Goal: Task Accomplishment & Management: Use online tool/utility

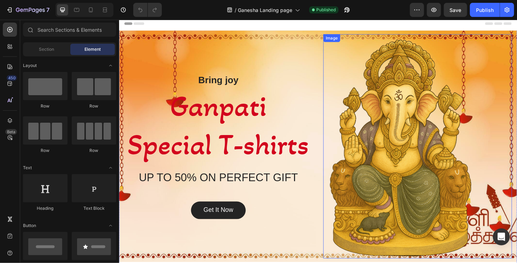
scroll to position [71, 0]
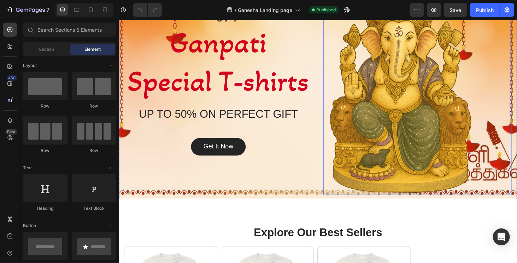
click at [425, 115] on img at bounding box center [416, 86] width 161 height 239
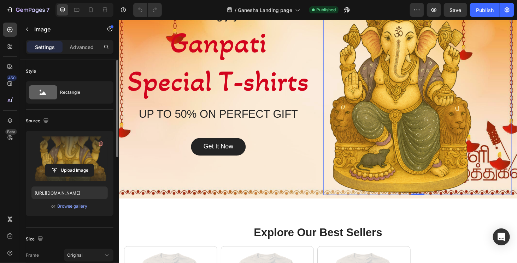
scroll to position [141, 0]
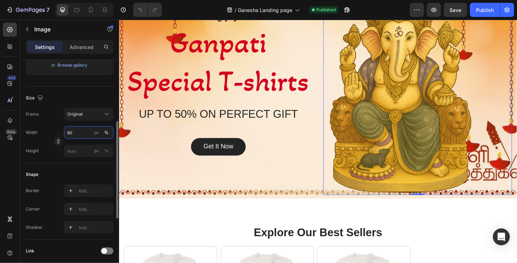
click at [78, 134] on input "80" at bounding box center [88, 132] width 49 height 13
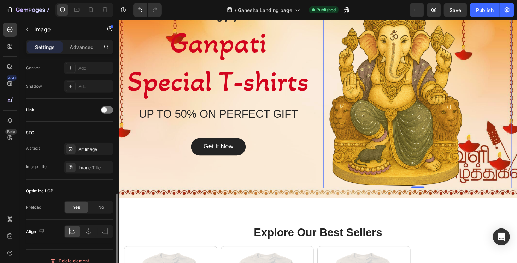
scroll to position [290, 0]
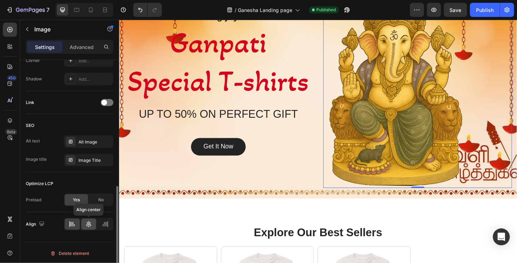
type input "75"
click at [92, 228] on div at bounding box center [88, 224] width 15 height 11
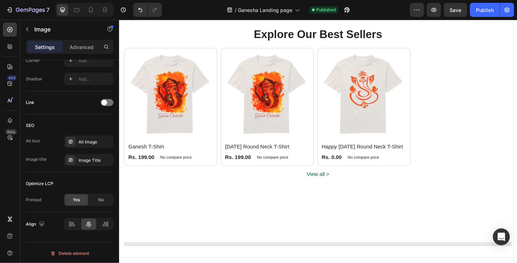
scroll to position [282, 0]
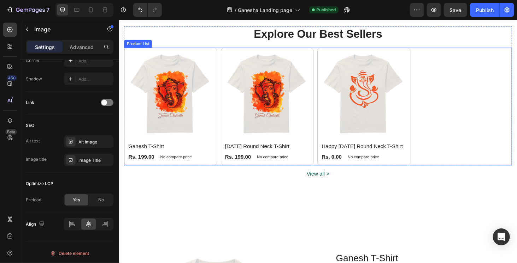
click at [464, 165] on div "(P) Images [PERSON_NAME] (P) Title Rs. 199.00 (P) Price (P) Price No compare pr…" at bounding box center [330, 112] width 413 height 126
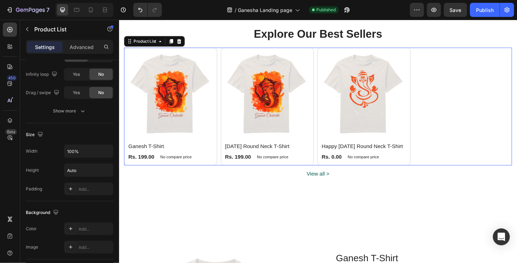
scroll to position [0, 0]
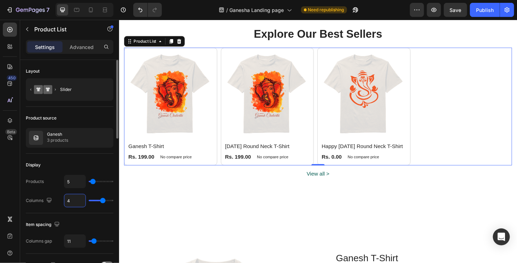
click at [78, 198] on input "4" at bounding box center [74, 201] width 21 height 13
type input "5"
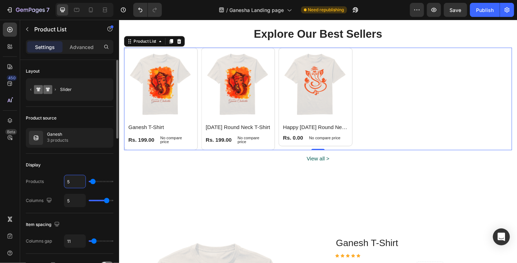
click at [78, 180] on input "5" at bounding box center [74, 181] width 21 height 13
type input "1"
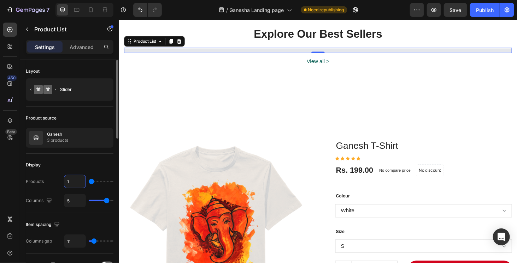
type input "10"
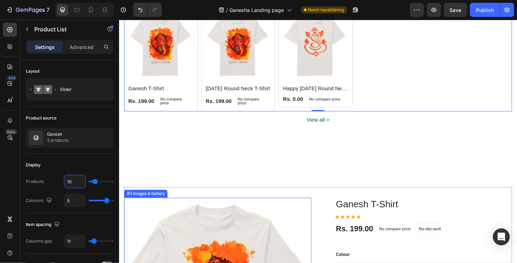
scroll to position [318, 0]
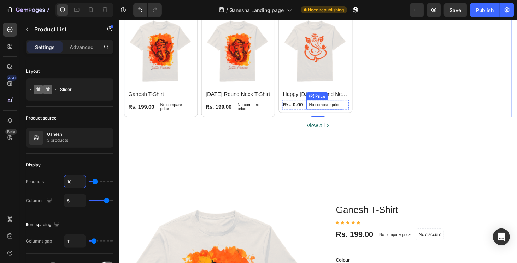
click at [198, 112] on div "Rs. 0.00 (P) Price (P) Price No compare price (P) Price Row" at bounding box center [163, 113] width 71 height 14
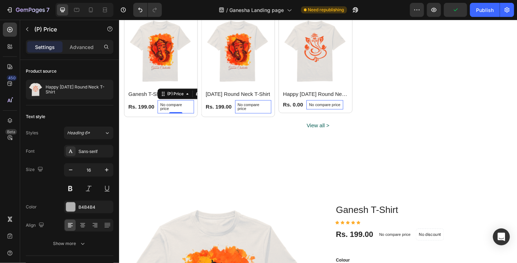
click at [191, 109] on p "No compare price" at bounding box center [178, 112] width 33 height 8
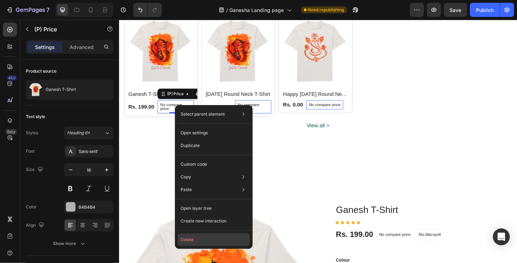
click at [202, 240] on button "Delete" at bounding box center [214, 240] width 72 height 13
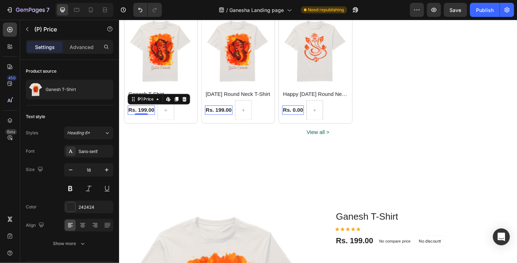
click at [155, 112] on div "Rs. 199.00" at bounding box center [142, 116] width 29 height 10
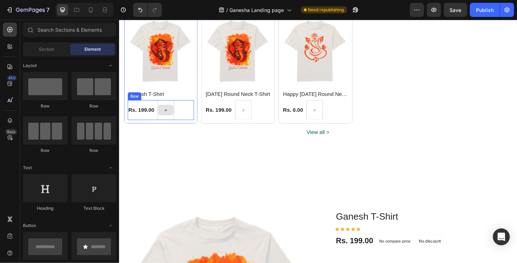
click at [165, 112] on div at bounding box center [168, 116] width 17 height 11
click at [183, 120] on div "Rs. 199.00 (P) Price (P) Price Row" at bounding box center [163, 116] width 71 height 21
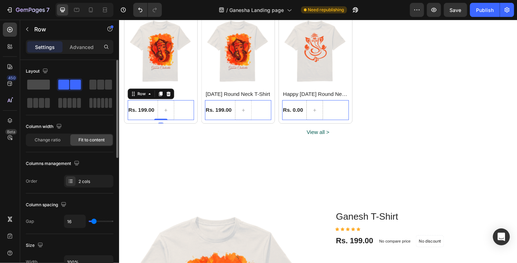
click at [35, 85] on span at bounding box center [38, 85] width 23 height 10
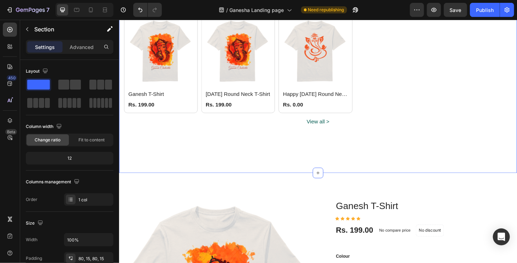
click at [249, 153] on div "View all > Button" at bounding box center [330, 137] width 413 height 36
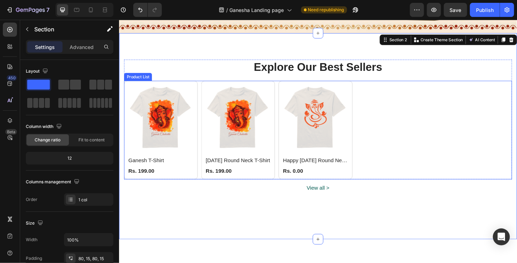
click at [387, 130] on div "(P) Images Ganesh T-Shirt (P) Title Rs. 199.00 (P) Price (P) Price Row Row Prod…" at bounding box center [330, 137] width 413 height 105
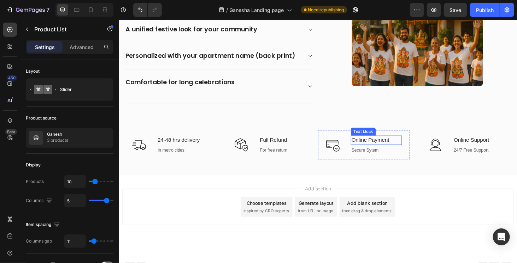
scroll to position [859, 0]
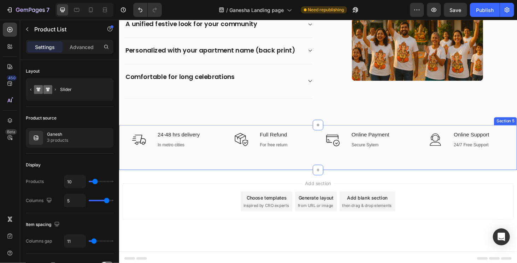
click at [363, 173] on div "Icon 24-48 hrs delivery Text block In metro cities Text Row Icon Full Refund Te…" at bounding box center [331, 156] width 424 height 48
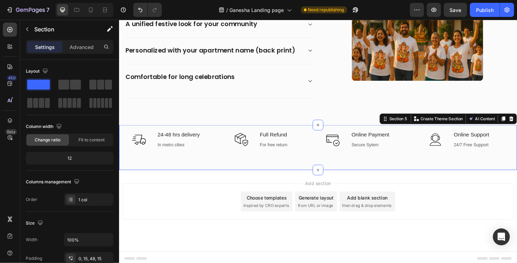
click at [261, 161] on div "Icon 24-48 hrs delivery Text block In metro cities Text Row Icon Full Refund Te…" at bounding box center [331, 156] width 424 height 48
click at [272, 169] on div "Icon 24-48 hrs delivery Text block In metro cities Text Row Icon Full Refund Te…" at bounding box center [331, 156] width 424 height 48
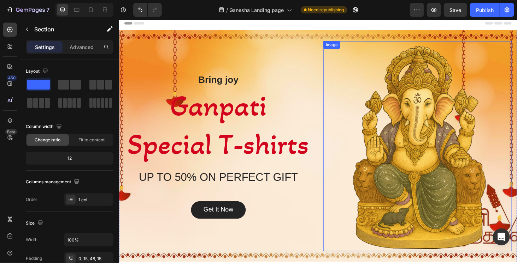
scroll to position [0, 0]
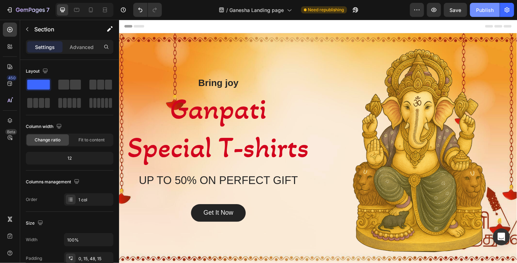
click at [477, 8] on div "Publish" at bounding box center [485, 9] width 18 height 7
click at [358, 8] on icon "button" at bounding box center [355, 9] width 7 height 7
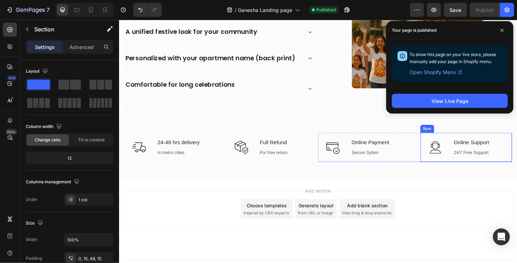
scroll to position [859, 0]
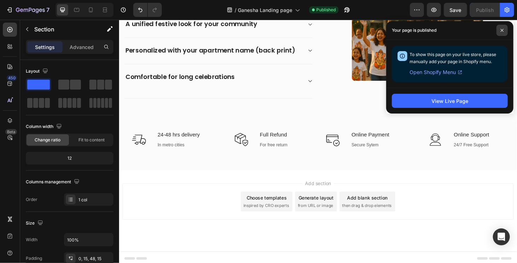
click at [499, 30] on span at bounding box center [501, 30] width 11 height 11
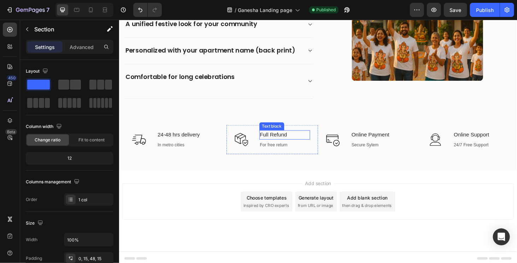
click at [274, 141] on p "Full Refund" at bounding box center [295, 142] width 53 height 8
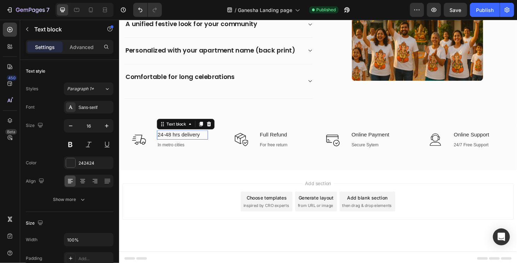
click at [180, 141] on p "24-48 hrs delivery" at bounding box center [186, 142] width 53 height 8
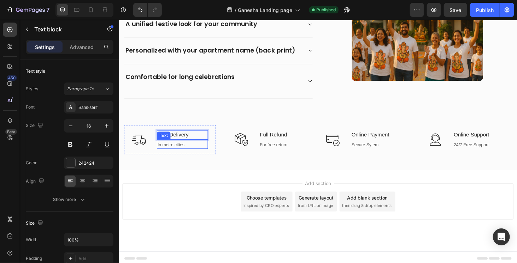
click at [182, 152] on p "In metro cities" at bounding box center [186, 153] width 53 height 7
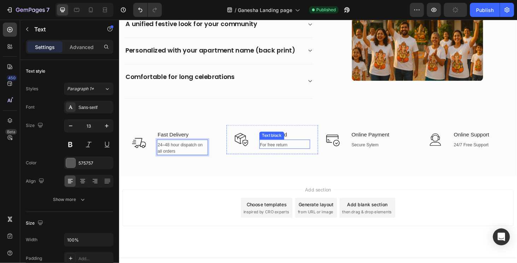
click at [283, 140] on div "Text block" at bounding box center [281, 143] width 24 height 6
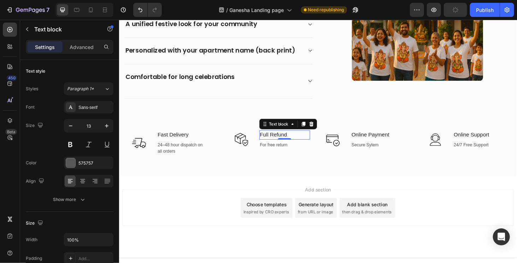
click at [301, 141] on p "Full Refund" at bounding box center [295, 142] width 53 height 8
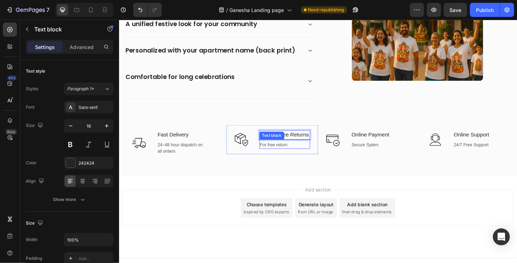
click at [287, 157] on p "For free return" at bounding box center [295, 153] width 53 height 7
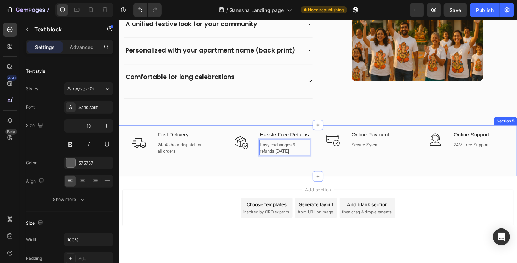
click at [288, 187] on div "Icon Fast Delivery Text block 24–48 hour dispatch on all orders Text Row Icon H…" at bounding box center [331, 159] width 424 height 55
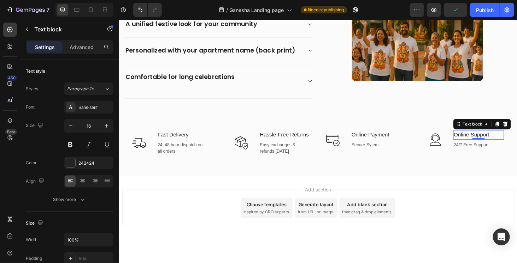
click at [476, 143] on p "Online Support" at bounding box center [501, 142] width 53 height 8
click at [481, 143] on p "Online Support" at bounding box center [501, 142] width 53 height 8
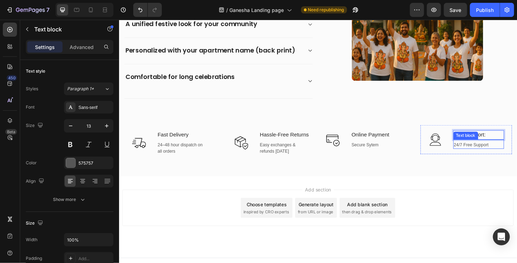
click at [483, 153] on p "24/7 Free Support" at bounding box center [501, 153] width 53 height 7
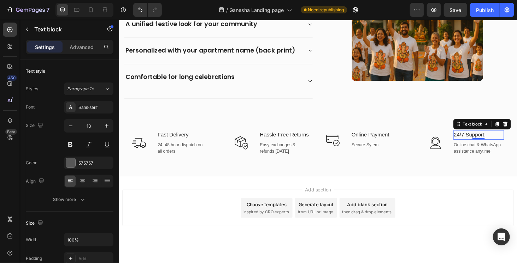
click at [506, 139] on p "24/7 Support:" at bounding box center [501, 142] width 53 height 8
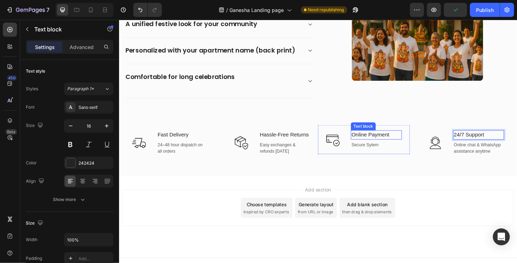
click at [381, 142] on p "Online Payment" at bounding box center [392, 142] width 53 height 8
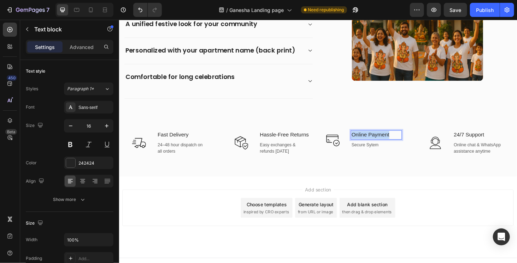
click at [381, 142] on p "Online Payment" at bounding box center [392, 142] width 53 height 8
click at [377, 151] on p "Secure Sytem" at bounding box center [392, 153] width 53 height 7
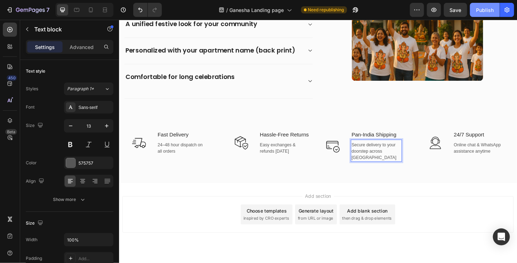
click at [482, 10] on div "Publish" at bounding box center [485, 9] width 18 height 7
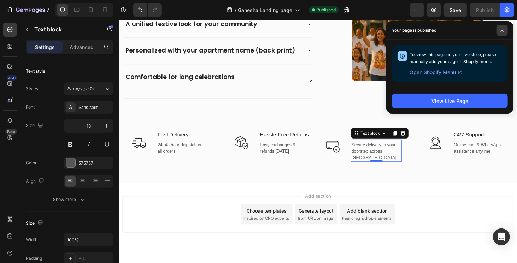
click at [507, 30] on span at bounding box center [501, 30] width 11 height 11
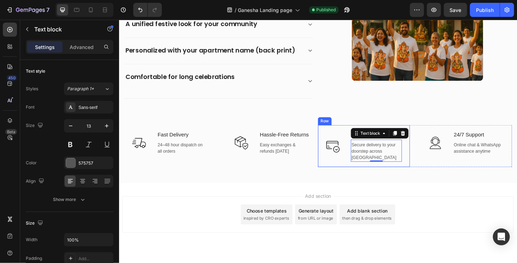
scroll to position [874, 0]
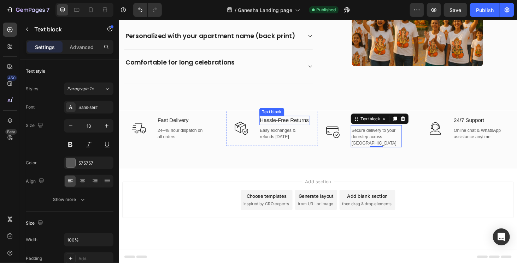
click at [276, 131] on p "Hassle-Free Returns" at bounding box center [295, 127] width 53 height 8
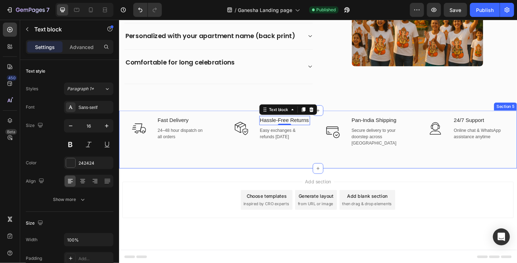
click at [395, 168] on div "Icon Fast Delivery Text block 24–48 hour dispatch on all orders Text Row Icon H…" at bounding box center [331, 148] width 424 height 62
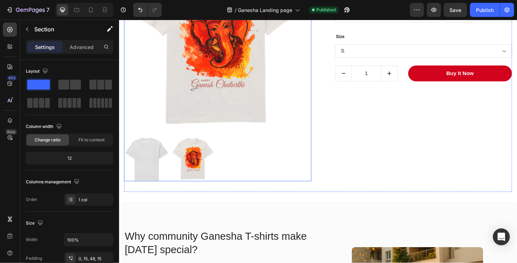
scroll to position [627, 0]
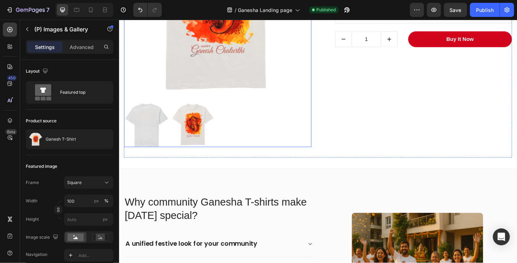
click at [213, 131] on img at bounding box center [198, 131] width 48 height 48
click at [194, 125] on img at bounding box center [198, 131] width 48 height 48
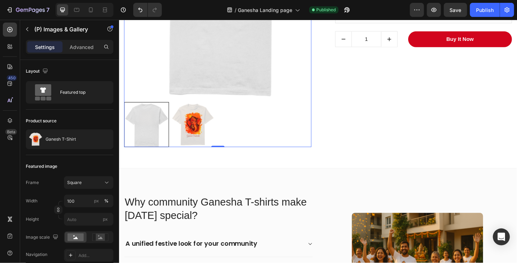
click at [194, 125] on img at bounding box center [198, 131] width 48 height 48
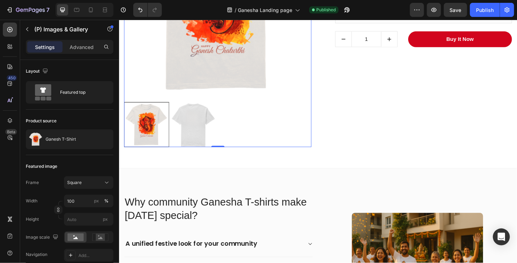
click at [240, 96] on img at bounding box center [224, 2] width 200 height 200
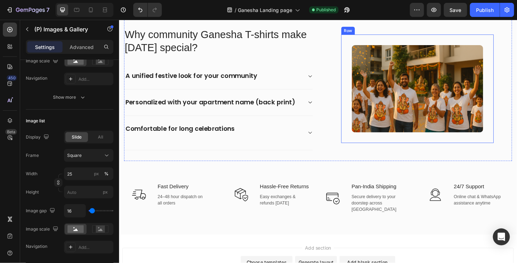
scroll to position [839, 0]
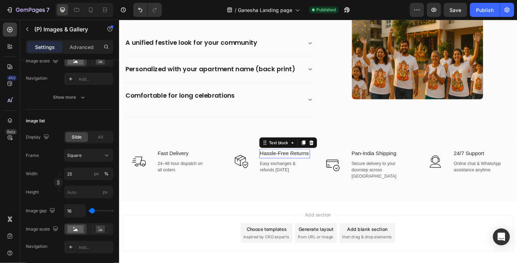
click at [285, 167] on p "Hassle-Free Returns" at bounding box center [295, 162] width 53 height 8
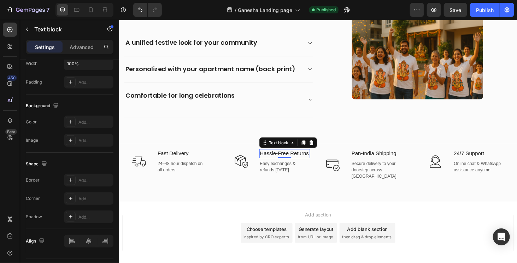
scroll to position [0, 0]
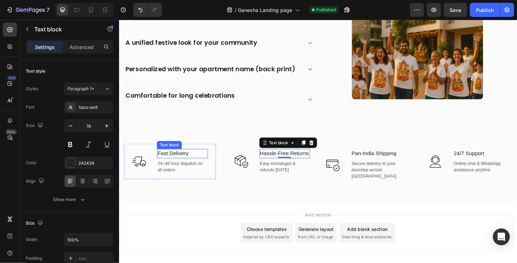
click at [184, 161] on p "Fast Delivery" at bounding box center [186, 162] width 53 height 8
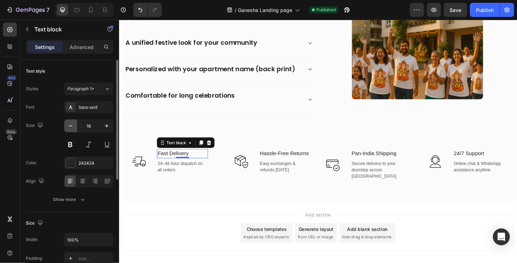
click at [70, 127] on icon "button" at bounding box center [70, 126] width 7 height 7
type input "14"
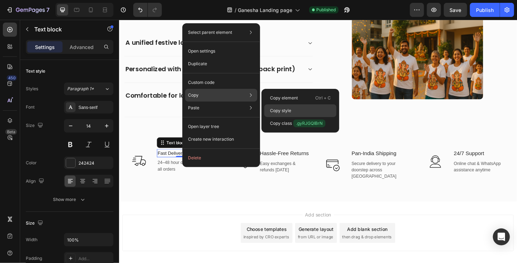
click at [279, 111] on p "Copy style" at bounding box center [280, 111] width 21 height 6
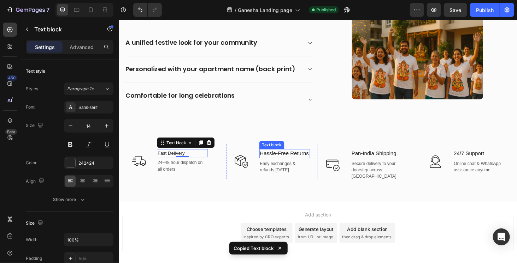
click at [289, 163] on p "Hassle-Free Returns" at bounding box center [295, 162] width 53 height 8
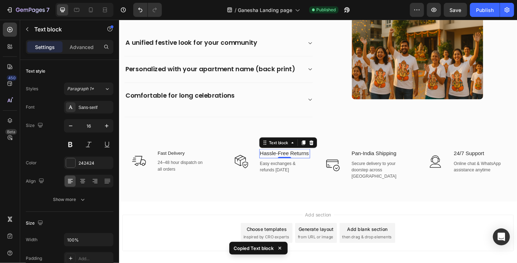
type input "14"
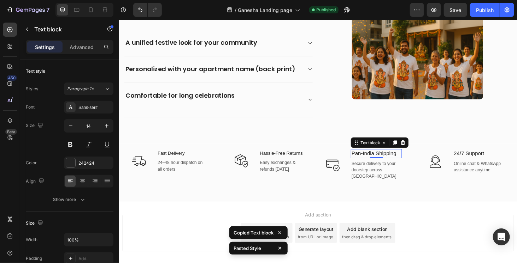
click at [373, 162] on p "Pan-India Shipping" at bounding box center [392, 162] width 53 height 8
type input "14"
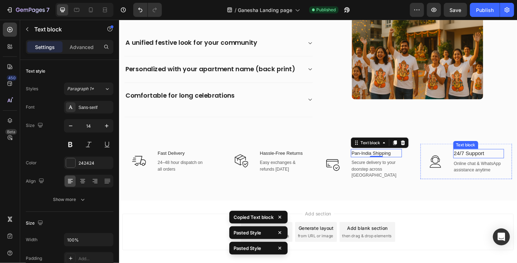
click at [480, 161] on p "24/7 Support" at bounding box center [501, 162] width 53 height 8
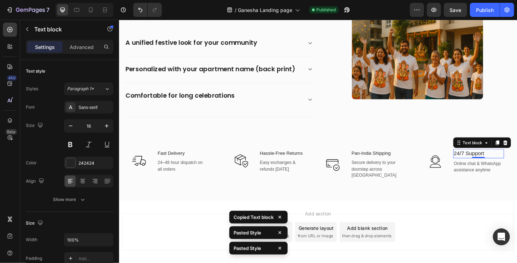
type input "14"
click at [434, 227] on div "Add section Choose templates inspired by CRO experts Generate layout from URL o…" at bounding box center [330, 246] width 417 height 39
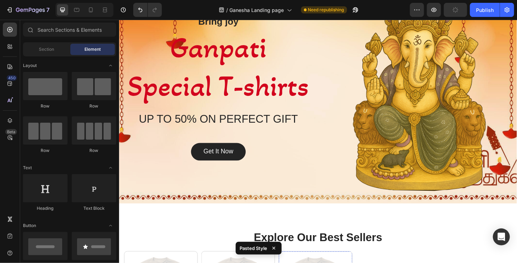
scroll to position [203, 0]
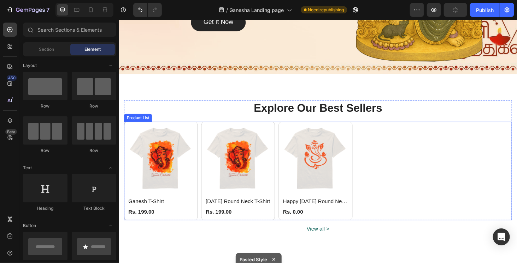
click at [384, 210] on div "(P) Images Ganesh T-Shirt (P) Title Rs. 199.00 (P) Price (P) Price Row Row Prod…" at bounding box center [330, 181] width 413 height 105
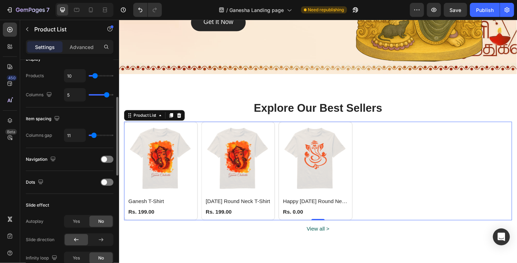
scroll to position [35, 0]
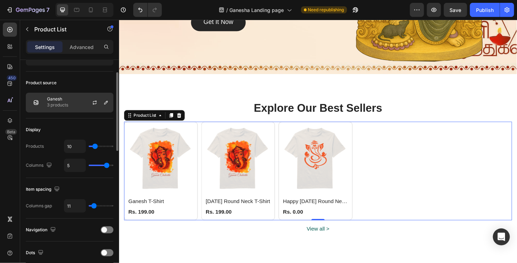
click at [74, 101] on div "Ganesh 3 products" at bounding box center [70, 103] width 88 height 20
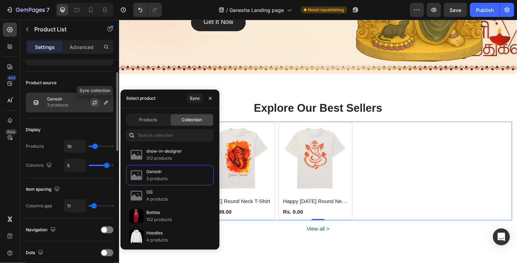
click at [92, 100] on icon "button" at bounding box center [95, 103] width 6 height 6
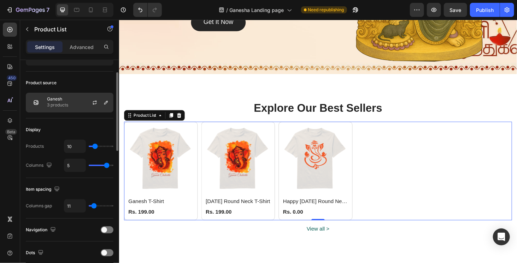
drag, startPoint x: 75, startPoint y: 100, endPoint x: 80, endPoint y: 100, distance: 4.6
click at [75, 100] on div "Ganesh 3 products" at bounding box center [70, 103] width 88 height 20
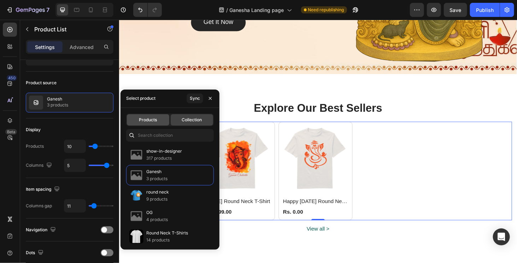
click at [159, 120] on div "Products" at bounding box center [148, 119] width 42 height 11
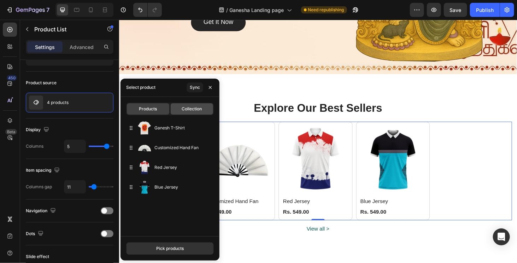
click at [184, 112] on div "Collection" at bounding box center [192, 108] width 42 height 11
type input "10"
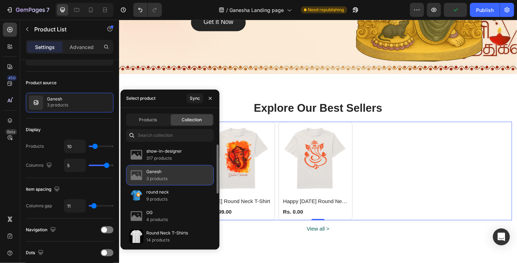
click at [162, 174] on p "Ganesh" at bounding box center [156, 171] width 21 height 7
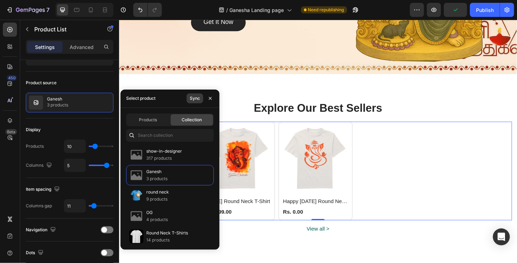
click at [195, 96] on div "Sync" at bounding box center [195, 98] width 10 height 6
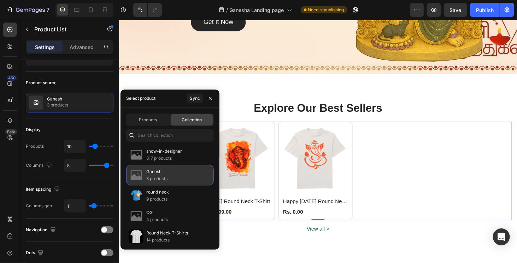
scroll to position [115, 0]
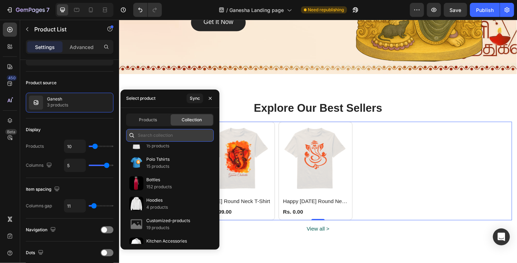
click at [160, 136] on input "text" at bounding box center [170, 135] width 88 height 13
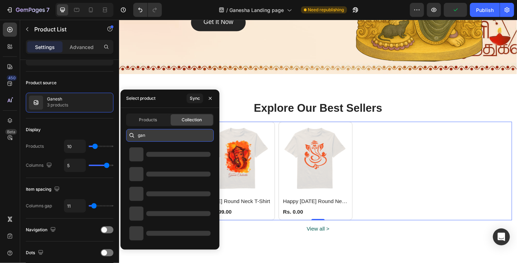
scroll to position [0, 0]
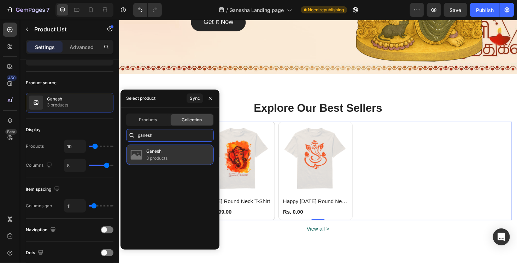
type input "ganesh"
click at [165, 158] on p "3 products" at bounding box center [156, 158] width 21 height 7
click at [177, 160] on div "Ganesh 3 products" at bounding box center [170, 155] width 88 height 20
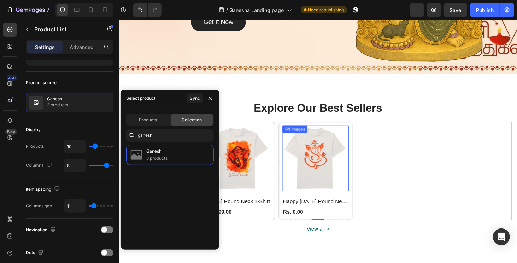
click at [363, 163] on img at bounding box center [327, 167] width 71 height 71
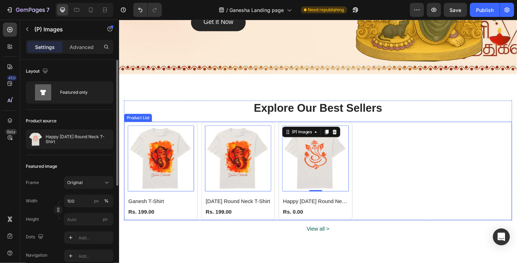
click at [418, 191] on div "(P) Images 0 Ganesh T-Shirt (P) Title Rs. 199.00 (P) Price (P) Price Row Row Pr…" at bounding box center [330, 181] width 413 height 105
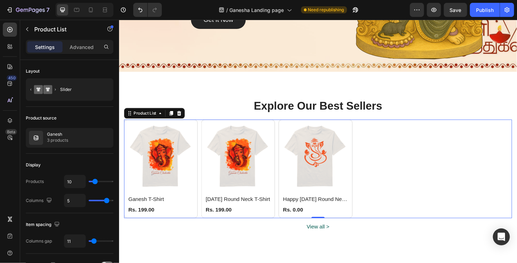
scroll to position [239, 0]
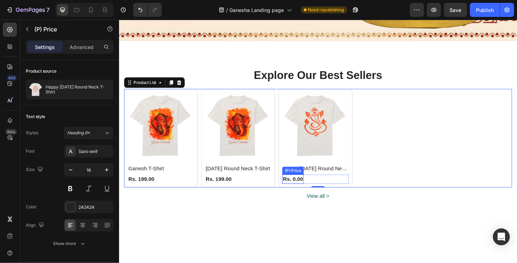
click at [157, 189] on div "Rs. 0.00" at bounding box center [142, 190] width 29 height 10
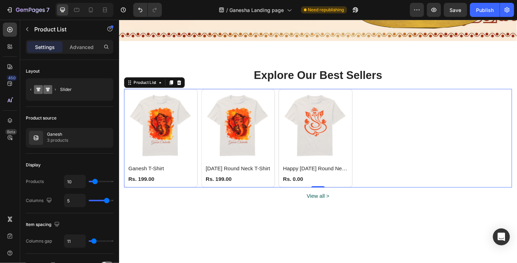
click at [428, 175] on div "(P) Images Ganesh T-Shirt (P) Title Rs. 199.00 (P) Price (P) Price Row Row Prod…" at bounding box center [330, 145] width 413 height 105
click at [484, 6] on div "Publish" at bounding box center [485, 9] width 18 height 7
click at [396, 154] on div "(P) Images Ganesh T-Shirt (P) Title Rs. 199.00 (P) Price (P) Price Row Row Prod…" at bounding box center [330, 145] width 413 height 105
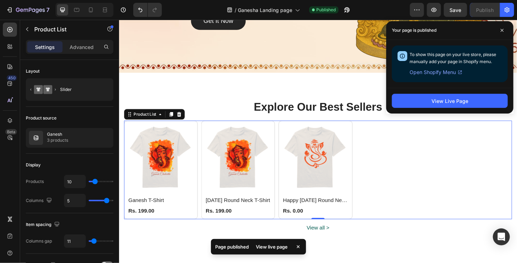
scroll to position [203, 0]
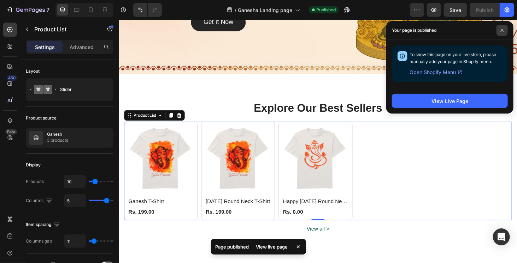
click at [500, 27] on span at bounding box center [501, 30] width 11 height 11
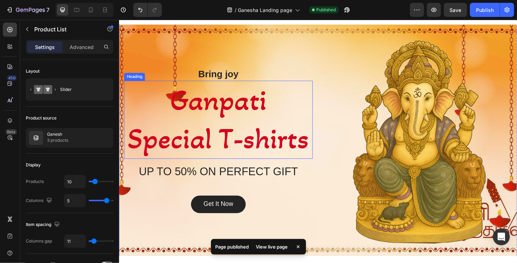
scroll to position [0, 0]
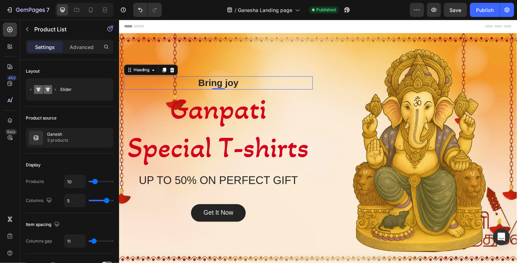
click at [281, 87] on h2 "Bring joy" at bounding box center [224, 87] width 201 height 14
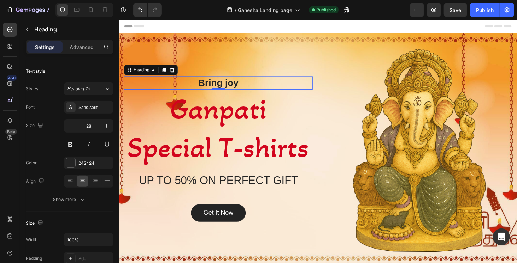
click at [253, 85] on h2 "Bring joy" at bounding box center [224, 87] width 201 height 14
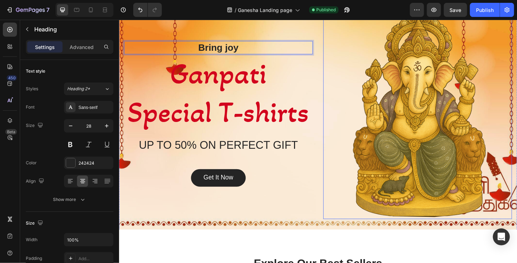
scroll to position [71, 0]
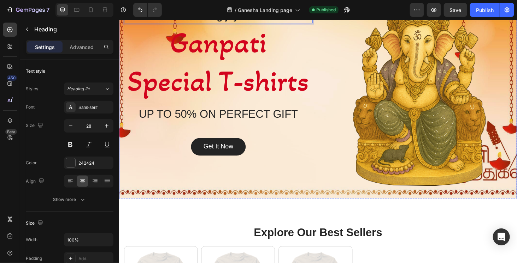
click at [505, 199] on div "Bring joy Heading 0 Ganpati Special T-shirts Heading UP TO 50% ON PERFECT GIFT …" at bounding box center [331, 87] width 424 height 258
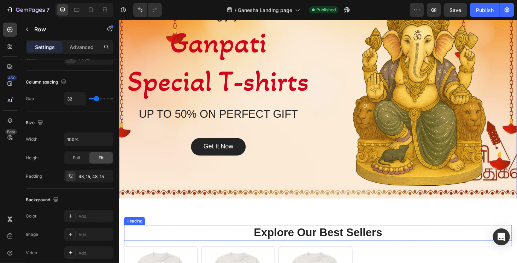
scroll to position [106, 0]
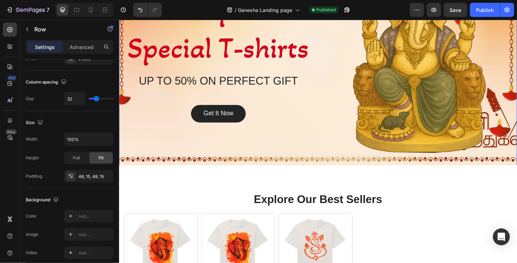
click at [259, 165] on div "Bring joy Heading Ganpati Special T-shirts Heading UP TO 50% ON PERFECT GIFT He…" at bounding box center [331, 52] width 424 height 258
click at [394, 169] on div "Bring joy Heading Ganpati Special T-shirts Heading UP TO 50% ON PERFECT GIFT He…" at bounding box center [331, 52] width 424 height 258
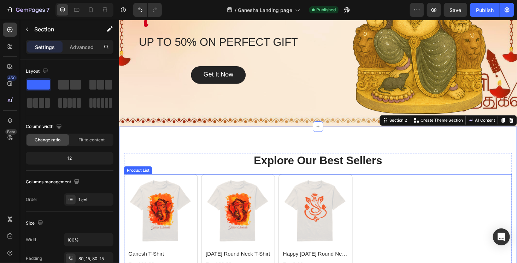
scroll to position [177, 0]
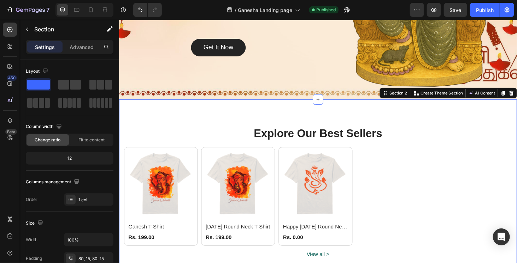
click at [343, 120] on div "Explore Our Best Sellers Heading Row (P) Images Ganesh T-Shirt (P) Title Rs. 19…" at bounding box center [331, 215] width 424 height 220
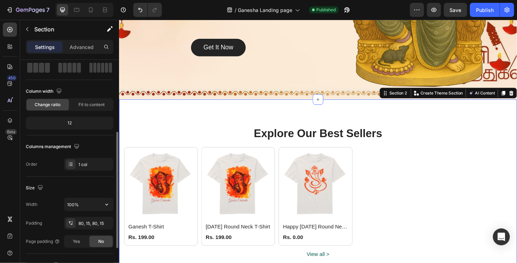
scroll to position [106, 0]
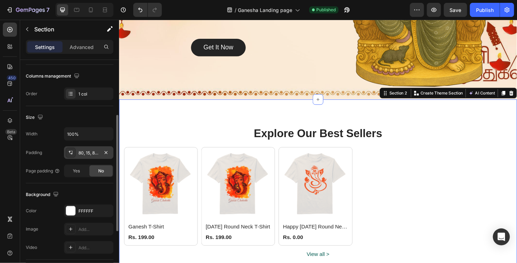
click at [89, 151] on div "80, 15, 80, 15" at bounding box center [88, 153] width 20 height 6
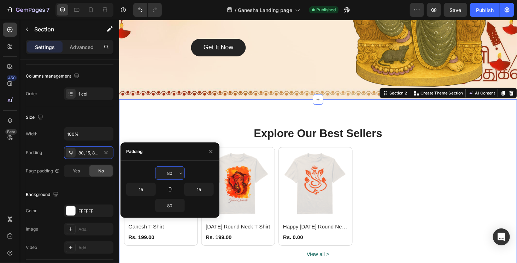
click at [173, 175] on input "80" at bounding box center [169, 173] width 29 height 13
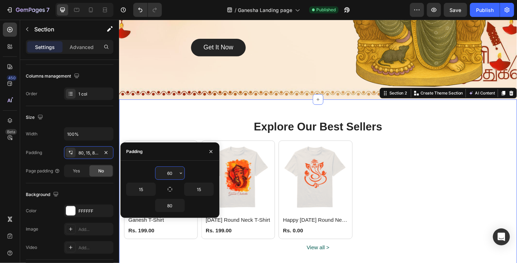
type input "60"
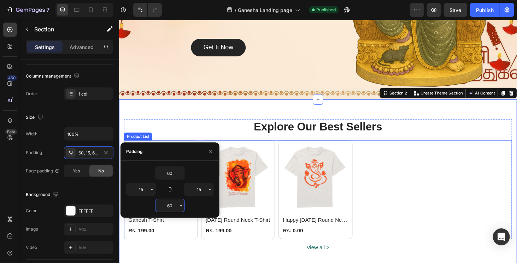
click at [407, 180] on div "(P) Images Ganesh T-Shirt (P) Title Rs. 199.00 (P) Price (P) Price Row Row Prod…" at bounding box center [330, 200] width 413 height 105
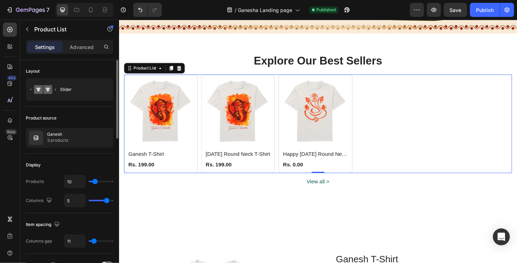
scroll to position [247, 0]
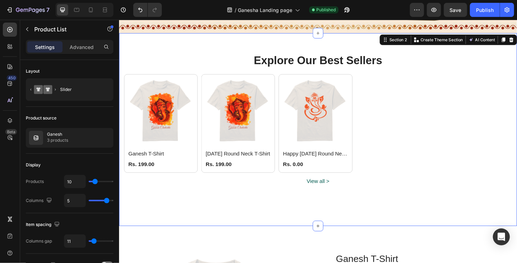
click at [294, 206] on div "View all > Button" at bounding box center [330, 201] width 413 height 36
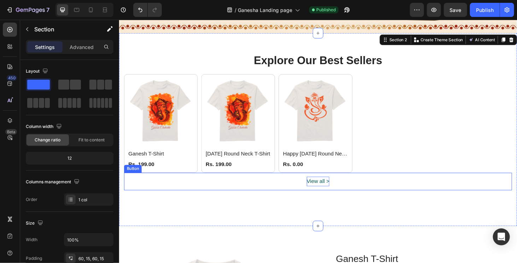
click at [319, 195] on p "View all >" at bounding box center [331, 192] width 24 height 10
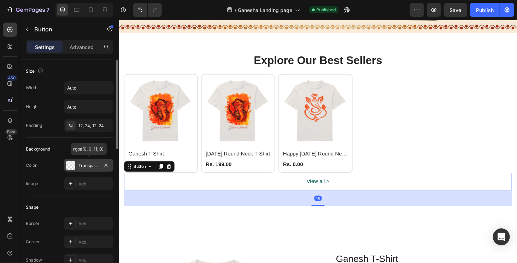
click at [72, 163] on div at bounding box center [70, 165] width 9 height 9
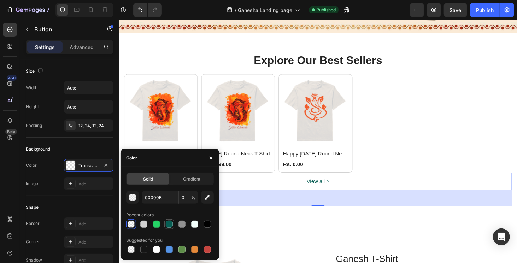
click at [169, 225] on div at bounding box center [169, 224] width 7 height 7
type input "075E54"
type input "100"
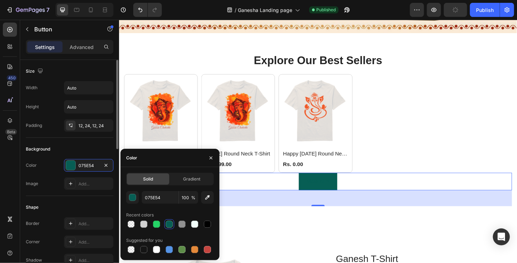
click at [88, 147] on div "Background" at bounding box center [70, 149] width 88 height 11
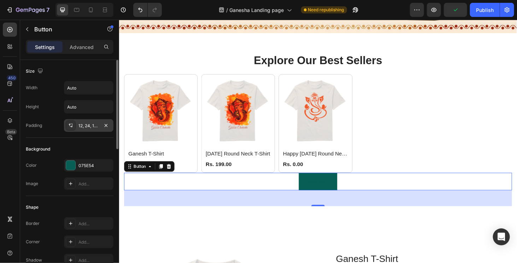
click at [83, 125] on div "12, 24, 12, 24" at bounding box center [88, 126] width 20 height 6
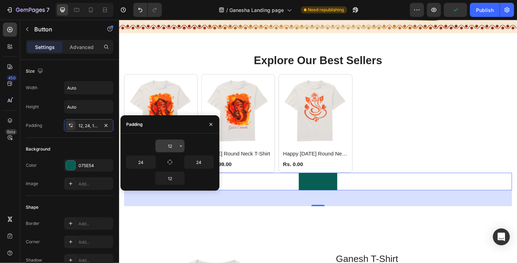
click at [168, 148] on input "12" at bounding box center [169, 146] width 29 height 13
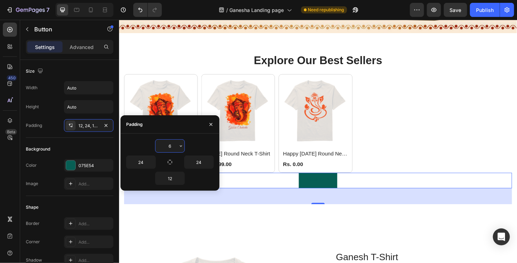
type input "6"
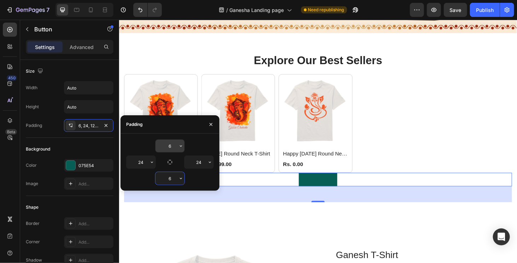
type input "6"
click at [168, 148] on input "6" at bounding box center [169, 146] width 29 height 13
type input "8"
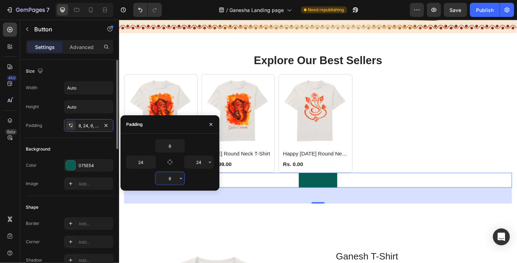
click at [85, 147] on div "Background" at bounding box center [70, 149] width 88 height 11
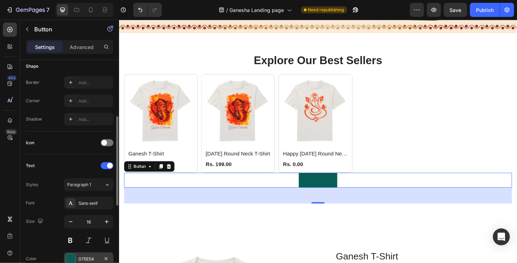
scroll to position [177, 0]
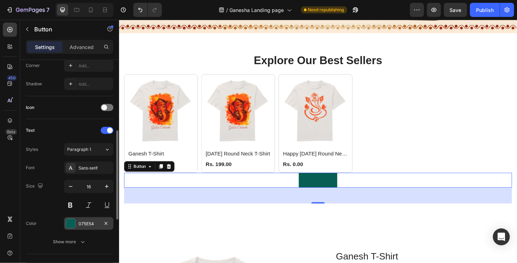
click at [72, 224] on div at bounding box center [70, 223] width 9 height 9
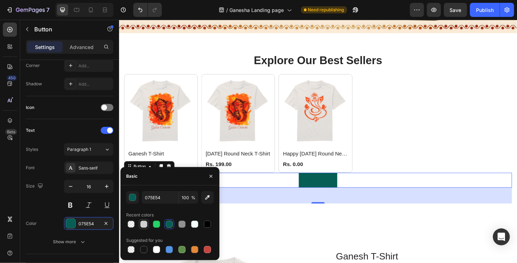
click at [144, 226] on div at bounding box center [143, 224] width 7 height 7
type input "D1D1D1"
click at [46, 167] on div "Font Sans-serif" at bounding box center [70, 168] width 88 height 13
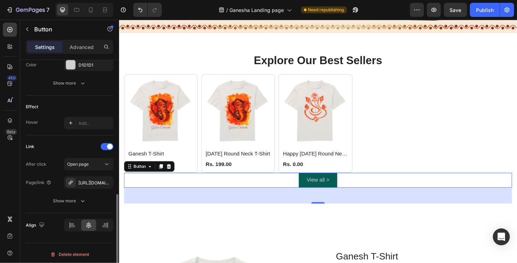
scroll to position [300, 0]
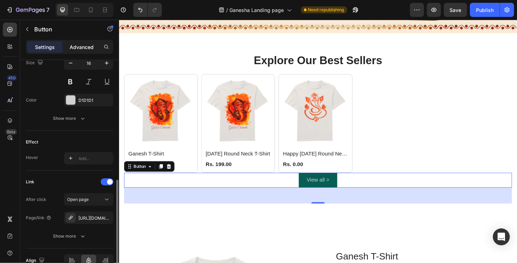
click at [83, 44] on p "Advanced" at bounding box center [82, 46] width 24 height 7
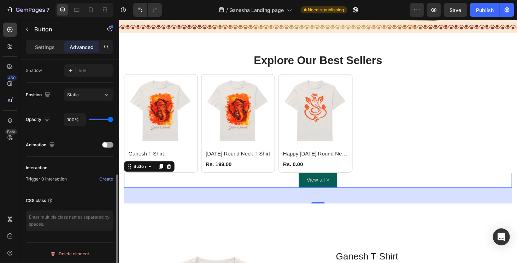
scroll to position [129, 0]
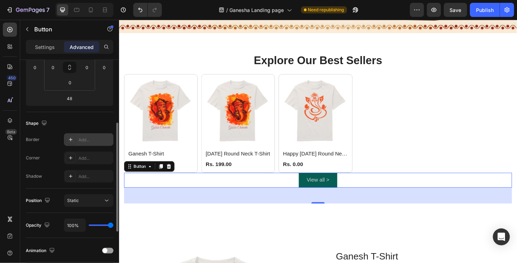
click at [81, 141] on div "Add..." at bounding box center [94, 140] width 33 height 6
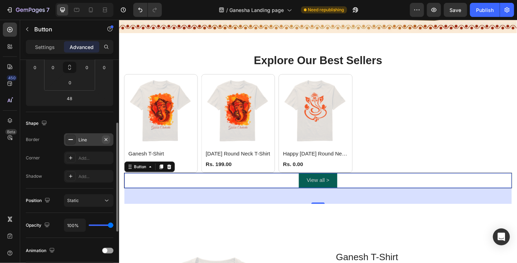
click at [105, 142] on button "button" at bounding box center [106, 140] width 8 height 8
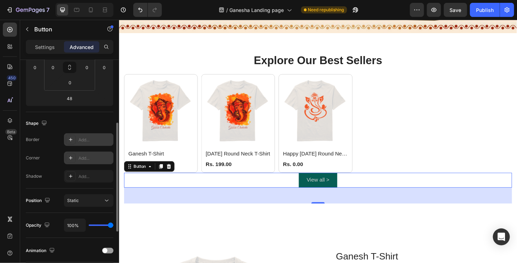
click at [87, 155] on div "Add..." at bounding box center [94, 158] width 33 height 6
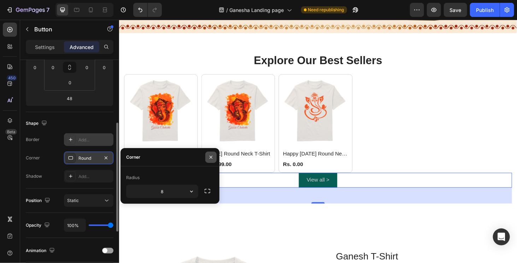
click at [212, 158] on icon "button" at bounding box center [210, 157] width 3 height 3
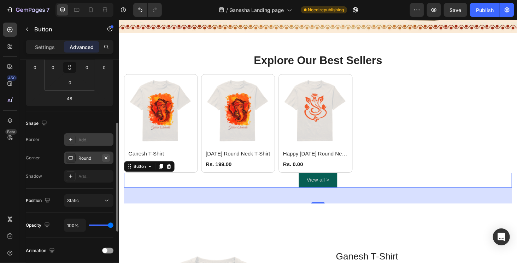
click at [106, 158] on icon "button" at bounding box center [106, 158] width 6 height 6
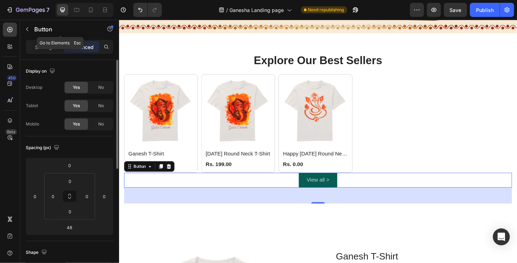
click at [55, 39] on div "Button" at bounding box center [60, 30] width 81 height 20
click at [50, 47] on p "Settings" at bounding box center [45, 46] width 20 height 7
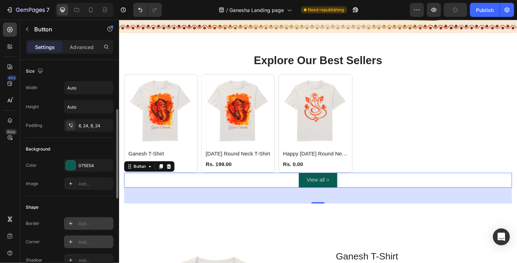
scroll to position [35, 0]
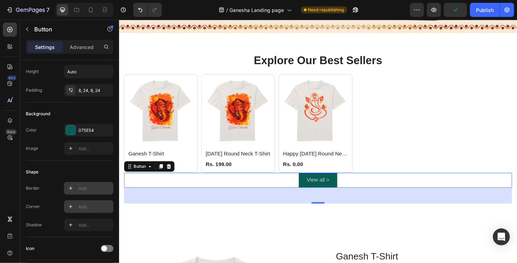
click at [76, 201] on div "Add..." at bounding box center [88, 207] width 49 height 13
type input "8"
click at [81, 167] on div "Shape" at bounding box center [70, 172] width 88 height 11
click at [303, 189] on div "View all > Button 48" at bounding box center [330, 191] width 413 height 16
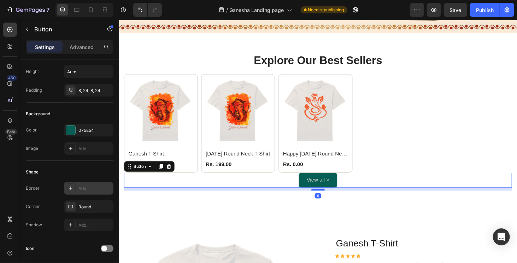
drag, startPoint x: 329, startPoint y: 215, endPoint x: 326, endPoint y: 201, distance: 14.2
click at [326, 201] on div at bounding box center [330, 201] width 14 height 2
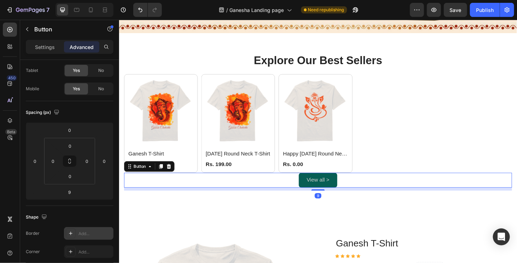
click at [310, 190] on link "View all >" at bounding box center [330, 191] width 41 height 16
click at [73, 147] on input "0" at bounding box center [70, 146] width 14 height 11
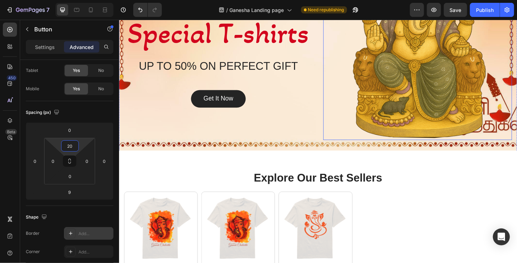
scroll to position [0, 0]
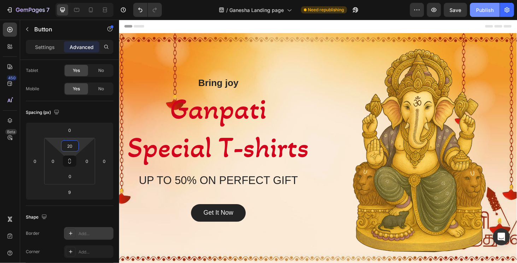
type input "20"
click at [492, 10] on div "Publish" at bounding box center [485, 9] width 18 height 7
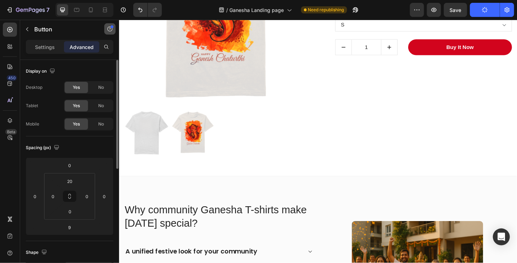
scroll to position [494, 0]
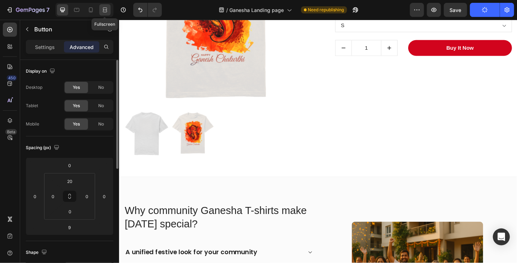
click at [104, 10] on icon at bounding box center [104, 9] width 7 height 7
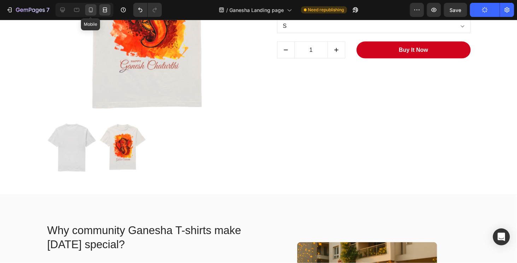
click at [86, 8] on div at bounding box center [90, 9] width 11 height 11
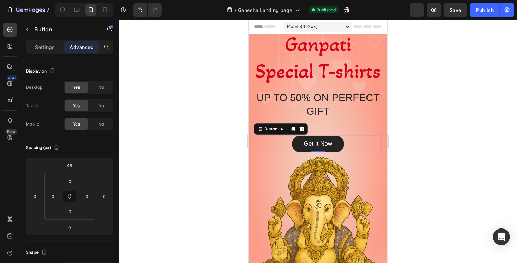
click at [261, 153] on div "Get It Now Button 0" at bounding box center [318, 144] width 128 height 17
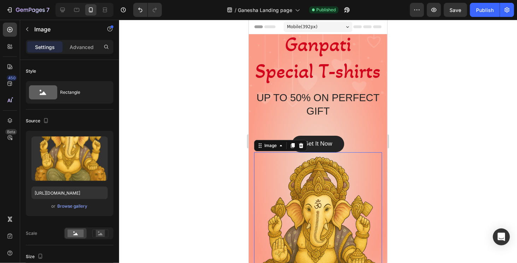
click at [261, 184] on img at bounding box center [318, 247] width 128 height 190
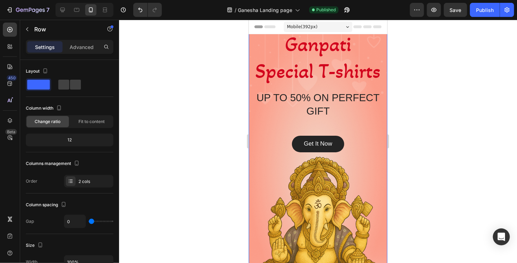
click at [251, 184] on div "Bring joy Heading Ganpati Special T-shirts Heading UP TO 50% ON PERFECT GIFT He…" at bounding box center [317, 170] width 138 height 362
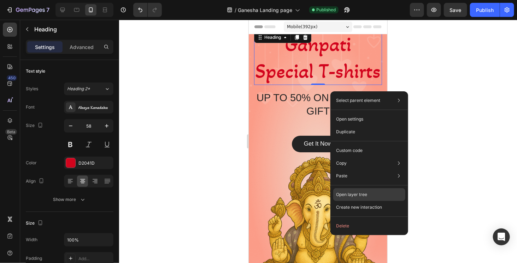
click at [365, 196] on p "Open layer tree" at bounding box center [351, 195] width 31 height 6
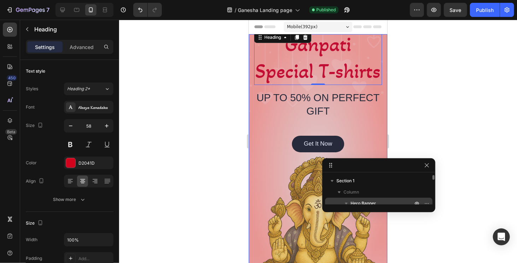
click at [375, 201] on span "Hero Banner" at bounding box center [362, 203] width 25 height 7
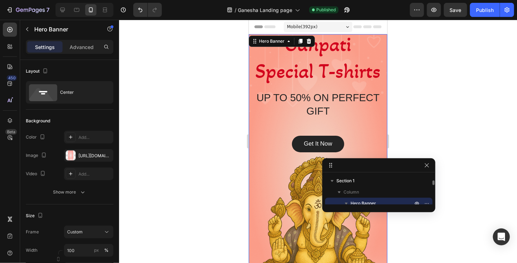
scroll to position [5, 0]
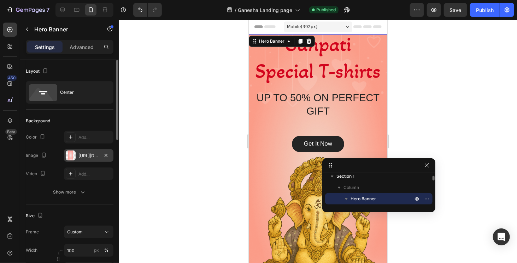
click at [84, 157] on div "https://ucarecdn.com/15b2c34b-897c-4b03-b8e5-3e7ed10d26ca/-/format/auto/" at bounding box center [88, 156] width 20 height 6
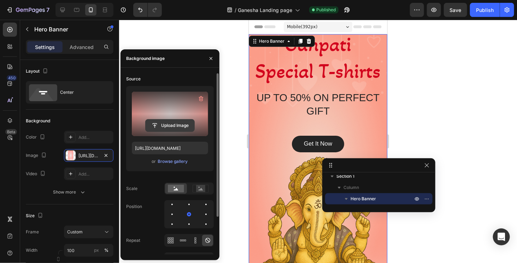
click at [184, 125] on input "file" at bounding box center [169, 126] width 49 height 12
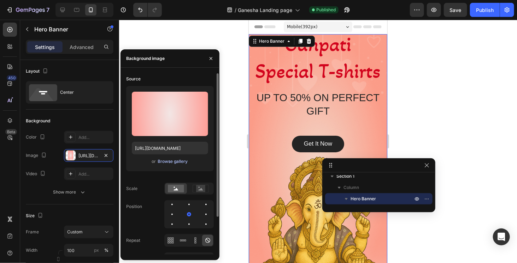
click at [179, 161] on div "Browse gallery" at bounding box center [173, 162] width 30 height 6
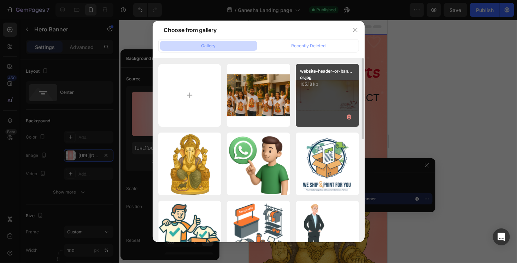
click at [320, 97] on div "website-header-or-ban...or.jpg 105.18 kb" at bounding box center [327, 95] width 63 height 63
type input "https://cdn.shopify.com/s/files/1/0766/1961/2411/files/gempages_580647153446158…"
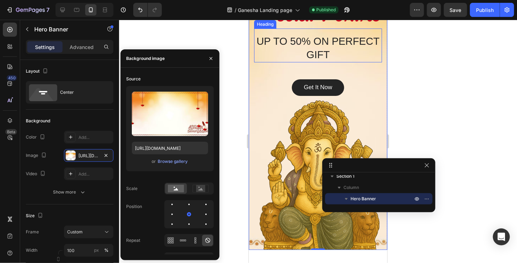
scroll to position [141, 0]
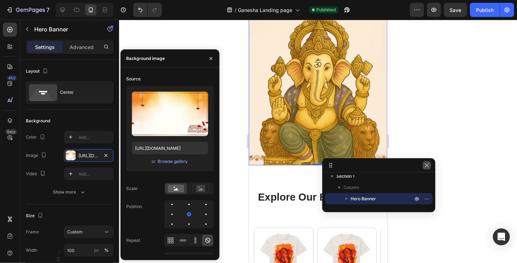
click at [424, 167] on icon "button" at bounding box center [427, 166] width 6 height 6
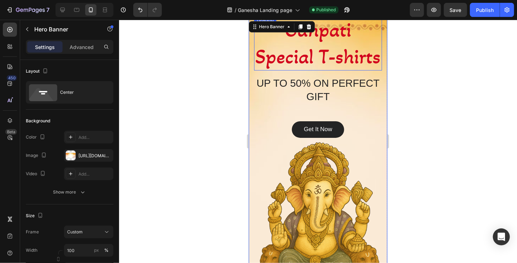
scroll to position [0, 0]
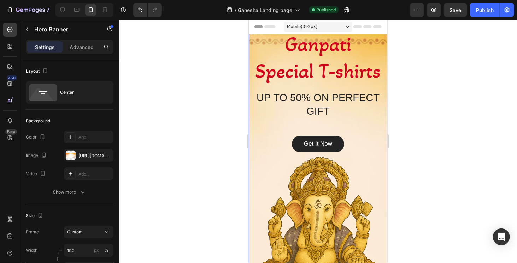
click at [376, 110] on div "Bring joy Heading Ganpati Special T-shirts Heading UP TO 50% ON PERFECT GIFT He…" at bounding box center [317, 170] width 138 height 362
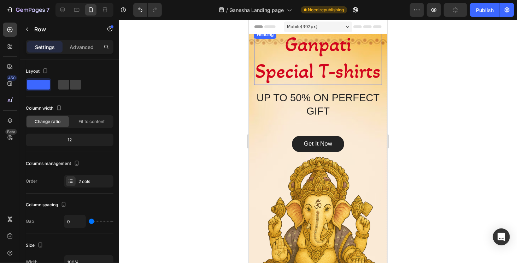
click at [303, 53] on h2 "Ganpati Special T-shirts" at bounding box center [318, 57] width 128 height 55
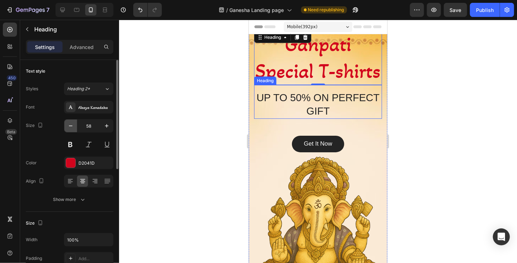
click at [70, 125] on icon "button" at bounding box center [70, 126] width 7 height 7
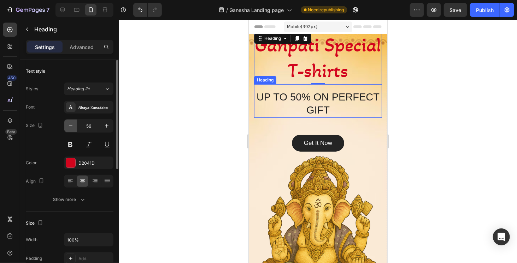
click at [70, 125] on icon "button" at bounding box center [70, 126] width 7 height 7
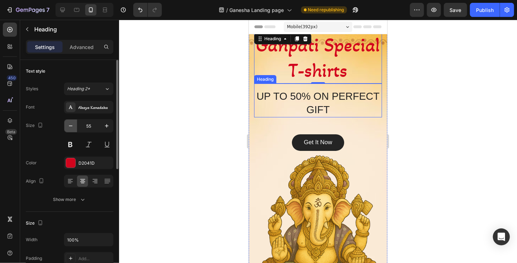
click at [70, 125] on icon "button" at bounding box center [70, 126] width 7 height 7
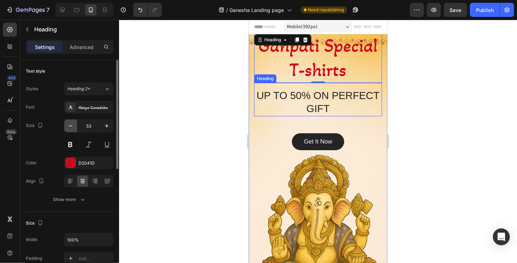
click at [70, 125] on icon "button" at bounding box center [70, 126] width 7 height 7
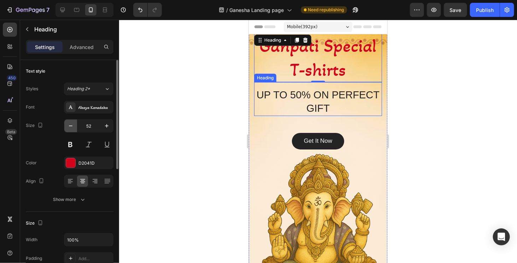
click at [70, 125] on icon "button" at bounding box center [70, 126] width 7 height 7
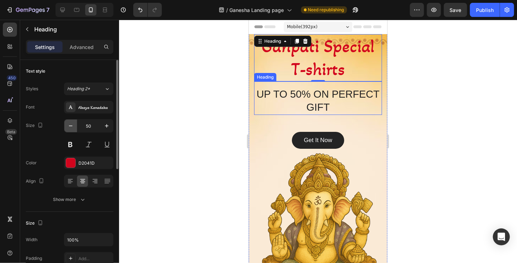
click at [70, 125] on icon "button" at bounding box center [70, 126] width 7 height 7
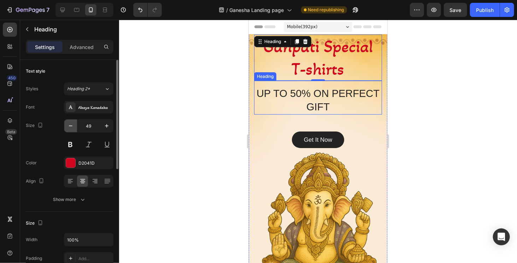
click at [70, 125] on icon "button" at bounding box center [70, 126] width 7 height 7
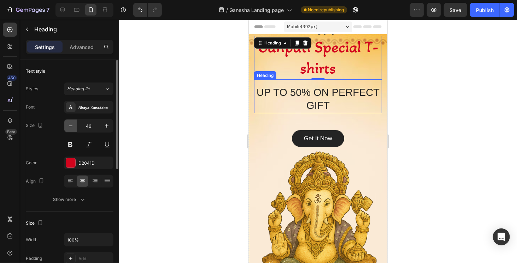
click at [70, 125] on icon "button" at bounding box center [70, 126] width 7 height 7
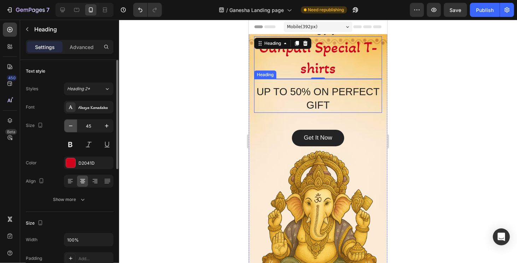
click at [70, 125] on icon "button" at bounding box center [70, 126] width 7 height 7
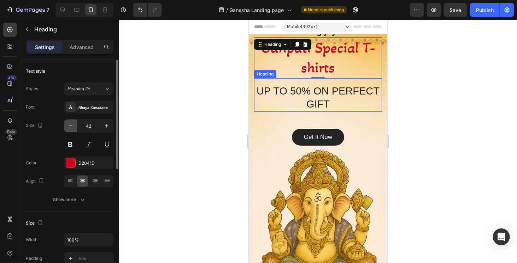
click at [70, 125] on icon "button" at bounding box center [70, 126] width 7 height 7
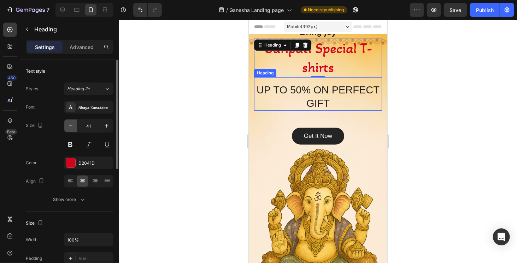
click at [70, 125] on icon "button" at bounding box center [70, 126] width 7 height 7
type input "39"
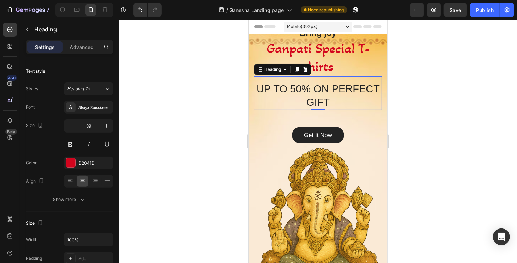
click at [292, 100] on p "UP TO 50% ON PERFECT GIFT" at bounding box center [317, 95] width 126 height 26
click at [70, 127] on icon "button" at bounding box center [70, 126] width 7 height 7
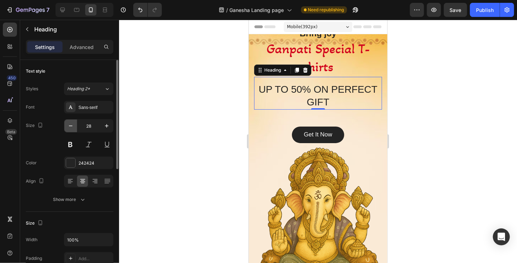
click at [70, 127] on icon "button" at bounding box center [70, 126] width 7 height 7
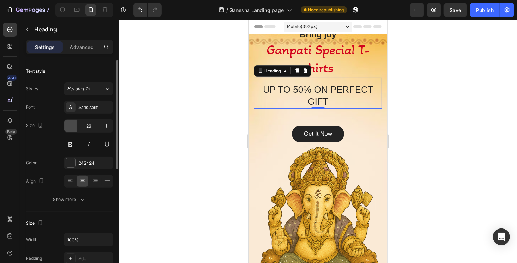
click at [70, 127] on icon "button" at bounding box center [70, 126] width 7 height 7
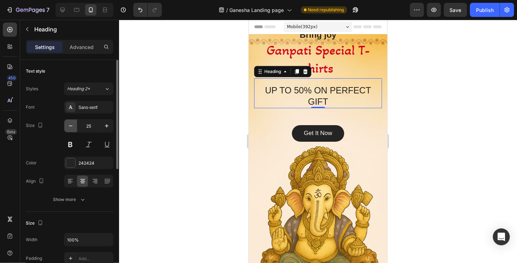
click at [70, 127] on icon "button" at bounding box center [70, 126] width 7 height 7
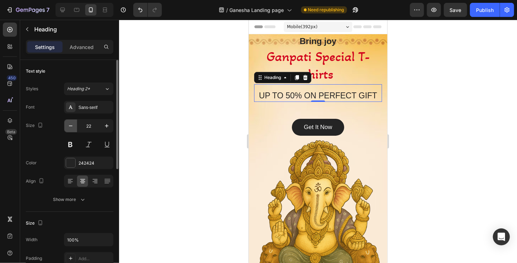
click at [70, 127] on icon "button" at bounding box center [70, 126] width 7 height 7
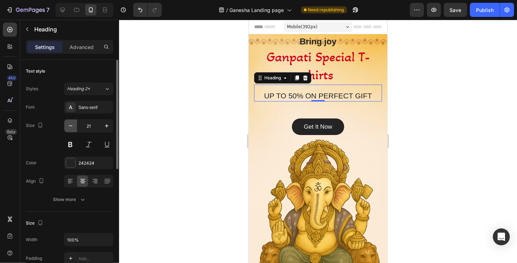
click at [70, 127] on icon "button" at bounding box center [70, 126] width 7 height 7
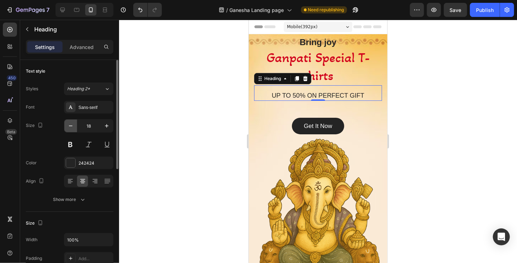
click at [70, 127] on icon "button" at bounding box center [70, 126] width 7 height 7
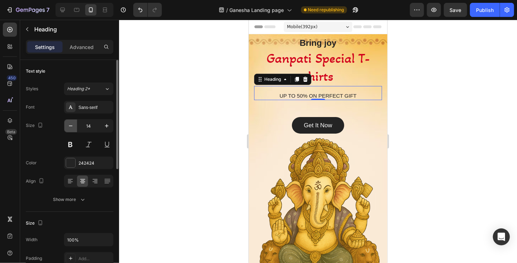
click at [70, 127] on icon "button" at bounding box center [70, 126] width 7 height 7
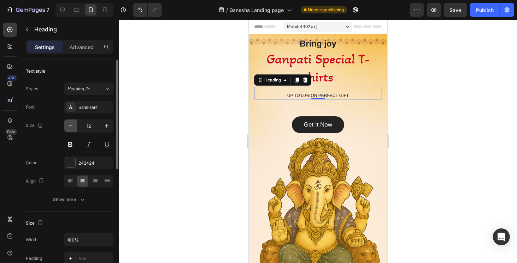
click at [70, 127] on icon "button" at bounding box center [70, 126] width 7 height 7
type input "11"
click at [442, 140] on div at bounding box center [318, 142] width 398 height 244
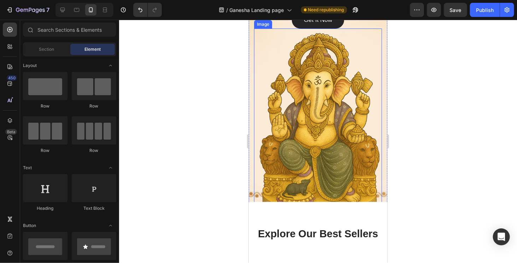
scroll to position [141, 0]
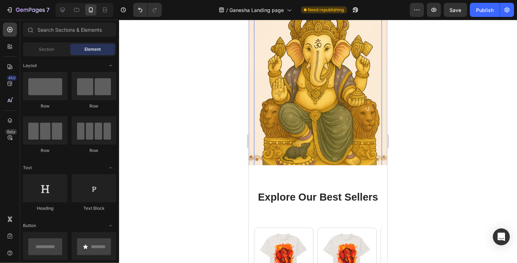
click at [345, 139] on img at bounding box center [318, 87] width 128 height 190
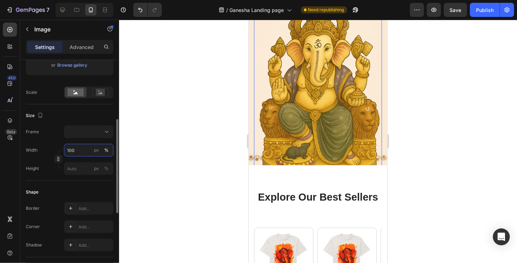
click at [78, 152] on input "100" at bounding box center [88, 150] width 49 height 13
type input "50"
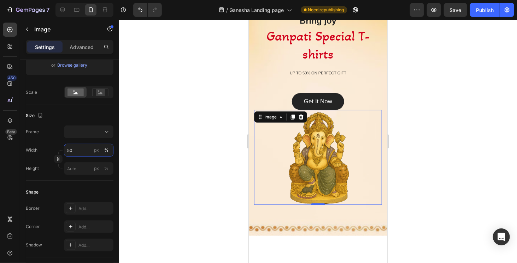
scroll to position [0, 0]
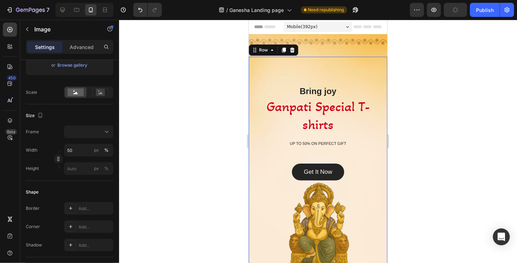
click at [326, 67] on div "Bring joy Heading Ganpati Special T-shirts Heading UP TO 50% ON PERFECT GIFT He…" at bounding box center [317, 169] width 138 height 227
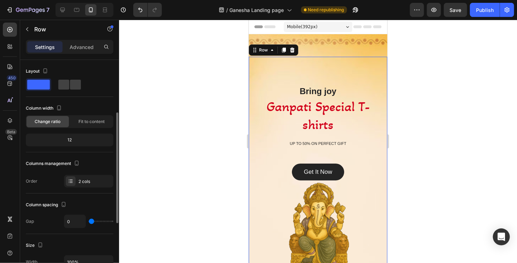
scroll to position [71, 0]
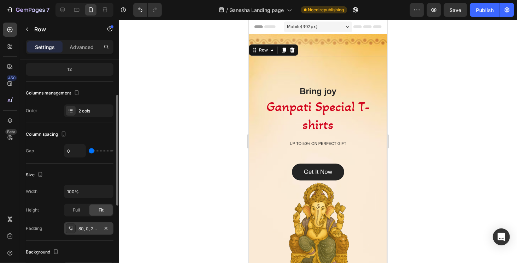
click at [83, 227] on div "80, 0, 24, 0" at bounding box center [88, 229] width 20 height 6
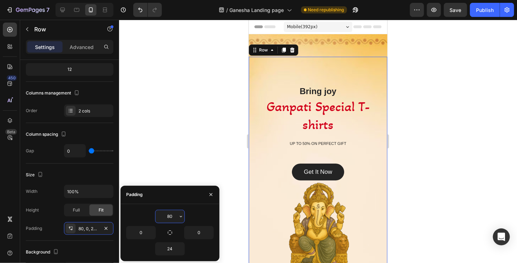
click at [177, 213] on input "80" at bounding box center [169, 216] width 29 height 13
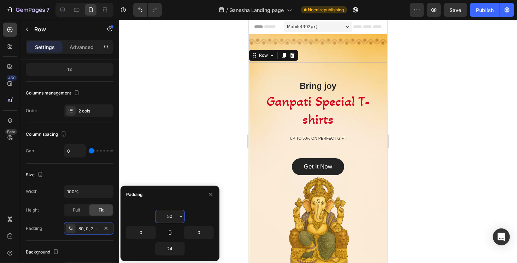
click at [177, 213] on input "50" at bounding box center [169, 216] width 29 height 13
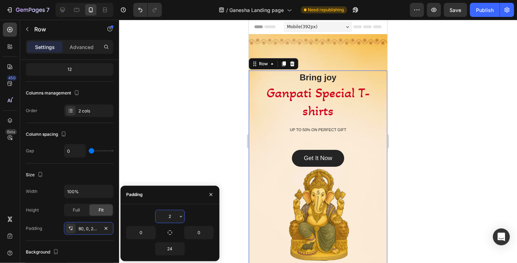
type input "24"
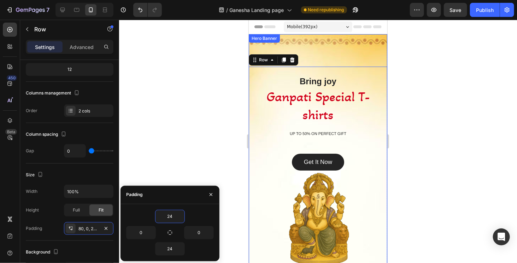
click at [348, 47] on div "Overlay" at bounding box center [317, 170] width 138 height 273
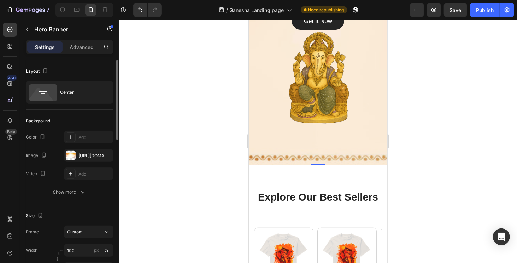
scroll to position [106, 0]
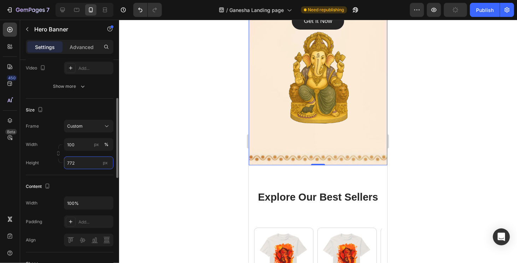
click at [78, 161] on input "772" at bounding box center [88, 163] width 49 height 13
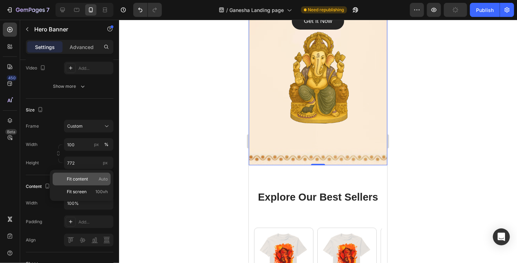
click at [80, 182] on span "Fit content" at bounding box center [77, 179] width 21 height 6
type input "Auto"
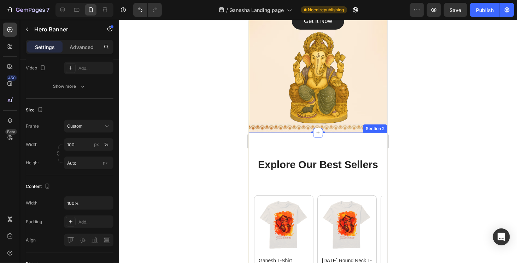
scroll to position [212, 0]
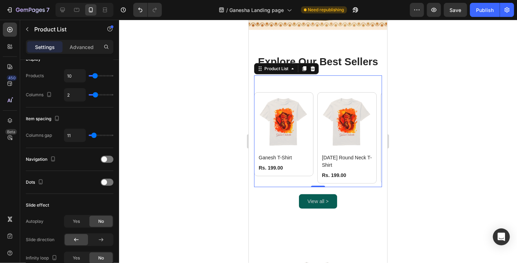
click at [313, 77] on div "(P) Images Ganesh T-Shirt (P) Title Rs. 199.00 (P) Price (P) Price Row Row Prod…" at bounding box center [318, 131] width 128 height 112
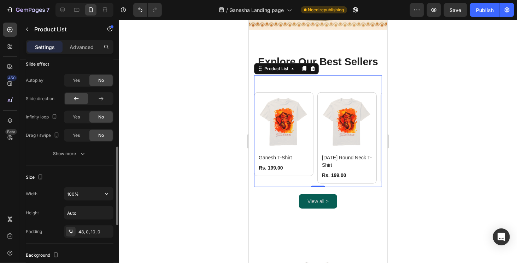
scroll to position [318, 0]
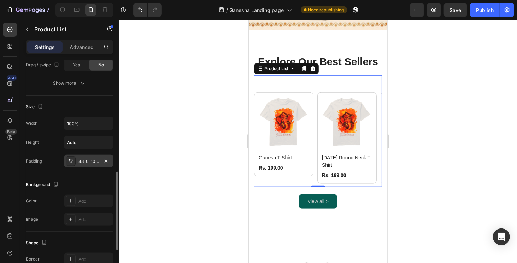
click at [89, 159] on div "48, 0, 10, 0" at bounding box center [88, 162] width 20 height 6
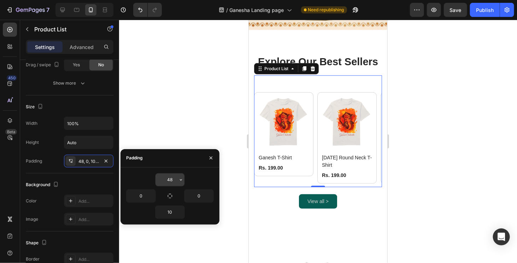
click at [172, 180] on input "48" at bounding box center [169, 180] width 29 height 13
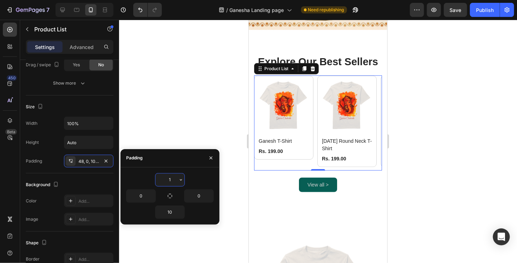
type input "10"
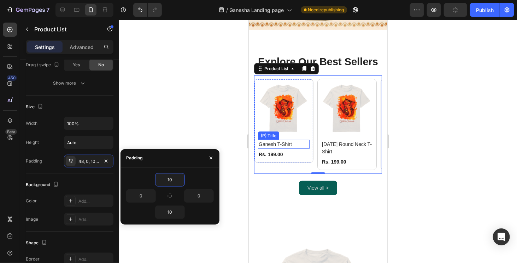
click at [288, 141] on h2 "Ganesh T-Shirt" at bounding box center [283, 144] width 52 height 9
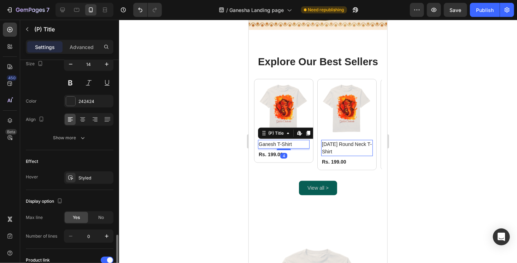
scroll to position [181, 0]
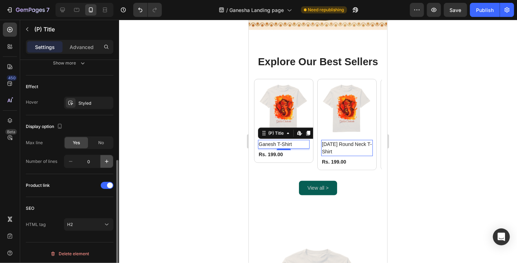
click at [105, 160] on icon "button" at bounding box center [106, 161] width 7 height 7
type input "1"
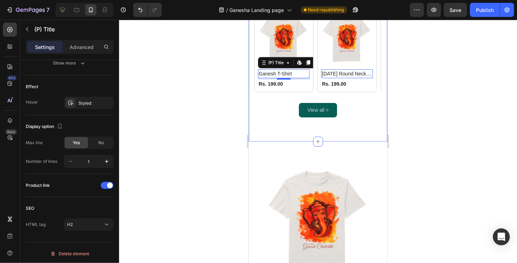
scroll to position [212, 0]
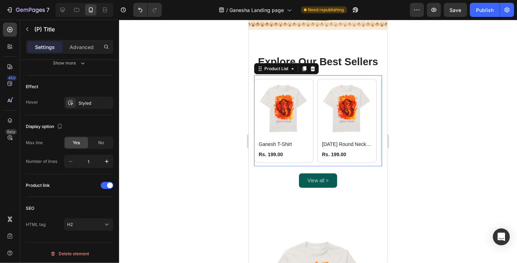
click at [355, 161] on div "(P) Images Ganesh T-Shirt (P) Title Rs. 199.00 (P) Price (P) Price Row Row Prod…" at bounding box center [318, 120] width 128 height 91
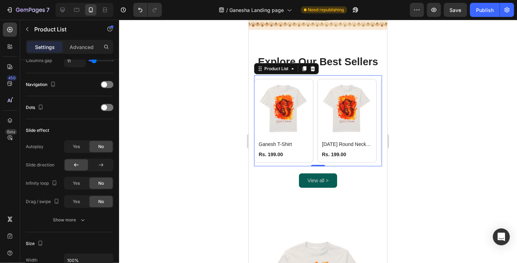
scroll to position [0, 0]
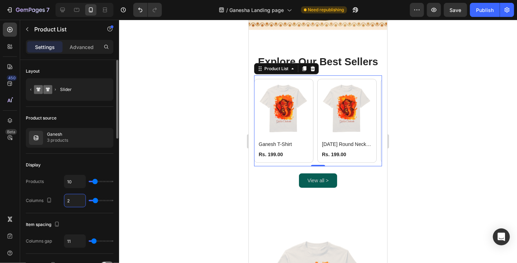
click at [72, 199] on input "2" at bounding box center [74, 201] width 21 height 13
type input "2.2"
type input "2"
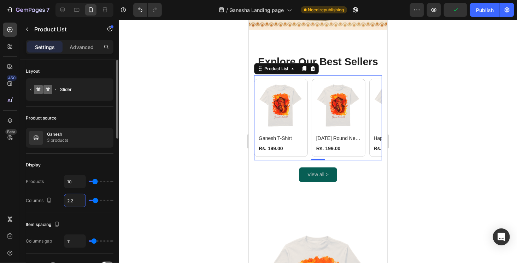
type input "2.2"
click at [67, 242] on input "11" at bounding box center [74, 241] width 21 height 13
type input "1"
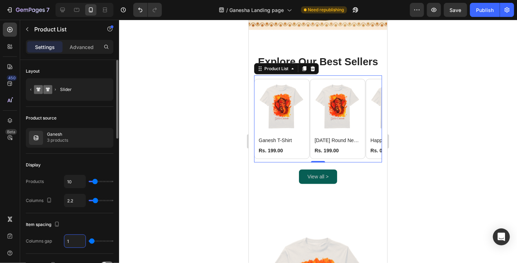
type input "10"
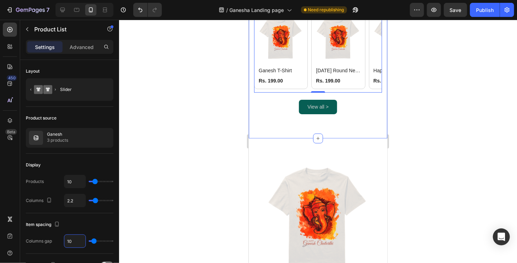
scroll to position [282, 0]
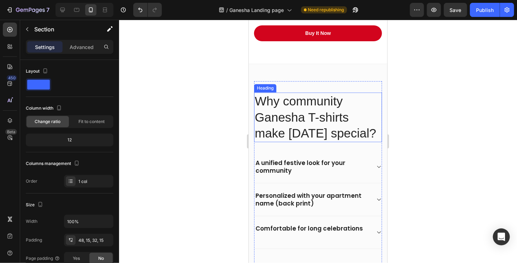
scroll to position [671, 0]
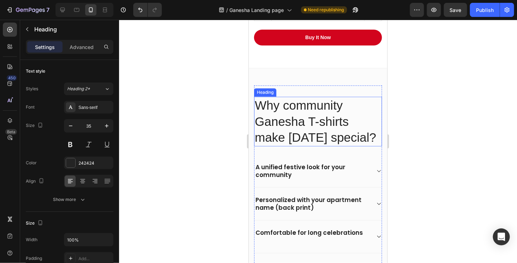
click at [286, 129] on h2 "Why community Ganesha T-shirts make Ganesh Chaturthi special?" at bounding box center [318, 121] width 128 height 50
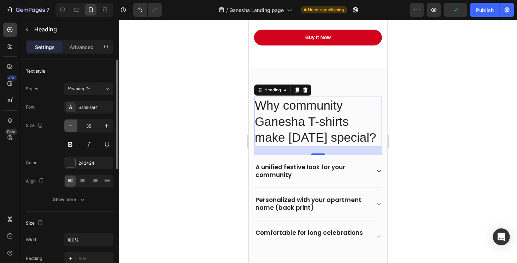
click at [73, 123] on icon "button" at bounding box center [70, 126] width 7 height 7
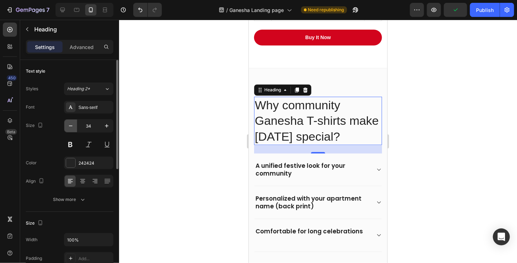
click at [73, 123] on icon "button" at bounding box center [70, 126] width 7 height 7
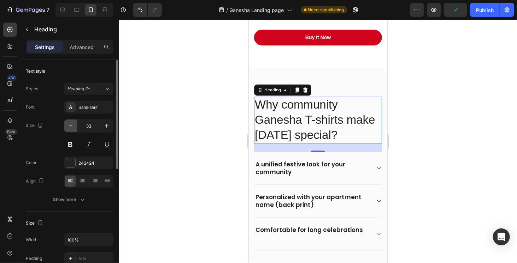
click at [73, 123] on icon "button" at bounding box center [70, 126] width 7 height 7
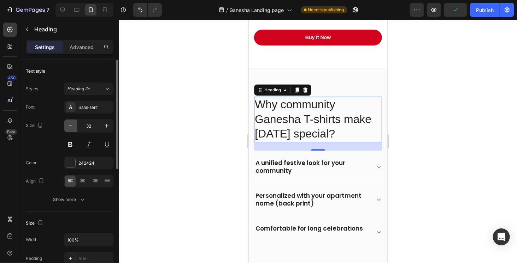
click at [73, 123] on icon "button" at bounding box center [70, 126] width 7 height 7
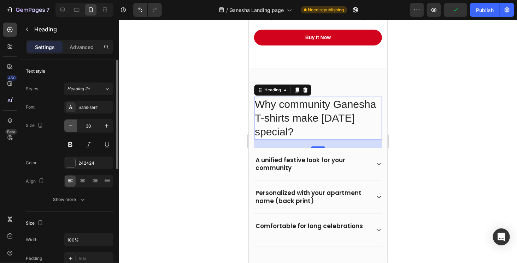
click at [73, 123] on icon "button" at bounding box center [70, 126] width 7 height 7
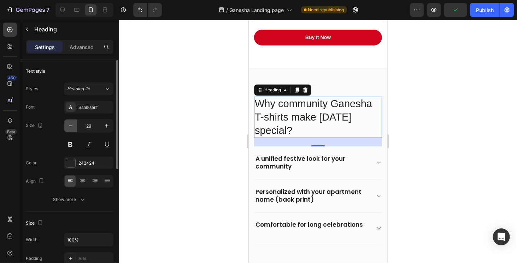
click at [73, 123] on icon "button" at bounding box center [70, 126] width 7 height 7
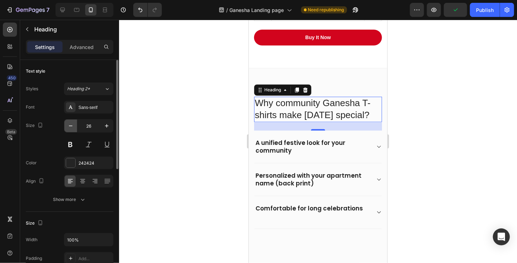
click at [73, 123] on icon "button" at bounding box center [70, 126] width 7 height 7
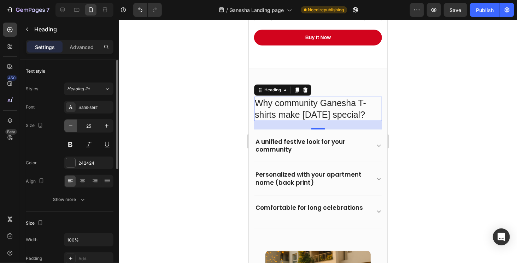
click at [73, 123] on icon "button" at bounding box center [70, 126] width 7 height 7
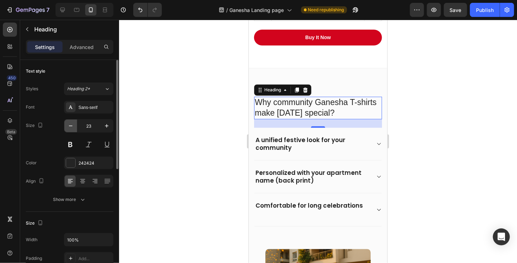
click at [73, 123] on icon "button" at bounding box center [70, 126] width 7 height 7
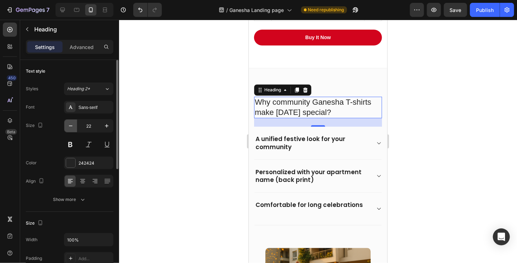
click at [73, 123] on icon "button" at bounding box center [70, 126] width 7 height 7
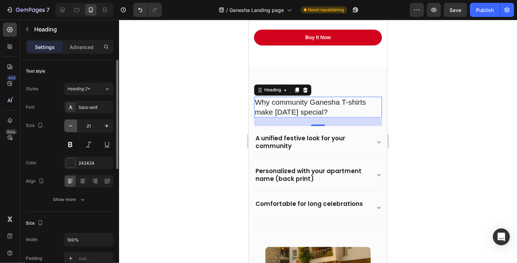
type input "20"
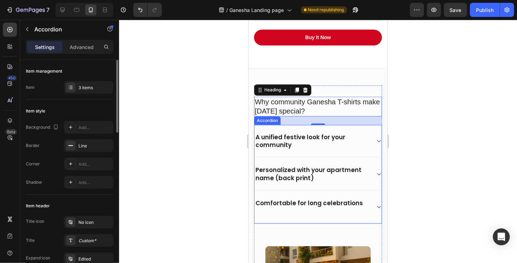
click at [276, 140] on p "A unified festive look for your community" at bounding box center [312, 141] width 114 height 16
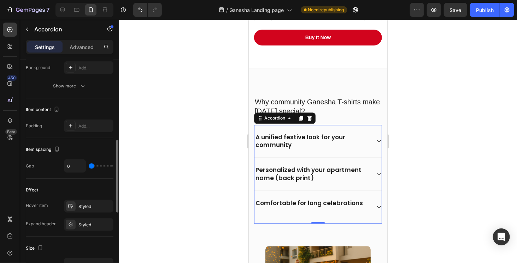
scroll to position [282, 0]
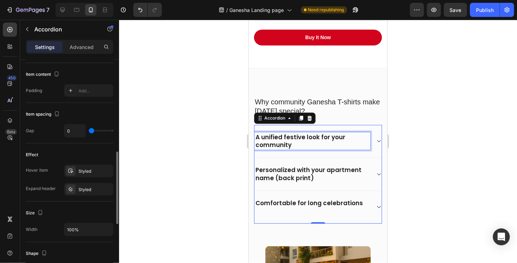
click at [287, 142] on p "A unified festive look for your community" at bounding box center [312, 141] width 114 height 16
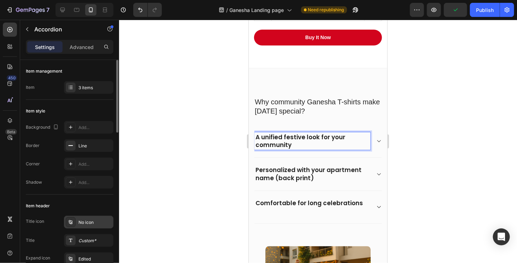
scroll to position [71, 0]
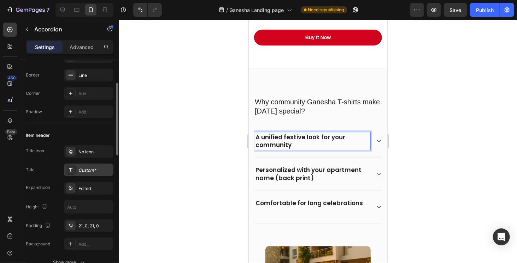
click at [84, 170] on div "Custom*" at bounding box center [94, 170] width 33 height 6
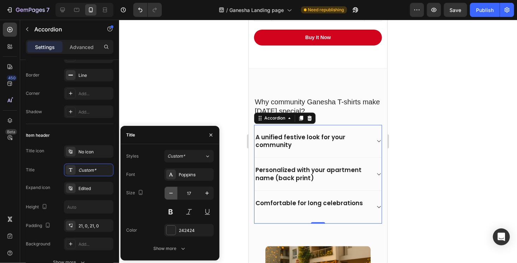
click at [170, 194] on icon "button" at bounding box center [170, 193] width 7 height 7
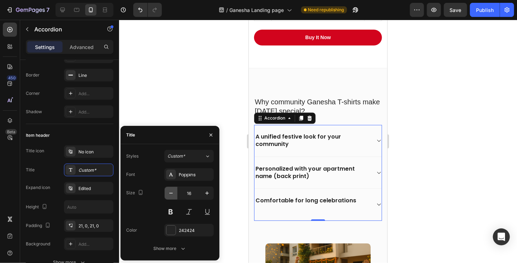
click at [170, 194] on icon "button" at bounding box center [170, 193] width 7 height 7
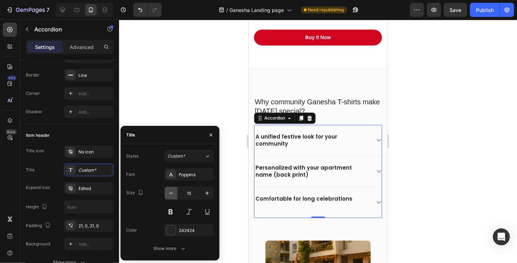
click at [170, 194] on icon "button" at bounding box center [170, 193] width 7 height 7
type input "14"
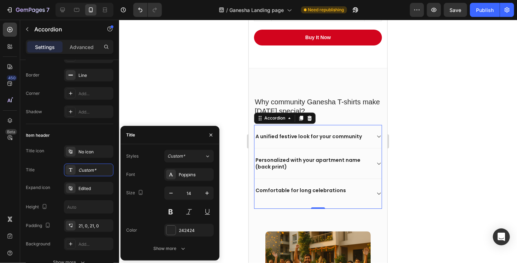
click at [142, 92] on div at bounding box center [318, 142] width 398 height 244
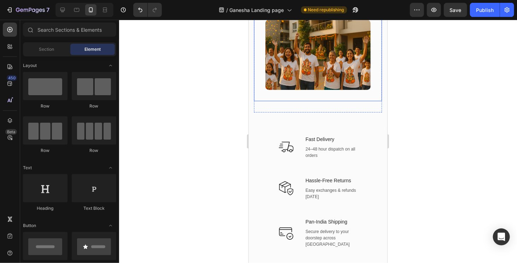
scroll to position [812, 0]
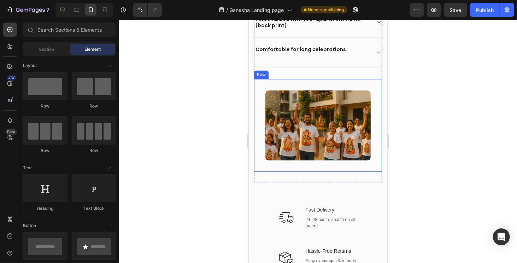
click at [292, 148] on img at bounding box center [317, 125] width 105 height 70
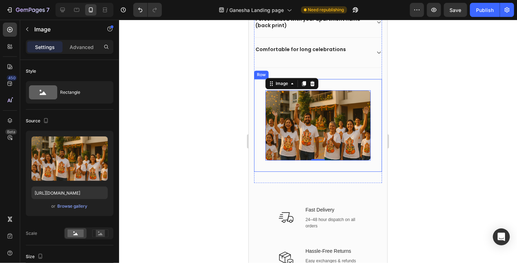
click at [257, 79] on div "Image 0 Row" at bounding box center [318, 125] width 128 height 93
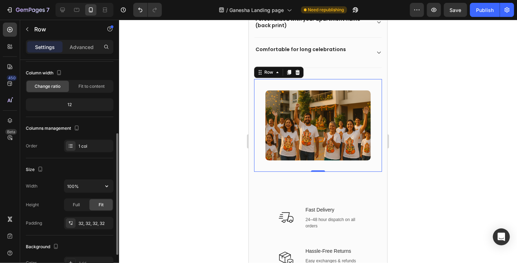
scroll to position [71, 0]
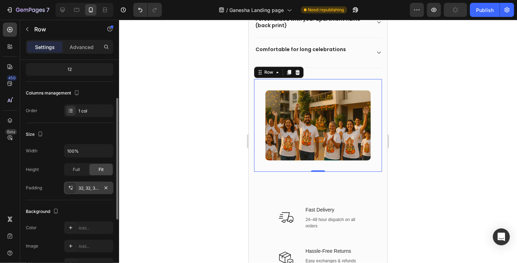
click at [90, 192] on div "32, 32, 32, 32" at bounding box center [88, 188] width 49 height 13
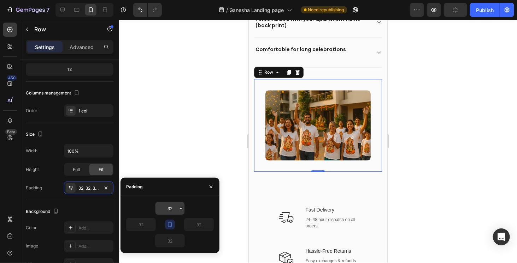
click at [176, 212] on input "32" at bounding box center [169, 208] width 29 height 13
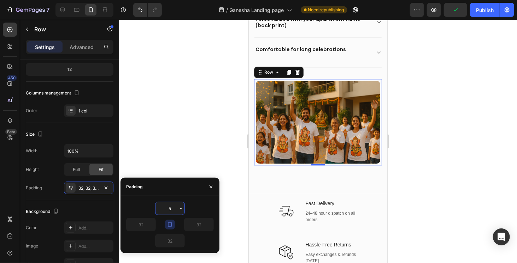
type input "5"
click at [183, 135] on div at bounding box center [318, 142] width 398 height 244
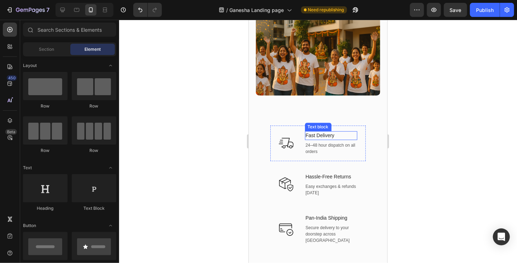
scroll to position [883, 0]
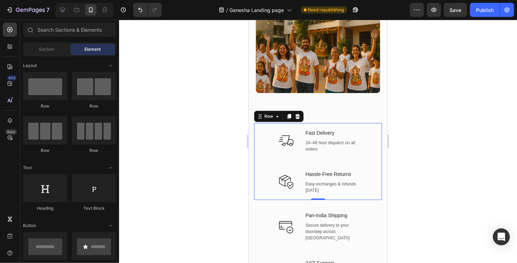
click at [259, 137] on div "Icon Fast Delivery Text block 24–48 hour dispatch on all orders Text Row" at bounding box center [318, 141] width 128 height 36
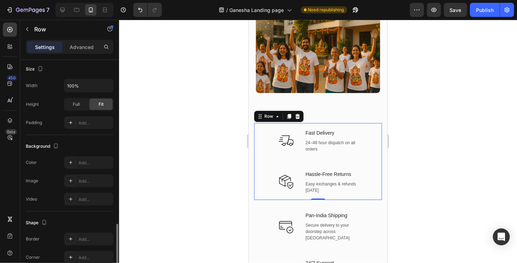
scroll to position [228, 0]
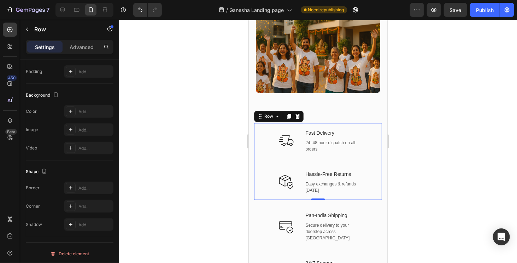
click at [368, 159] on div "Icon Hassle-Free Returns Text block Easy exchanges & refunds within 7 days Text…" at bounding box center [318, 179] width 128 height 41
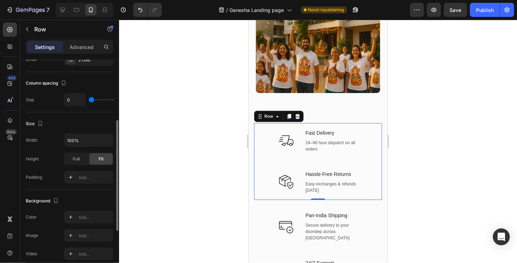
scroll to position [0, 0]
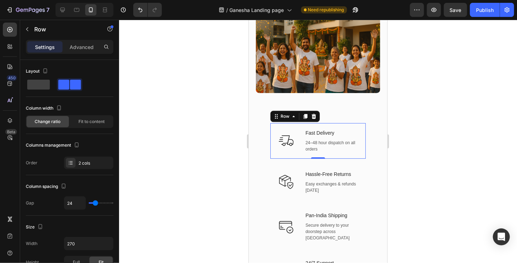
click at [270, 137] on div "Icon Fast Delivery Text block 24–48 hour dispatch on all orders Text Row 0" at bounding box center [317, 141] width 95 height 36
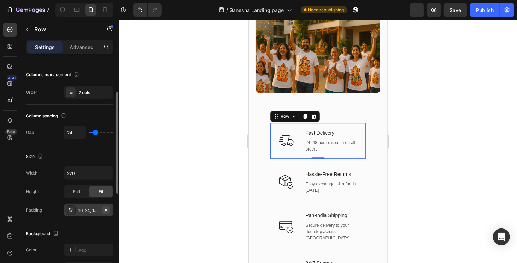
click at [109, 209] on icon "button" at bounding box center [106, 211] width 6 height 6
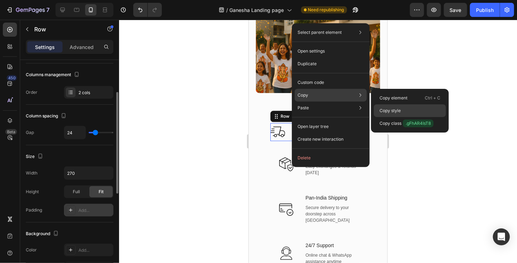
click at [400, 112] on p "Copy style" at bounding box center [389, 111] width 21 height 6
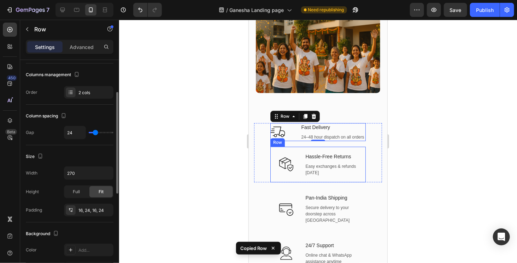
click at [298, 165] on div "Icon Hassle-Free Returns Text block Easy exchanges & refunds within 7 days Text…" at bounding box center [317, 165] width 95 height 36
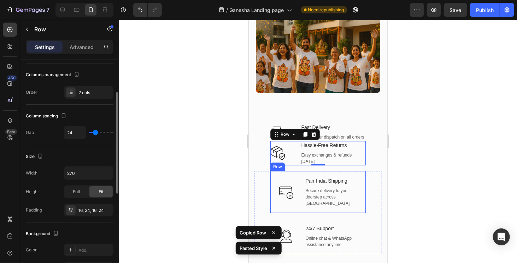
click at [296, 185] on div "Icon Pan-India Shipping Text block Secure delivery to your doorstep across Indi…" at bounding box center [317, 192] width 95 height 42
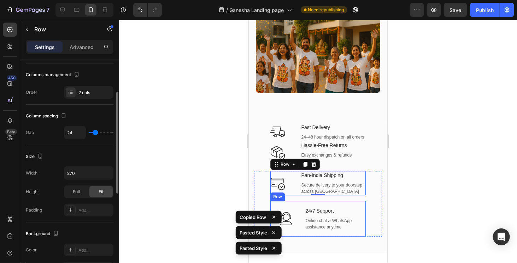
click at [295, 213] on div "Icon 24/7 Support Text block Online chat & WhatsApp assistance anytime Text blo…" at bounding box center [317, 219] width 95 height 36
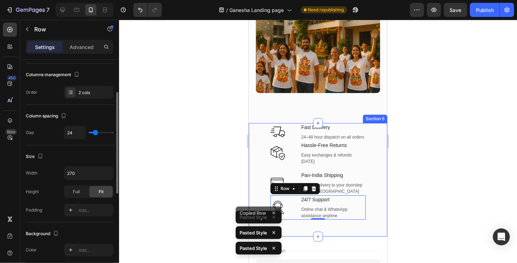
click at [421, 153] on div at bounding box center [318, 142] width 398 height 244
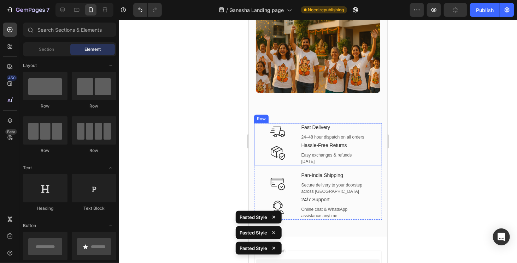
click at [364, 127] on div "Icon Fast Delivery Text block 24–48 hour dispatch on all orders Text Row" at bounding box center [318, 132] width 128 height 18
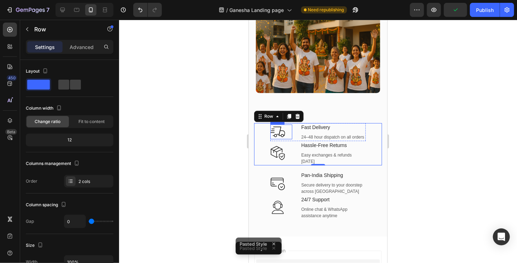
click at [286, 133] on div "Icon" at bounding box center [281, 131] width 22 height 15
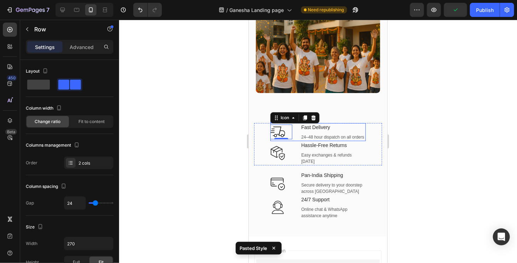
click at [293, 130] on div "Icon 0 Fast Delivery Text block 24–48 hour dispatch on all orders Text Row" at bounding box center [317, 132] width 95 height 18
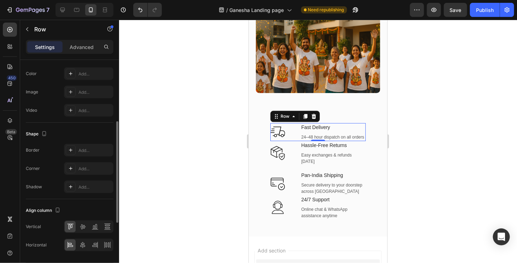
scroll to position [212, 0]
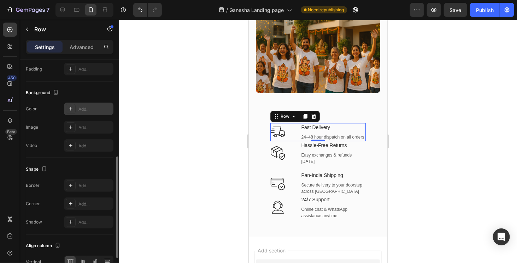
click at [81, 110] on div "Add..." at bounding box center [94, 109] width 33 height 6
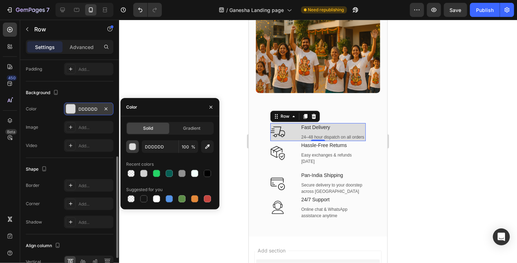
click at [133, 148] on div "button" at bounding box center [132, 147] width 7 height 7
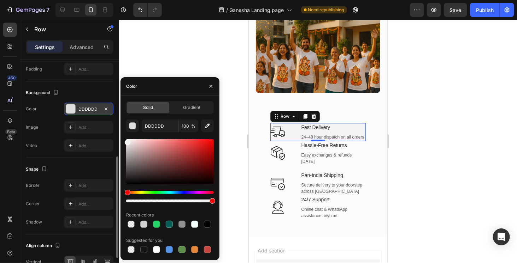
drag, startPoint x: 129, startPoint y: 147, endPoint x: 121, endPoint y: 141, distance: 9.0
click at [121, 141] on div "Solid Gradient DDDDDD 100 % Recent colors Suggested for you" at bounding box center [169, 178] width 99 height 154
type input "F4F4F4"
click at [42, 109] on div "Color F4F4F4" at bounding box center [70, 109] width 88 height 13
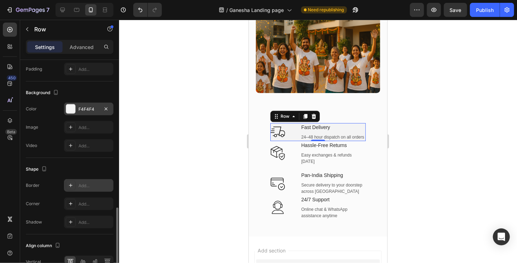
scroll to position [247, 0]
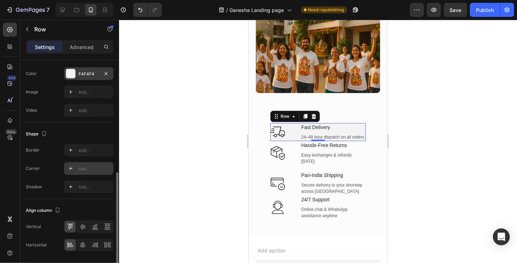
click at [81, 166] on div "Add..." at bounding box center [94, 169] width 33 height 6
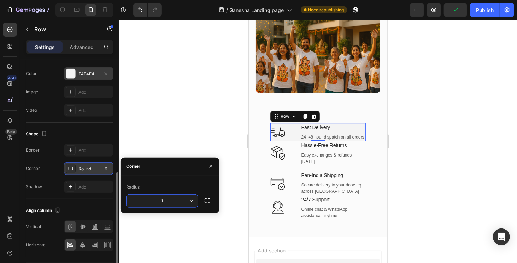
type input "10"
click at [43, 184] on div "Shadow Add..." at bounding box center [70, 187] width 88 height 13
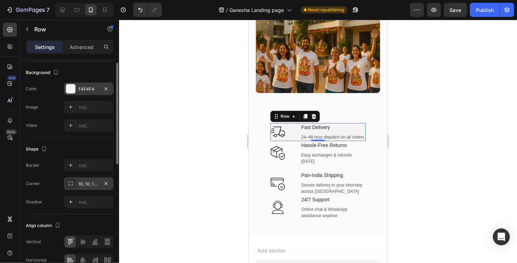
scroll to position [161, 0]
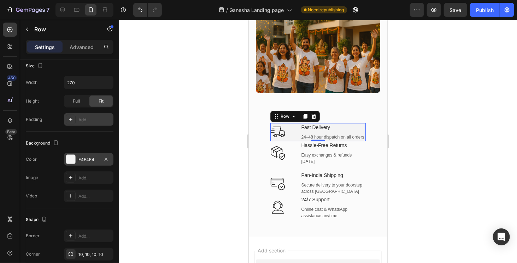
click at [85, 118] on div "Add..." at bounding box center [94, 120] width 33 height 6
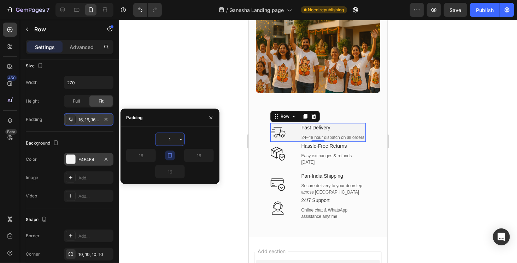
type input "10"
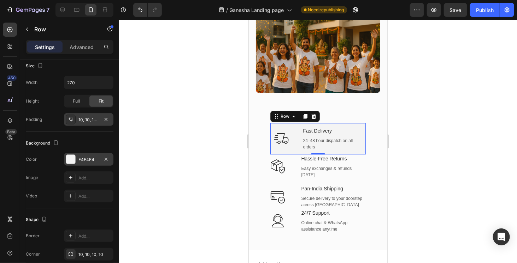
click at [428, 133] on div at bounding box center [318, 142] width 398 height 244
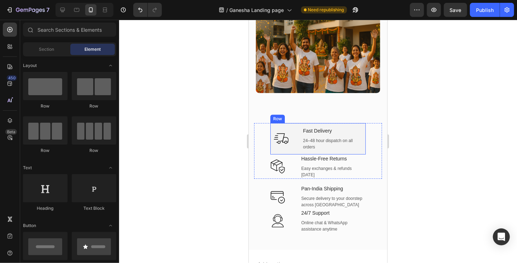
click at [361, 123] on div "Icon Fast Delivery Text block 24–48 hour dispatch on all orders Text Row" at bounding box center [317, 138] width 95 height 31
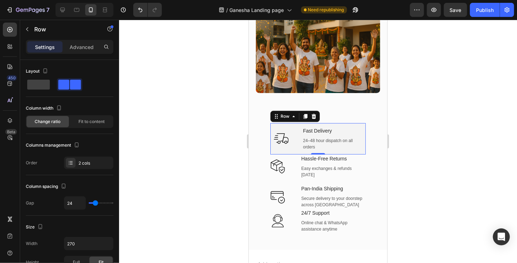
click at [360, 123] on div "Icon Fast Delivery Text block 24–48 hour dispatch on all orders Text Row 0" at bounding box center [317, 138] width 95 height 31
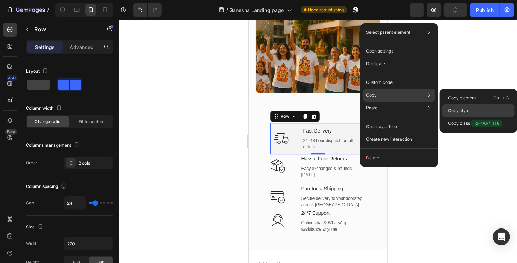
click at [463, 110] on p "Copy style" at bounding box center [458, 111] width 21 height 6
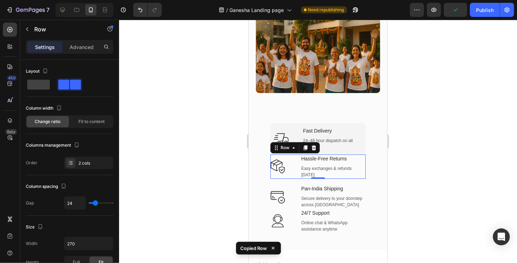
click at [291, 165] on div "Icon Hassle-Free Returns Text block Easy exchanges & refunds within 7 days Text…" at bounding box center [317, 166] width 95 height 24
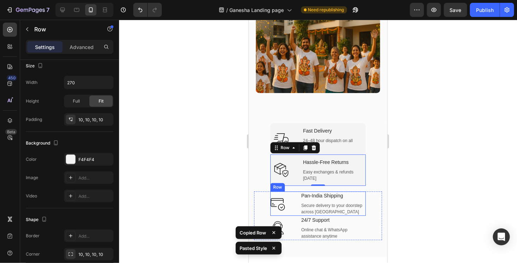
click at [294, 191] on div "Icon Pan-India Shipping Text block Secure delivery to your doorstep across Indi…" at bounding box center [317, 203] width 95 height 24
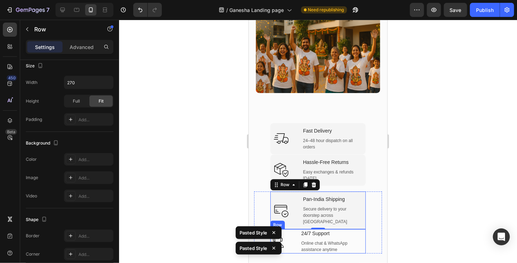
click at [294, 229] on div "Icon 24/7 Support Text block Online chat & WhatsApp assistance anytime Text blo…" at bounding box center [317, 241] width 95 height 24
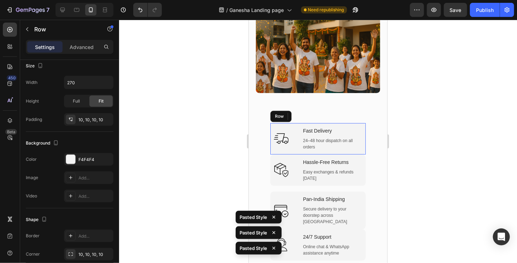
click at [294, 143] on div "Icon Fast Delivery Text block 24–48 hour dispatch on all orders Text Row" at bounding box center [317, 138] width 95 height 31
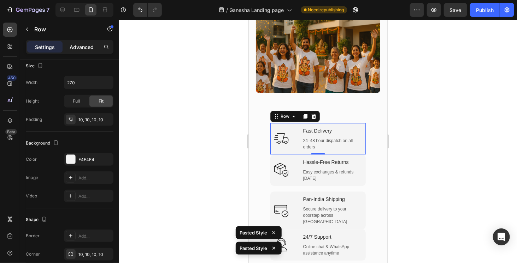
click at [92, 45] on p "Advanced" at bounding box center [82, 46] width 24 height 7
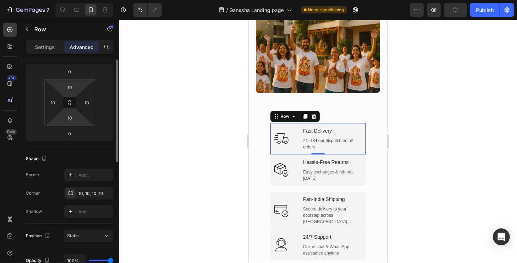
scroll to position [59, 0]
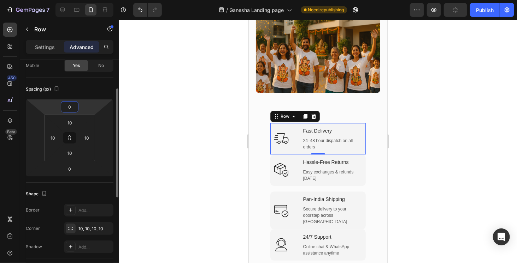
click at [74, 106] on input "0" at bounding box center [70, 107] width 14 height 11
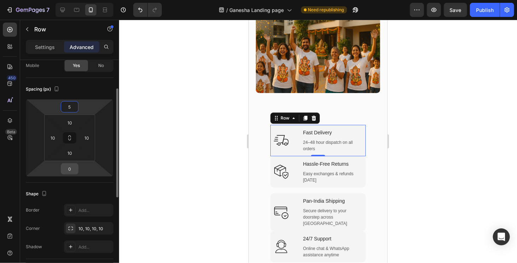
type input "5"
click at [73, 164] on input "0" at bounding box center [70, 169] width 14 height 11
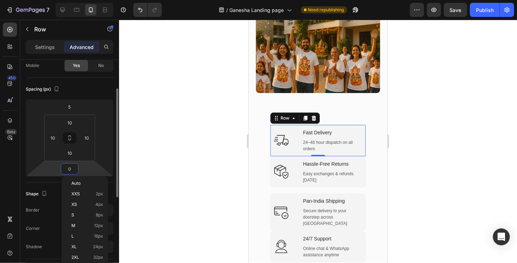
type input "5"
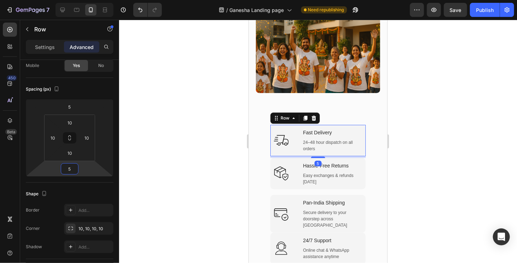
click at [418, 149] on div at bounding box center [318, 142] width 398 height 244
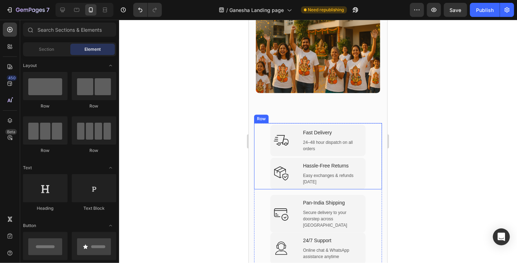
click at [364, 169] on div "Icon Hassle-Free Returns Text block Easy exchanges & refunds within 7 days Text…" at bounding box center [318, 173] width 128 height 31
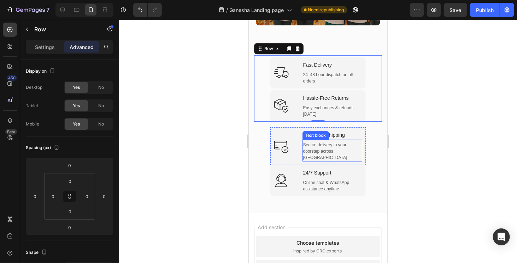
scroll to position [953, 0]
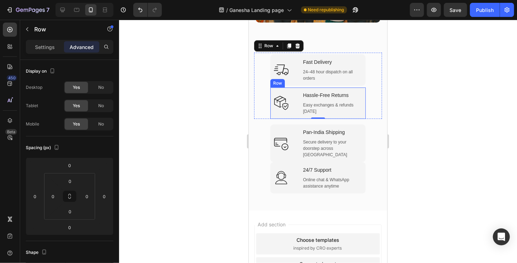
click at [359, 102] on div "Icon Hassle-Free Returns Text block Easy exchanges & refunds within 7 days Text…" at bounding box center [317, 102] width 95 height 31
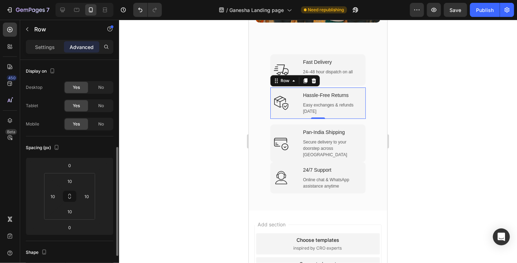
scroll to position [59, 0]
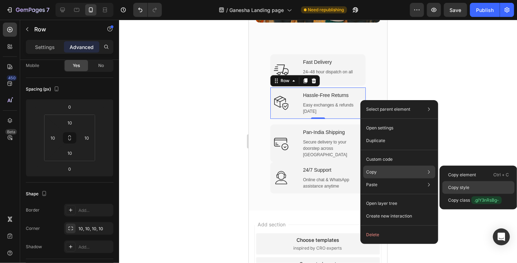
click at [470, 194] on div "Copy style" at bounding box center [478, 200] width 72 height 13
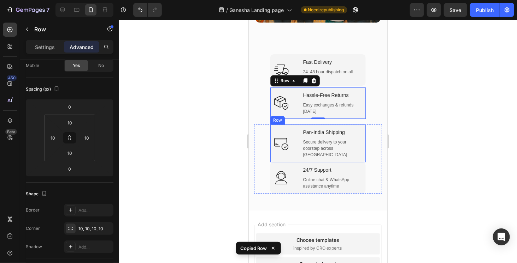
click at [360, 125] on div "Icon Pan-India Shipping Text block Secure delivery to your doorstep across Indi…" at bounding box center [317, 143] width 95 height 38
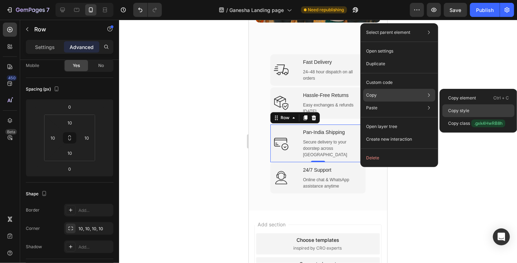
click at [474, 117] on div "Copy style" at bounding box center [478, 123] width 72 height 13
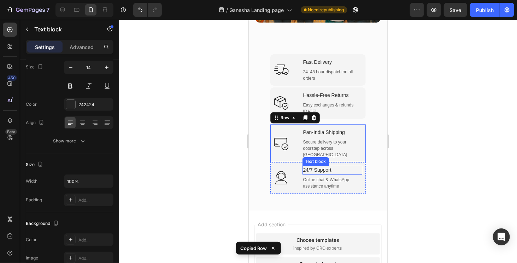
click at [358, 166] on div "24/7 Support" at bounding box center [332, 170] width 60 height 9
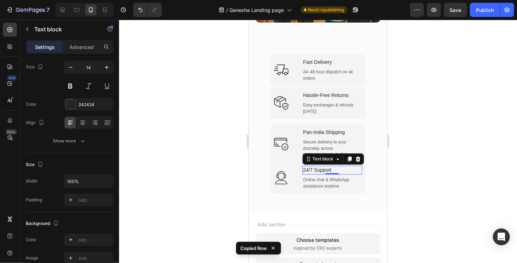
scroll to position [0, 0]
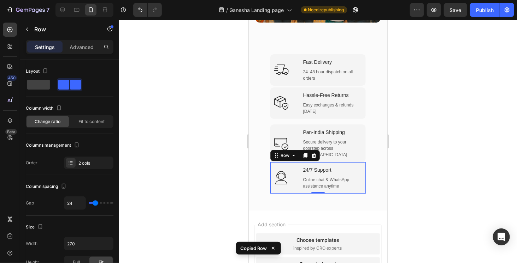
click at [360, 168] on div "Icon 24/7 Support Text block Online chat & WhatsApp assistance anytime Text blo…" at bounding box center [317, 177] width 95 height 31
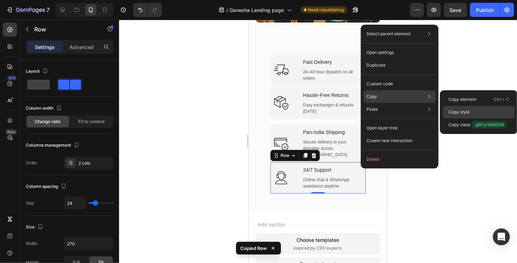
click at [470, 119] on div "Copy style" at bounding box center [478, 125] width 72 height 13
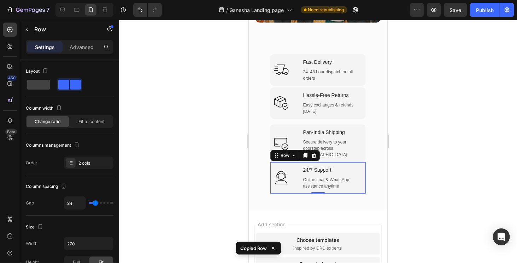
click at [446, 129] on div at bounding box center [318, 142] width 398 height 244
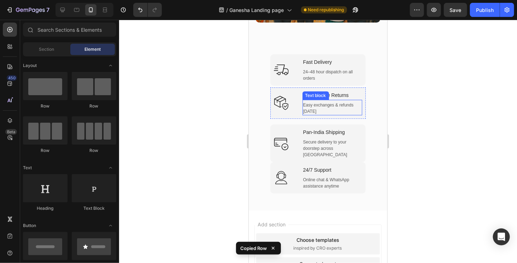
click at [351, 106] on p "Easy exchanges & refunds within 7 days" at bounding box center [332, 108] width 59 height 13
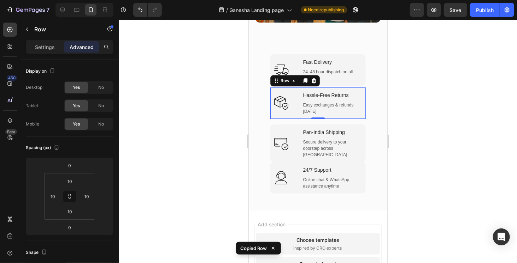
click at [358, 110] on div "Icon Hassle-Free Returns Text block Easy exchanges & refunds within 7 days Text…" at bounding box center [317, 102] width 95 height 31
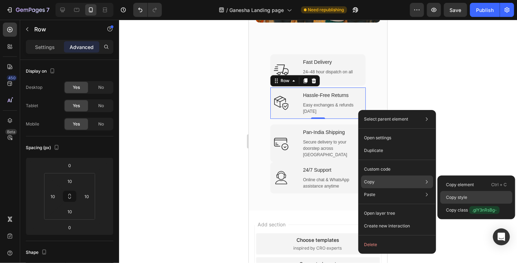
click at [464, 197] on p "Copy style" at bounding box center [456, 198] width 21 height 6
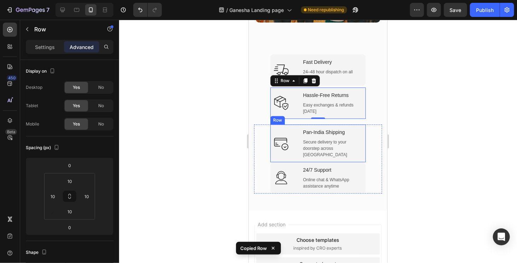
click at [356, 147] on div "Icon Pan-India Shipping Text block Secure delivery to your doorstep across Indi…" at bounding box center [317, 143] width 95 height 38
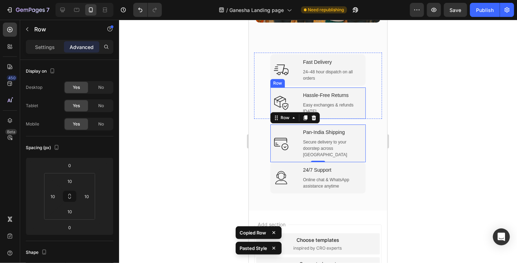
click at [352, 111] on div "Icon Hassle-Free Returns Text block Easy exchanges & refunds within 7 days Text…" at bounding box center [317, 102] width 95 height 31
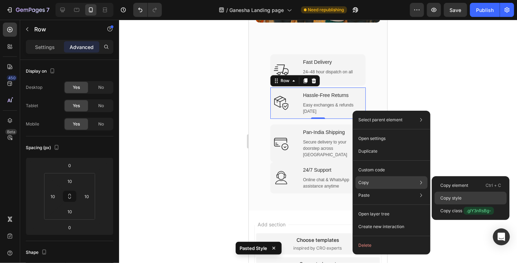
click at [466, 205] on div "Copy style" at bounding box center [470, 211] width 72 height 13
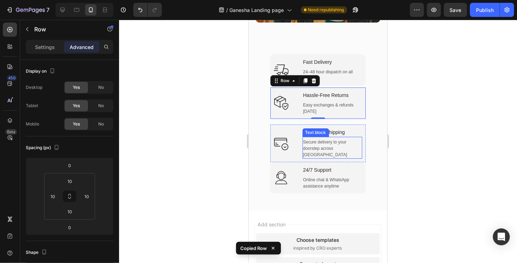
click at [354, 146] on p "Secure delivery to your doorstep across India" at bounding box center [332, 148] width 59 height 19
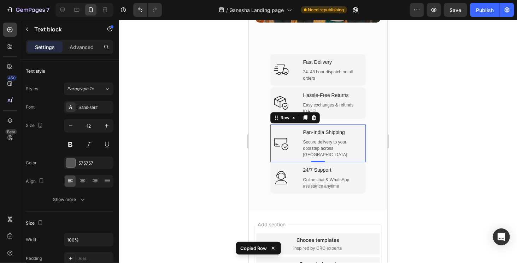
click at [359, 148] on div "Icon Pan-India Shipping Text block Secure delivery to your doorstep across Indi…" at bounding box center [317, 143] width 95 height 38
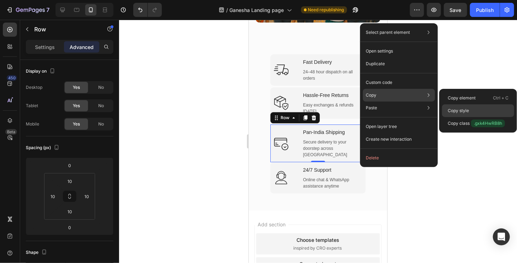
click at [453, 113] on p "Copy style" at bounding box center [457, 111] width 21 height 6
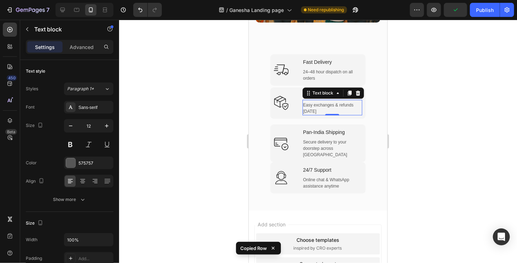
click at [342, 108] on p "Easy exchanges & refunds within 7 days" at bounding box center [332, 108] width 59 height 13
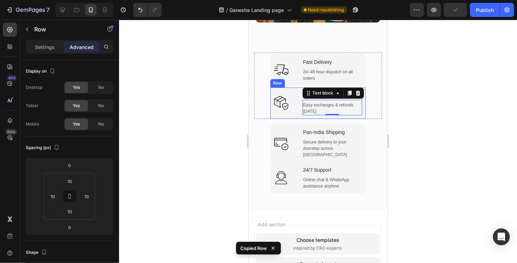
click at [345, 111] on div "Icon Hassle-Free Returns Text block Easy exchanges & refunds within 7 days Text…" at bounding box center [317, 102] width 95 height 31
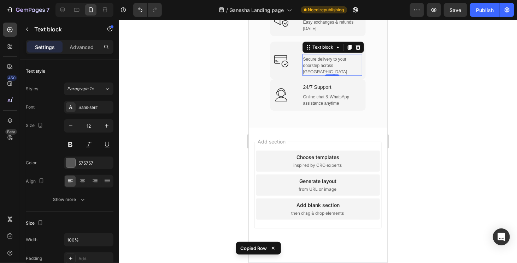
scroll to position [953, 0]
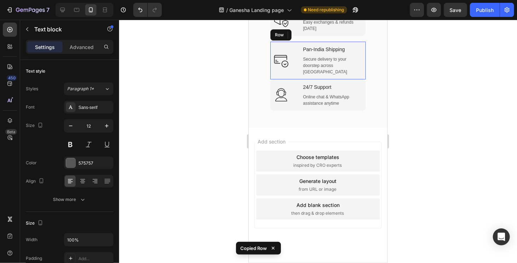
click at [359, 79] on div "Icon Pan-India Shipping Text block Secure delivery to your doorstep across Indi…" at bounding box center [317, 60] width 95 height 38
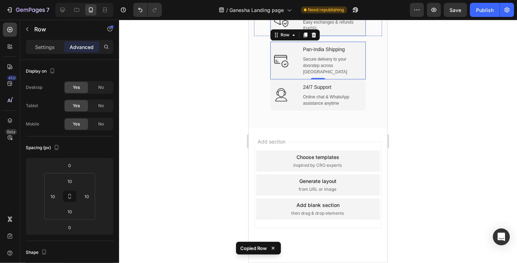
click at [354, 36] on div "Icon Hassle-Free Returns Text block Easy exchanges & refunds [DATE] Text block …" at bounding box center [317, 19] width 95 height 31
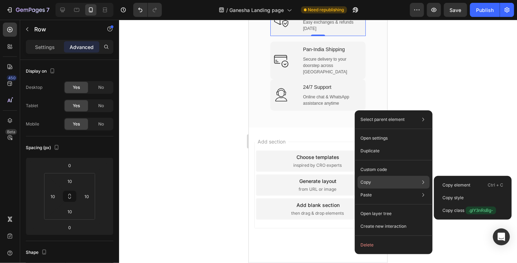
click at [385, 178] on div "Copy Copy element Ctrl + C Copy style Copy class .glY3nRsBg-" at bounding box center [393, 182] width 72 height 13
click at [465, 204] on div "Copy style" at bounding box center [472, 210] width 72 height 13
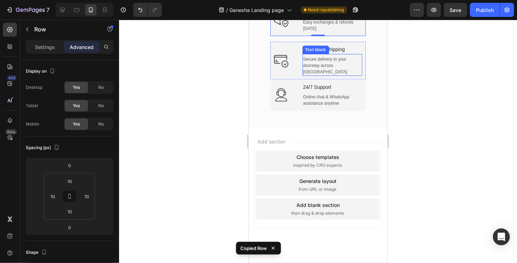
click at [357, 75] on p "Secure delivery to your doorstep across [GEOGRAPHIC_DATA]" at bounding box center [332, 65] width 59 height 19
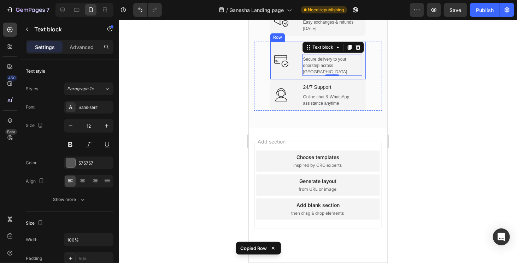
click at [358, 79] on div "Icon Pan-India Shipping Text block Secure delivery to your doorstep across Indi…" at bounding box center [317, 60] width 95 height 38
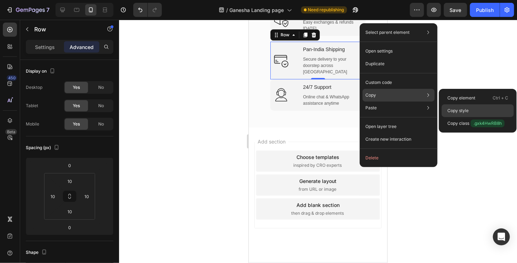
click at [455, 111] on p "Copy style" at bounding box center [457, 111] width 21 height 6
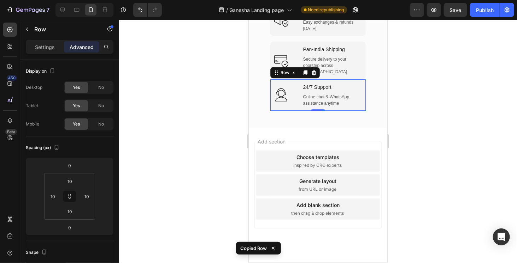
click at [361, 111] on div "Icon 24/7 Support Text block Online chat & WhatsApp assistance anytime Text blo…" at bounding box center [317, 94] width 95 height 31
click at [358, 36] on div "Icon Hassle-Free Returns Text block Easy exchanges & refunds within 7 days Text…" at bounding box center [317, 19] width 95 height 31
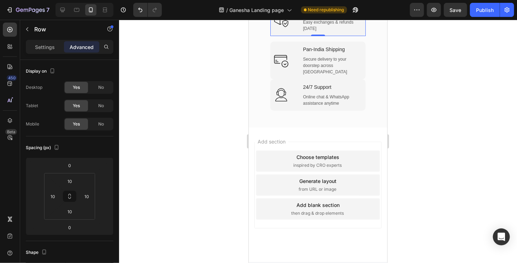
click at [359, 36] on div "Icon Hassle-Free Returns Text block Easy exchanges & refunds within 7 days Text…" at bounding box center [317, 19] width 95 height 31
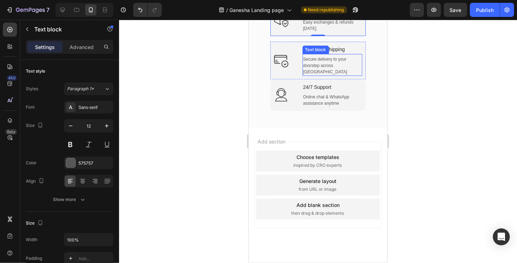
click at [358, 75] on p "Secure delivery to your doorstep across India" at bounding box center [332, 65] width 59 height 19
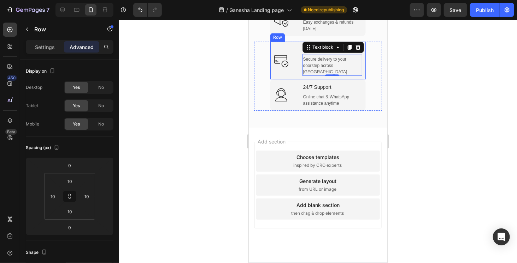
click at [359, 79] on div "Icon Pan-India Shipping Text block Secure delivery to your doorstep across Indi…" at bounding box center [317, 60] width 95 height 38
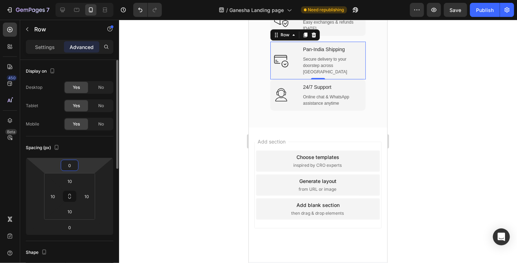
click at [70, 169] on input "0" at bounding box center [70, 165] width 14 height 11
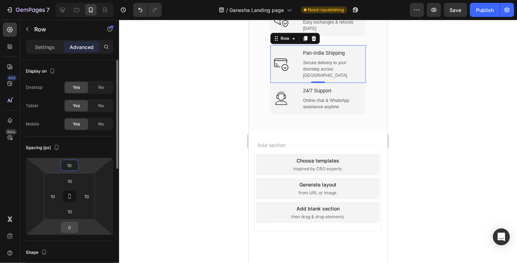
type input "10"
click at [67, 228] on input "0" at bounding box center [70, 227] width 14 height 11
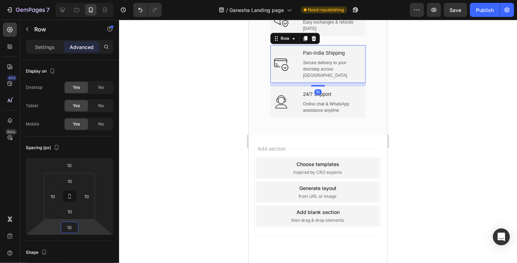
type input "10"
click at [486, 179] on div at bounding box center [318, 142] width 398 height 244
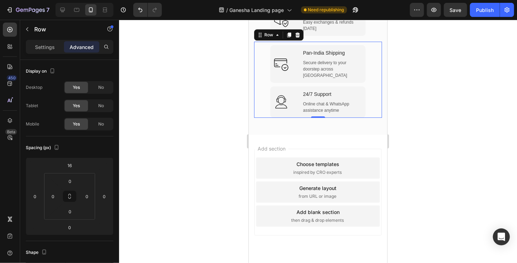
click at [309, 86] on div "Icon Pan-India Shipping Text block Secure delivery to your doorstep across Indi…" at bounding box center [318, 63] width 128 height 45
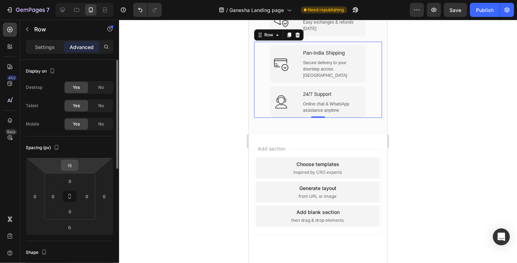
click at [69, 165] on input "16" at bounding box center [70, 165] width 14 height 11
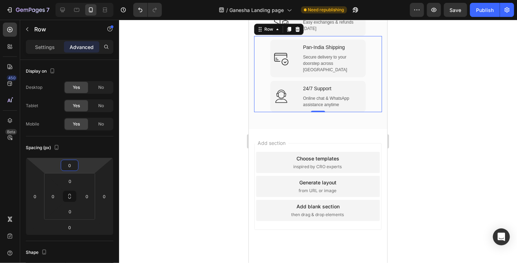
click at [459, 153] on div at bounding box center [318, 142] width 398 height 244
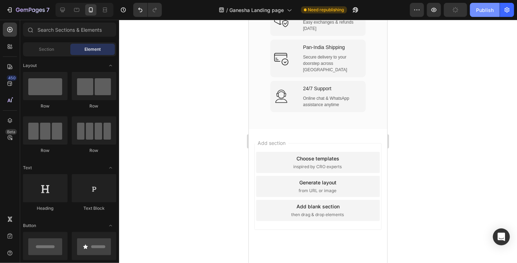
click at [489, 11] on div "Publish" at bounding box center [485, 9] width 18 height 7
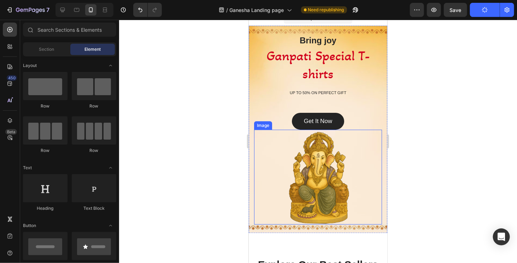
scroll to position [0, 0]
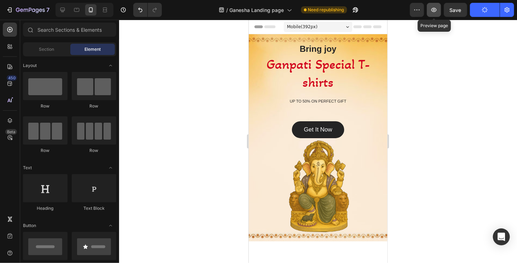
click at [434, 11] on icon "button" at bounding box center [433, 10] width 5 height 4
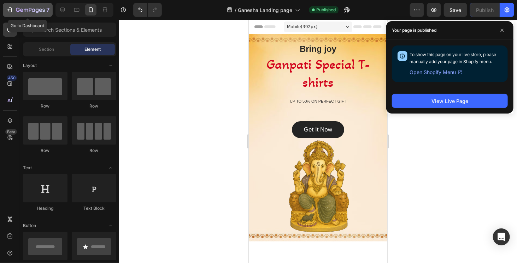
click at [14, 6] on div "7" at bounding box center [27, 10] width 43 height 8
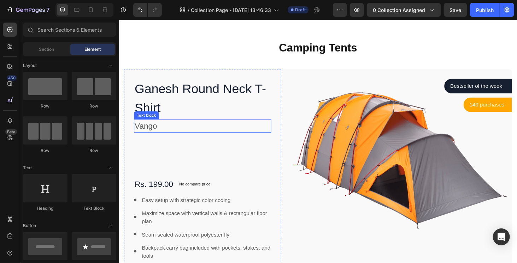
scroll to position [315, 0]
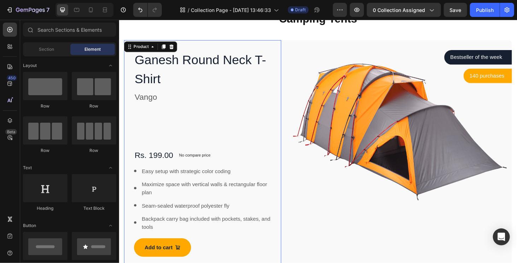
click at [209, 139] on div "Ganesh Round Neck T-Shirt Product Title Vango Text block Rs. 199.00 Product Pri…" at bounding box center [208, 162] width 146 height 221
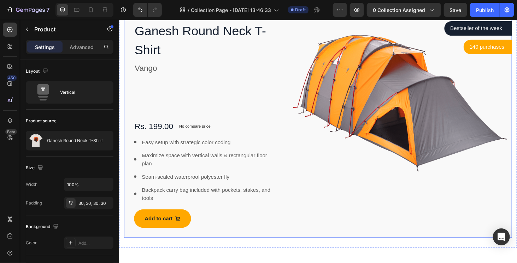
scroll to position [351, 0]
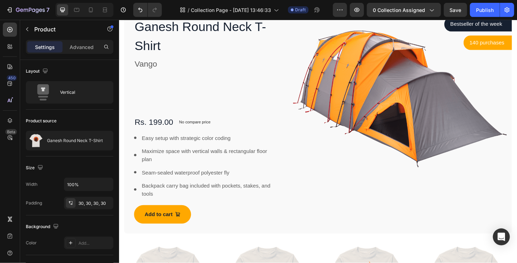
click at [185, 104] on div "Ganesh Round Neck T-Shirt Product Title Vango Text block Rs. 199.00 Product Pri…" at bounding box center [208, 127] width 146 height 221
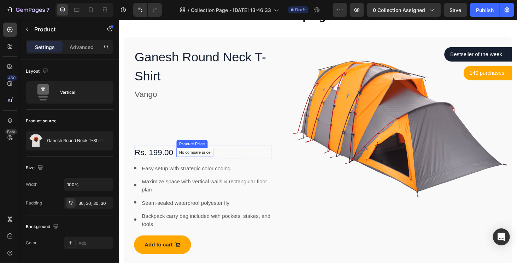
scroll to position [280, 0]
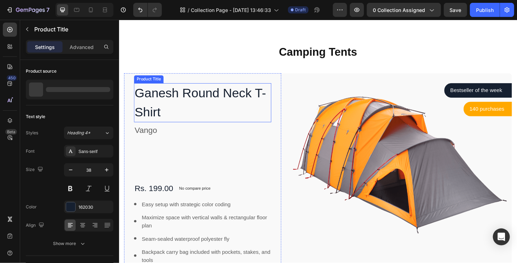
click at [175, 114] on h1 "Ganesh Round Neck T-Shirt" at bounding box center [208, 108] width 146 height 42
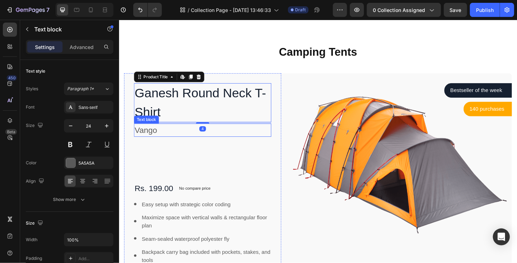
click at [178, 139] on p "Vango" at bounding box center [207, 137] width 145 height 13
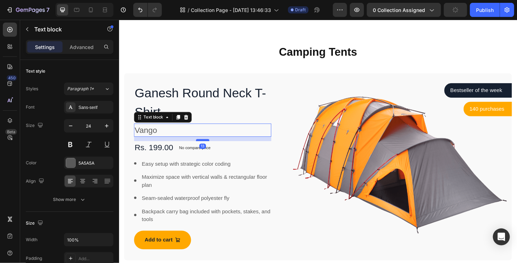
drag, startPoint x: 208, startPoint y: 191, endPoint x: 205, endPoint y: 148, distance: 43.5
click at [205, 148] on div at bounding box center [208, 148] width 14 height 2
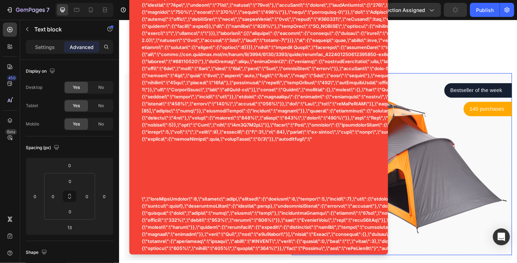
click at [421, 177] on img at bounding box center [420, 174] width 234 height 195
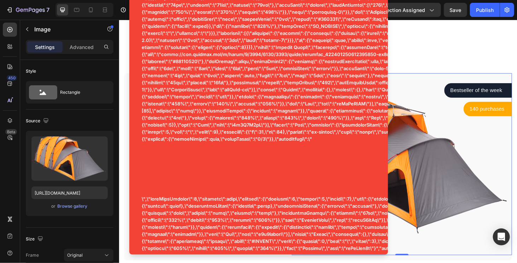
click at [492, 252] on img at bounding box center [420, 174] width 234 height 195
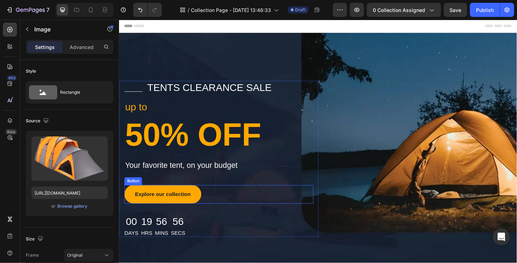
scroll to position [0, 0]
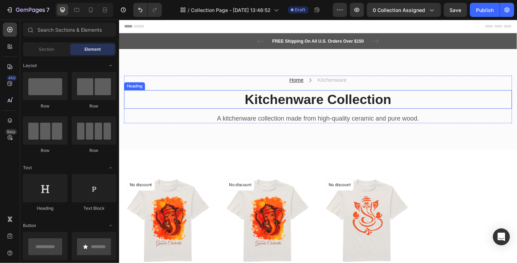
click at [306, 104] on p "Kitchenware Collection" at bounding box center [331, 104] width 412 height 18
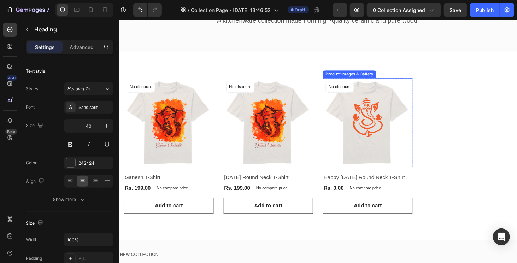
scroll to position [106, 0]
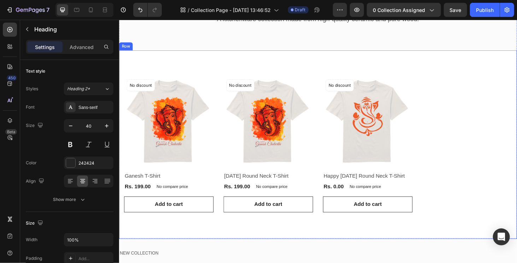
click at [466, 68] on div "Product Images & Gallery No discount Not be displayed when published Product Ba…" at bounding box center [331, 152] width 424 height 201
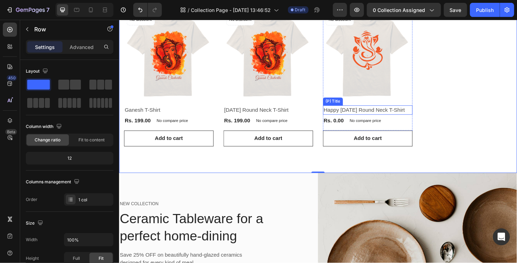
scroll to position [212, 0]
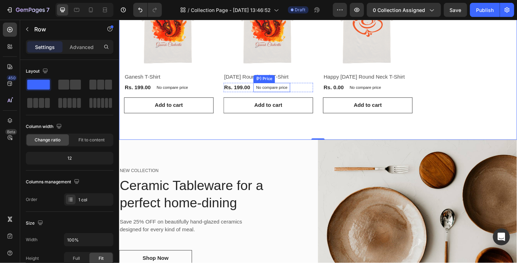
click at [192, 94] on p "No compare price" at bounding box center [176, 92] width 34 height 4
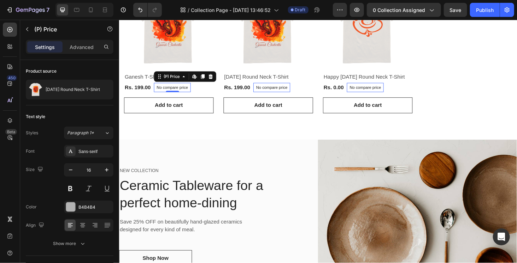
click at [188, 93] on p "No compare price" at bounding box center [176, 92] width 34 height 4
click at [219, 78] on div at bounding box center [216, 80] width 8 height 8
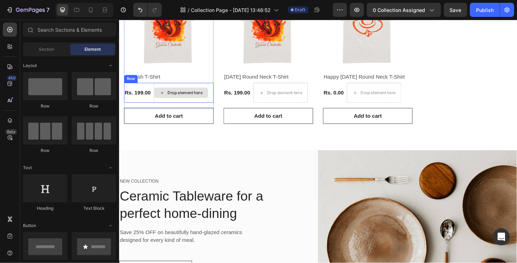
click at [179, 88] on div "Drop element here" at bounding box center [185, 97] width 58 height 21
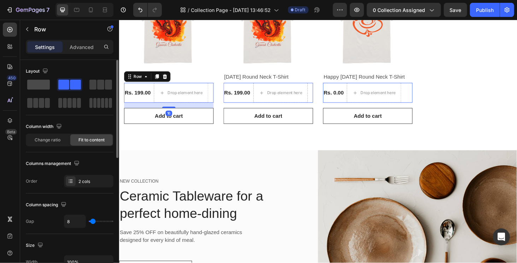
click at [40, 81] on span at bounding box center [38, 85] width 23 height 10
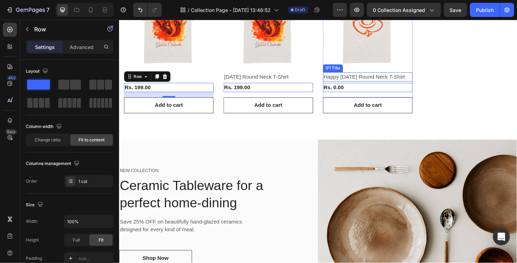
click at [355, 83] on h2 "Happy Ganesh Chaturthi Round Neck T-Shirt" at bounding box center [383, 81] width 95 height 10
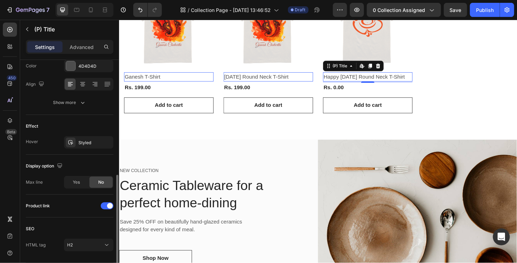
scroll to position [162, 0]
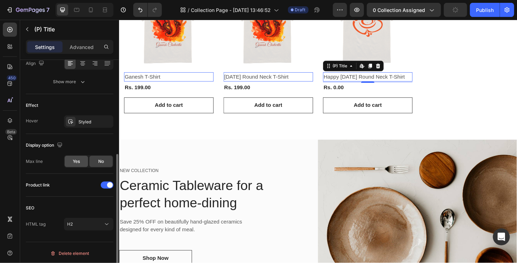
click at [77, 165] on div "Yes" at bounding box center [76, 161] width 23 height 11
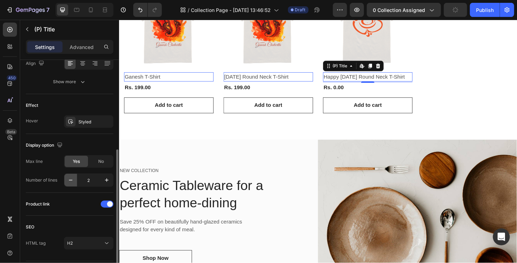
click at [72, 180] on icon "button" at bounding box center [70, 180] width 7 height 7
type input "1"
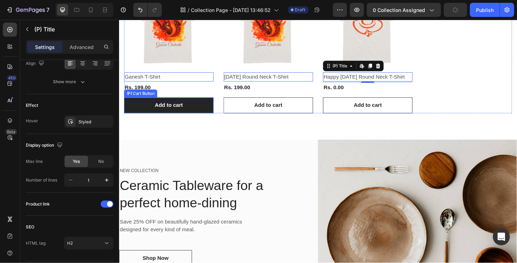
click at [210, 107] on button "Add to cart" at bounding box center [171, 110] width 95 height 17
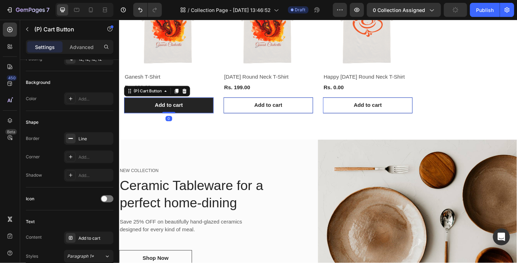
scroll to position [0, 0]
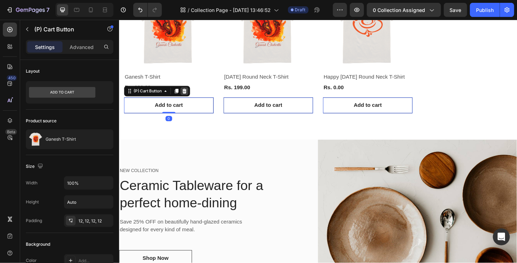
click at [188, 95] on icon at bounding box center [188, 95] width 5 height 5
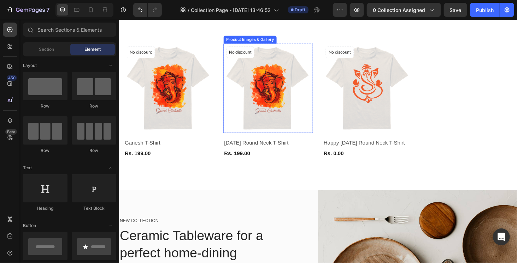
scroll to position [106, 0]
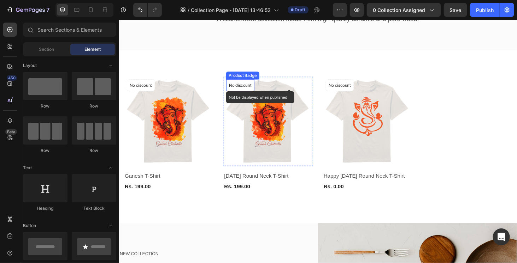
click at [154, 88] on p "No discount" at bounding box center [142, 90] width 24 height 6
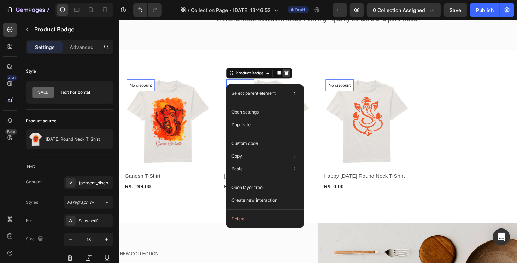
click at [119, 19] on icon at bounding box center [119, 19] width 0 height 0
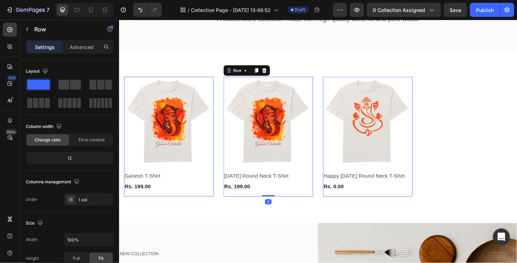
click at [219, 204] on div "Product Images & Gallery Row Ganesh Chaturthi Round Neck T-Shirt (P) Title Rs. …" at bounding box center [171, 145] width 95 height 128
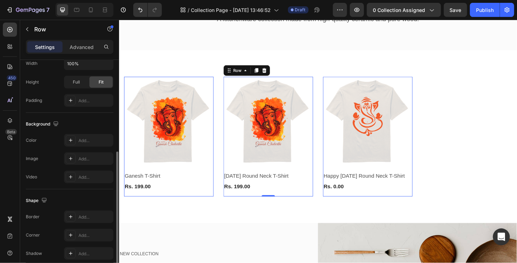
scroll to position [206, 0]
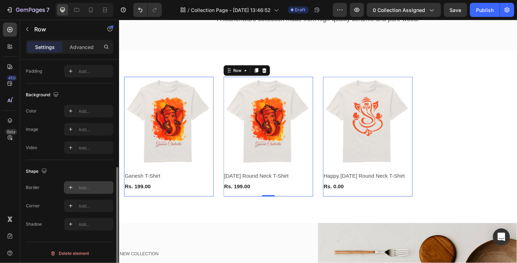
click at [83, 186] on div "Add..." at bounding box center [94, 188] width 33 height 6
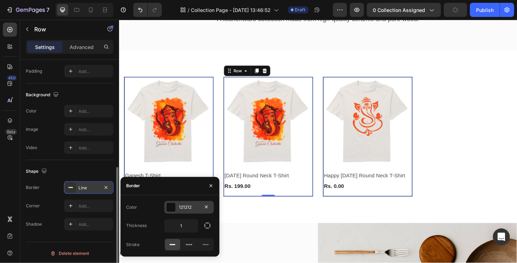
click at [171, 203] on div at bounding box center [170, 207] width 9 height 9
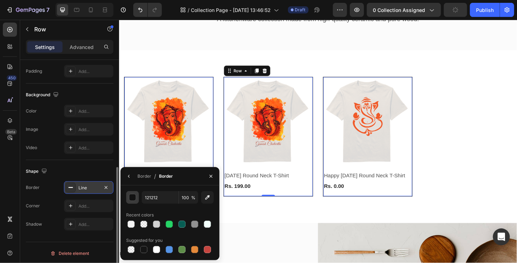
click at [131, 200] on div "button" at bounding box center [132, 198] width 7 height 7
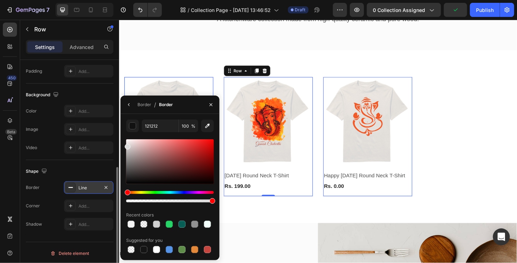
drag, startPoint x: 150, startPoint y: 156, endPoint x: 125, endPoint y: 145, distance: 27.4
click at [125, 145] on div "121212 100 % Recent colors Suggested for you" at bounding box center [169, 187] width 99 height 135
type input "DBDBDB"
click at [48, 154] on div "Background The changes might be hidden by the video. Color Add... Image Add... …" at bounding box center [70, 122] width 88 height 77
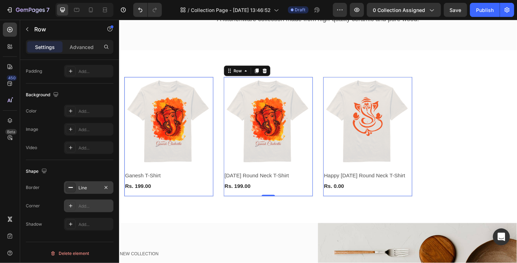
click at [82, 206] on div "Add..." at bounding box center [94, 206] width 33 height 6
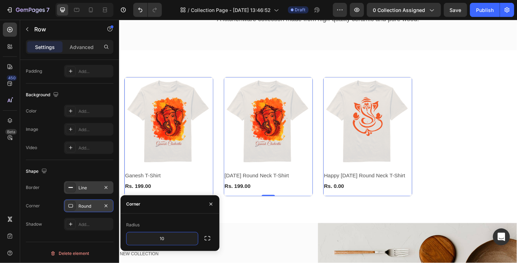
type input "10"
click at [48, 177] on div "Shape Border Line Corner 10, 10, 10, 10 Shadow Add..." at bounding box center [70, 198] width 88 height 76
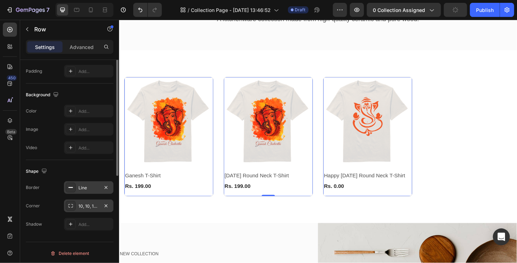
scroll to position [135, 0]
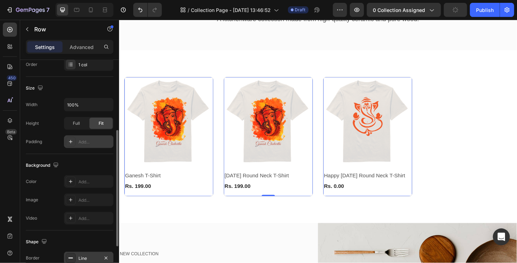
click at [88, 143] on div "Add..." at bounding box center [94, 142] width 33 height 6
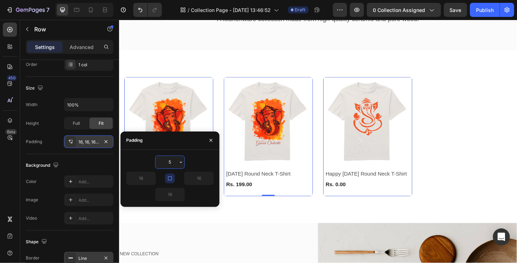
click at [162, 163] on input "5" at bounding box center [169, 162] width 29 height 13
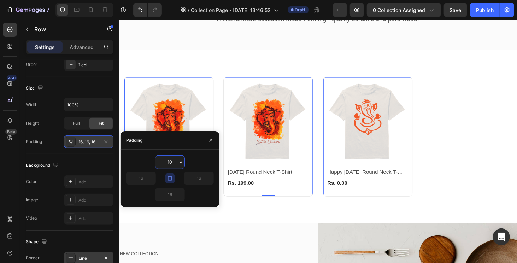
type input "10"
click at [192, 152] on div "10 10 10 10" at bounding box center [169, 178] width 99 height 57
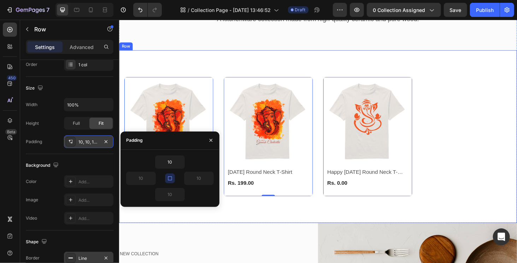
click at [340, 222] on div "Product Images & Gallery Row Ganesh T-Shirt (P) Title Rs. 199.00 (P) Price (P) …" at bounding box center [331, 144] width 424 height 184
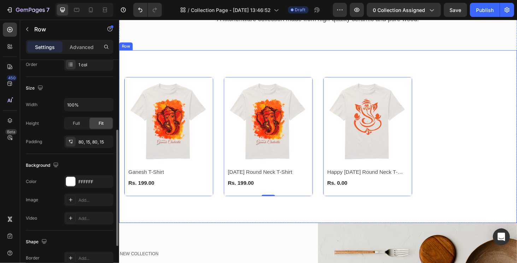
scroll to position [135, 0]
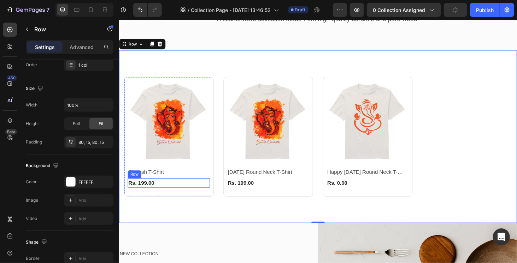
click at [168, 191] on div "Rs. 199.00 (P) Price (P) Price Row" at bounding box center [172, 194] width 88 height 10
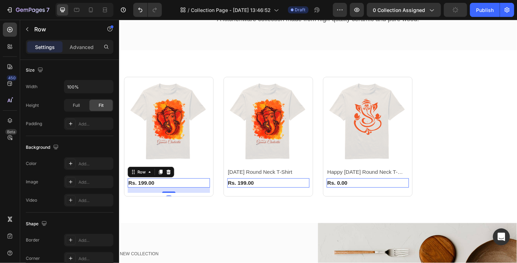
click at [172, 201] on div "16" at bounding box center [172, 202] width 88 height 6
click at [172, 204] on div "Product Images & Gallery Row Ganesh T-Shirt (P) Title Rs. 199.00 (P) Price (P) …" at bounding box center [171, 145] width 95 height 128
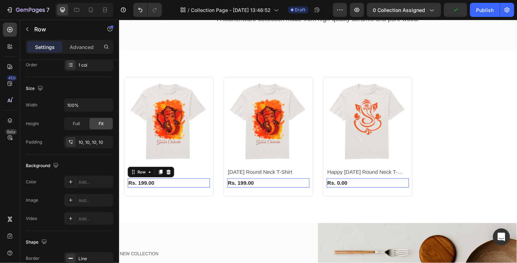
click at [172, 196] on div "Rs. 199.00 (P) Price (P) Price Row 0" at bounding box center [172, 194] width 88 height 10
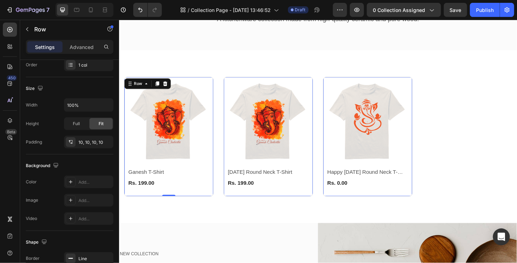
click at [171, 203] on div "Product Images & Gallery Row Ganesh T-Shirt (P) Title Rs. 199.00 (P) Price (P) …" at bounding box center [171, 145] width 95 height 128
click at [171, 196] on div "Rs. 199.00 (P) Price (P) Price Row" at bounding box center [172, 194] width 88 height 10
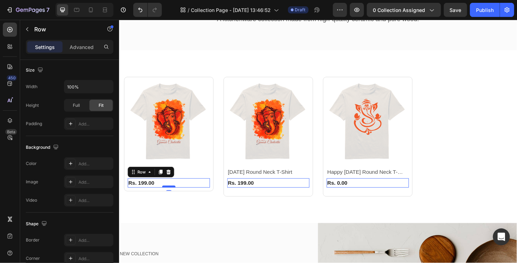
drag, startPoint x: 168, startPoint y: 203, endPoint x: 167, endPoint y: 195, distance: 7.5
click at [167, 197] on div at bounding box center [172, 198] width 14 height 2
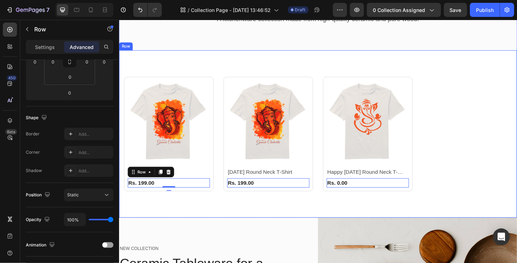
click at [193, 211] on div "Product Images & Gallery Row Ganesh T-Shirt (P) Title Rs. 199.00 (P) Price (P) …" at bounding box center [331, 141] width 424 height 179
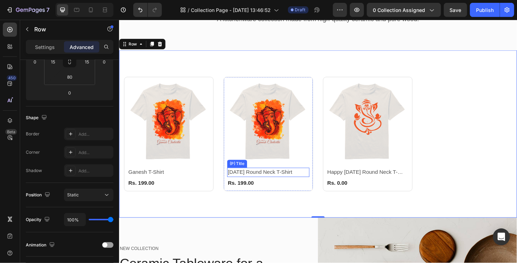
click at [298, 181] on h2 "Ganesh Chaturthi Round Neck T-Shirt" at bounding box center [278, 183] width 88 height 10
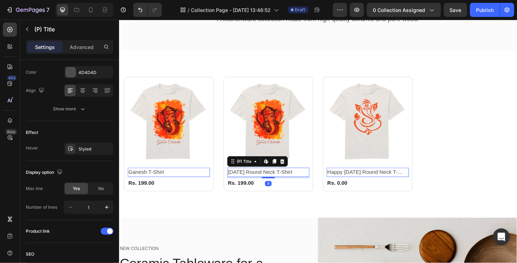
scroll to position [0, 0]
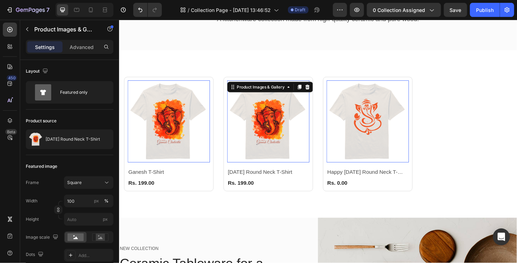
click at [300, 167] on img at bounding box center [278, 128] width 88 height 88
click at [180, 179] on h2 "Ganesh T-Shirt" at bounding box center [172, 183] width 88 height 10
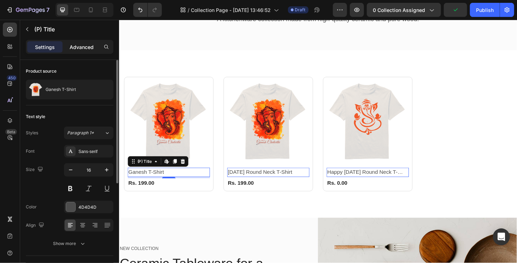
click at [79, 49] on p "Advanced" at bounding box center [82, 46] width 24 height 7
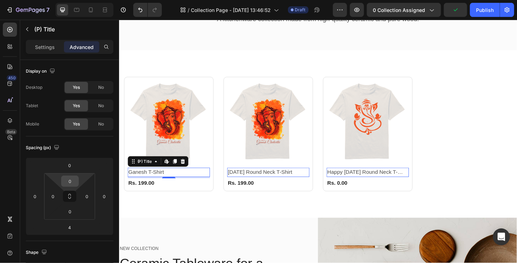
click at [69, 178] on input "0" at bounding box center [70, 181] width 14 height 11
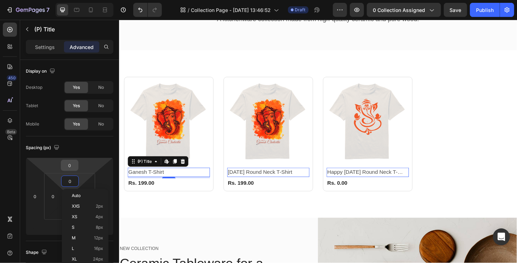
click at [72, 170] on input "0" at bounding box center [70, 165] width 14 height 11
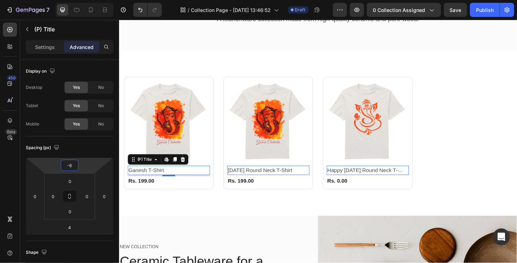
type input "-5"
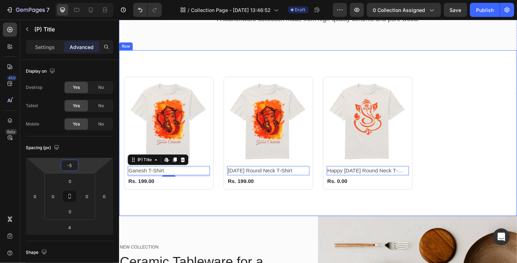
click at [177, 208] on div "Product Images & Gallery Row Ganesh T-Shirt (P) Title Edit content in Shopify 4…" at bounding box center [331, 140] width 424 height 177
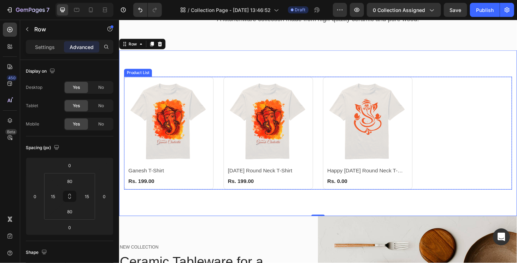
click at [492, 184] on div "Product Images & Gallery Row Ganesh T-Shirt (P) Title Rs. 199.00 (P) Price (P) …" at bounding box center [330, 141] width 413 height 120
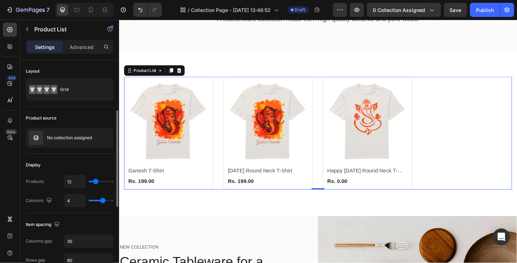
scroll to position [35, 0]
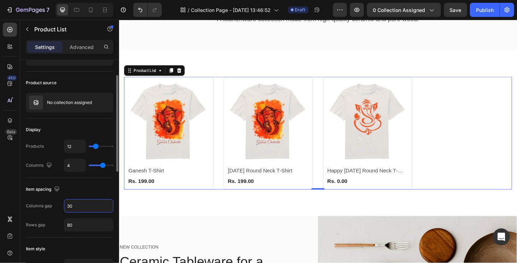
click at [89, 208] on input "30" at bounding box center [88, 206] width 49 height 13
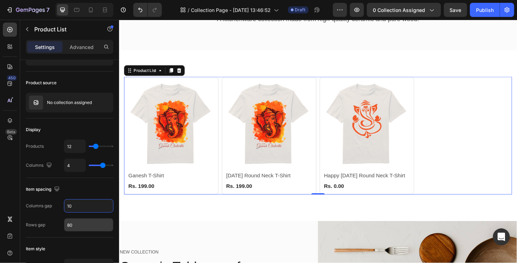
type input "10"
click at [72, 219] on input "80" at bounding box center [88, 225] width 49 height 13
type input "10"
click at [90, 189] on div "Item spacing" at bounding box center [70, 189] width 88 height 11
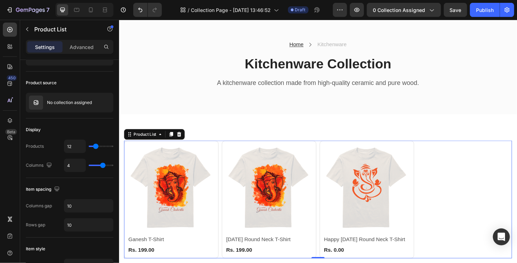
scroll to position [0, 0]
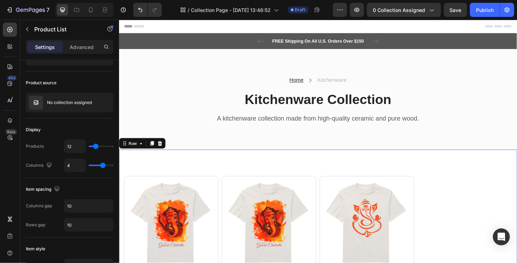
click at [287, 169] on div "Product Images & Gallery Row Ganesh T-Shirt (P) Title Rs. 199.00 (P) Price (P) …" at bounding box center [331, 249] width 424 height 182
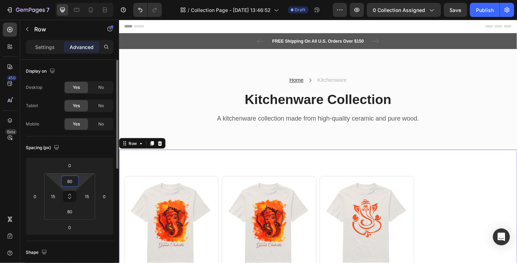
click at [64, 181] on input "80" at bounding box center [70, 181] width 14 height 11
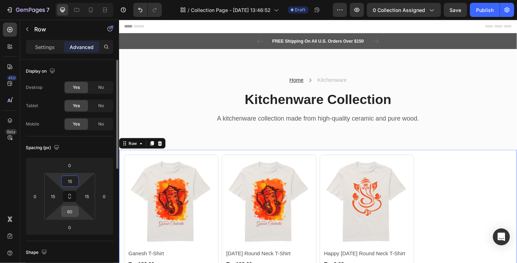
type input "15"
click at [71, 214] on input "80" at bounding box center [70, 212] width 14 height 11
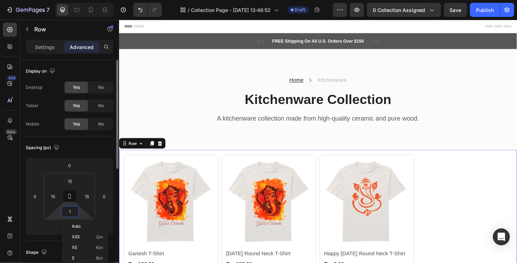
type input "15"
click at [71, 214] on input "15" at bounding box center [70, 212] width 14 height 11
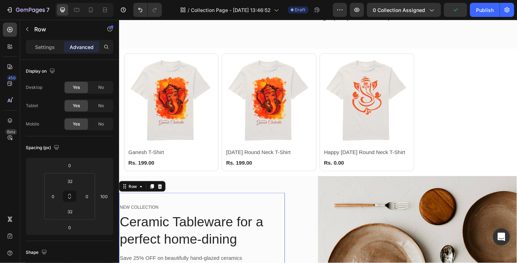
scroll to position [212, 0]
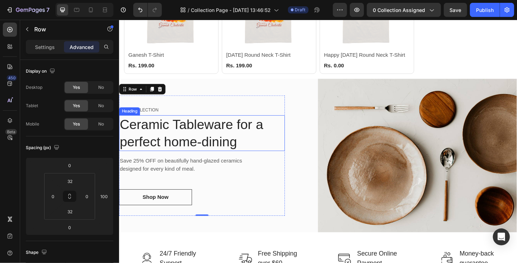
click at [197, 135] on p "Ceramic Tableware for a perfect home-dining" at bounding box center [206, 140] width 175 height 37
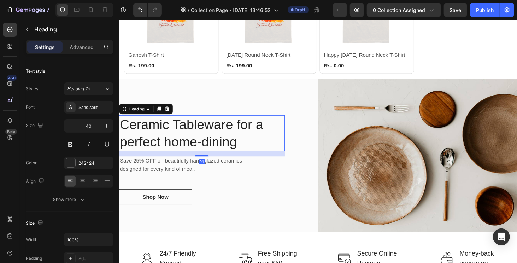
click at [205, 148] on p "Ceramic Tableware for a perfect home-dining" at bounding box center [206, 140] width 175 height 37
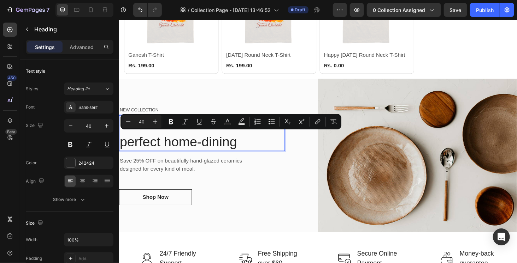
click at [185, 147] on p "Ceramic Tableware for a perfect home-dining" at bounding box center [206, 140] width 175 height 37
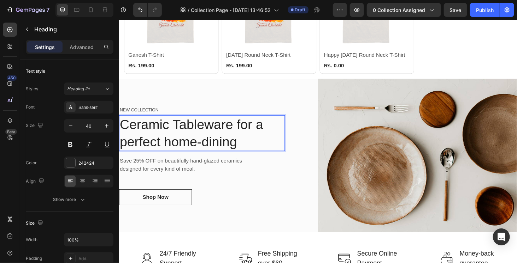
click at [185, 147] on p "Ceramic Tableware for a perfect home-dining" at bounding box center [206, 140] width 175 height 37
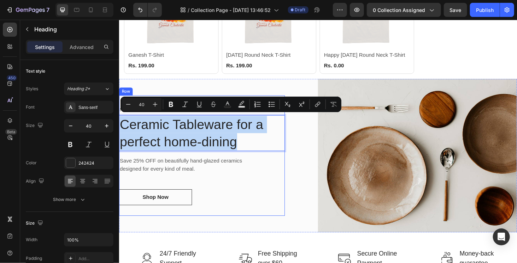
click at [245, 187] on div "NEW COLLECTION Text block Ceramic Tableware for a perfect home-dining Heading 1…" at bounding box center [207, 165] width 177 height 106
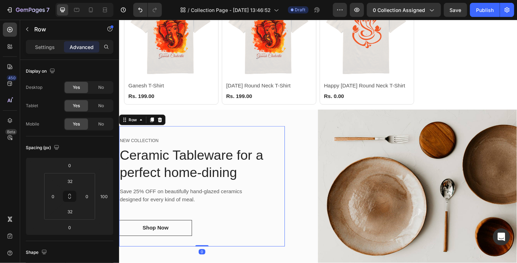
scroll to position [177, 0]
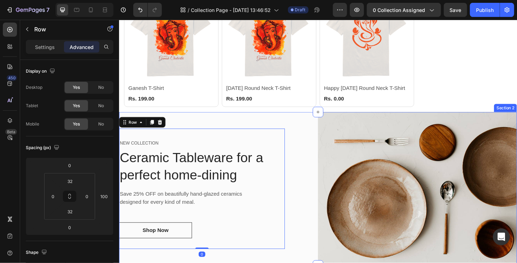
click at [310, 127] on div "NEW COLLECTION Text block Ceramic Tableware for a perfect home-dining Heading S…" at bounding box center [225, 200] width 212 height 164
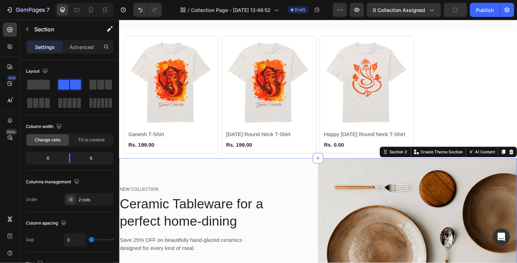
scroll to position [141, 0]
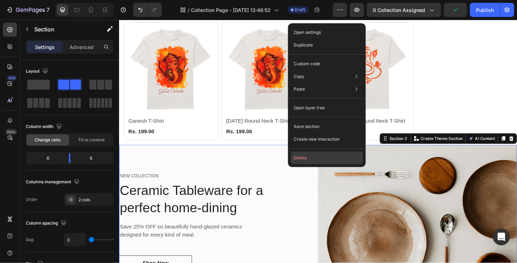
click at [316, 157] on button "Delete" at bounding box center [327, 158] width 72 height 13
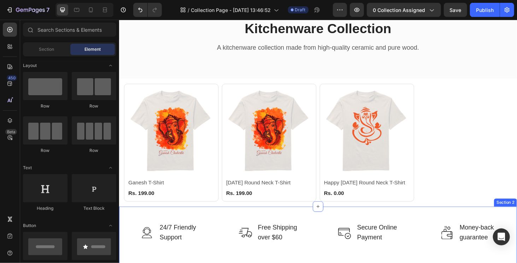
scroll to position [0, 0]
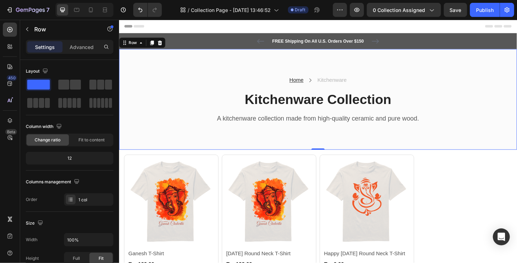
click at [297, 147] on div "Home Text block Icon Kitchenware Text block Row Kitchenware Collection Heading …" at bounding box center [331, 105] width 424 height 108
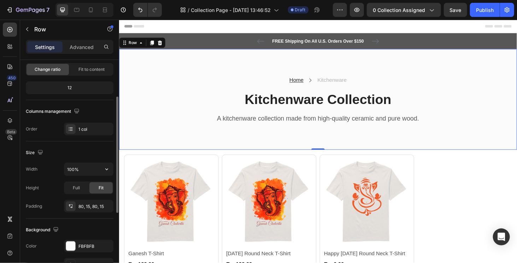
scroll to position [106, 0]
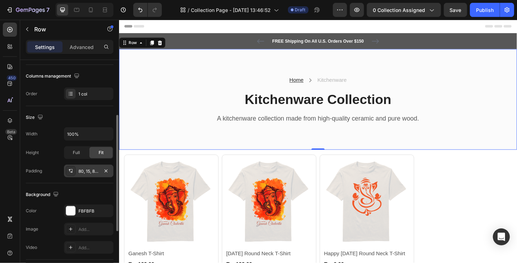
click at [88, 175] on div "80, 15, 80, 15" at bounding box center [88, 171] width 49 height 13
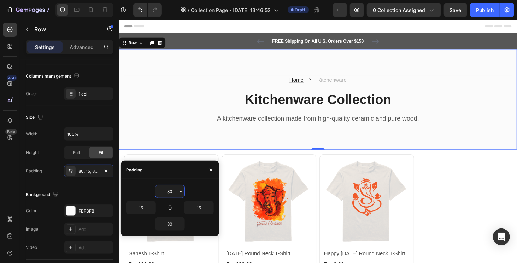
click at [168, 190] on input "80" at bounding box center [169, 191] width 29 height 13
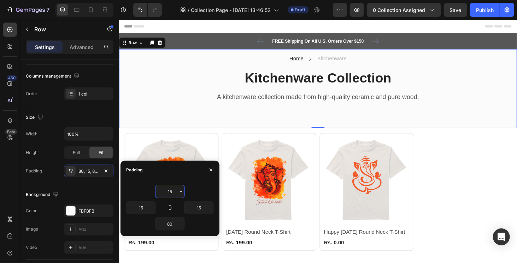
type input "15"
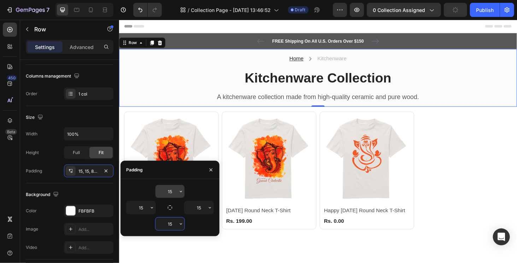
type input "15"
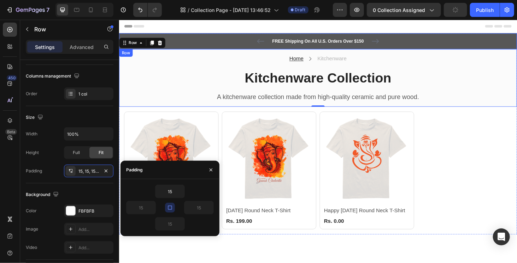
click at [218, 46] on div "FREE Shipping On All U.S. Orders Over $150 Text block 5000+ Text block Icon Ico…" at bounding box center [330, 42] width 413 height 8
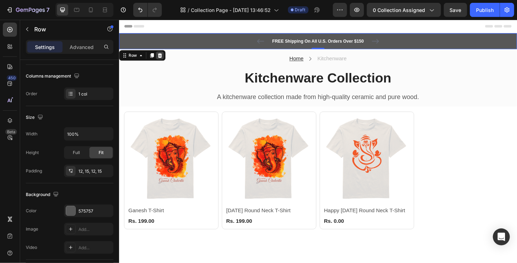
click at [163, 55] on icon at bounding box center [162, 58] width 6 height 6
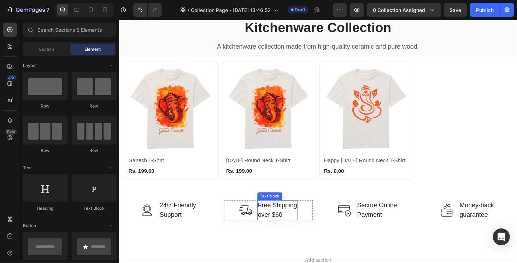
scroll to position [13, 0]
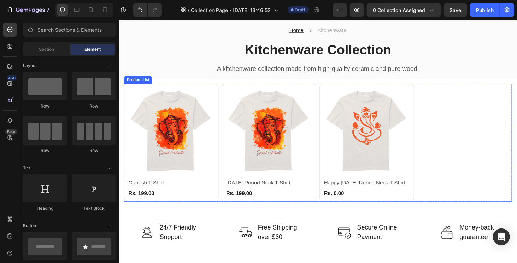
click at [447, 139] on div "Product Images & Gallery Row Ganesh T-Shirt (P) Title Rs. 199.00 (P) Price (P) …" at bounding box center [330, 151] width 413 height 126
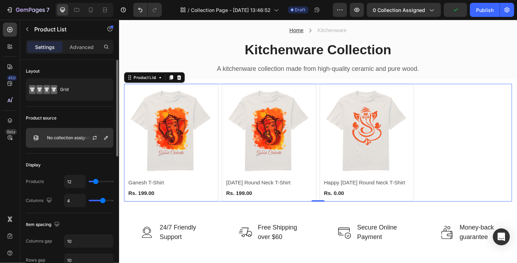
click at [86, 137] on div at bounding box center [97, 138] width 31 height 19
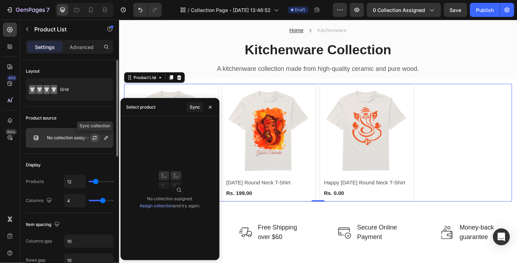
click at [95, 137] on icon "button" at bounding box center [95, 138] width 6 height 6
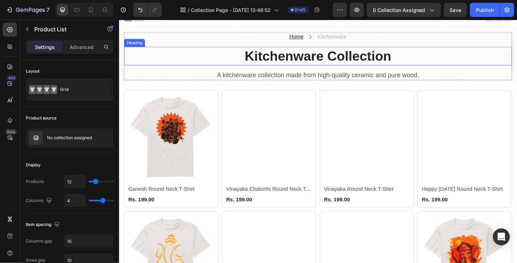
scroll to position [0, 0]
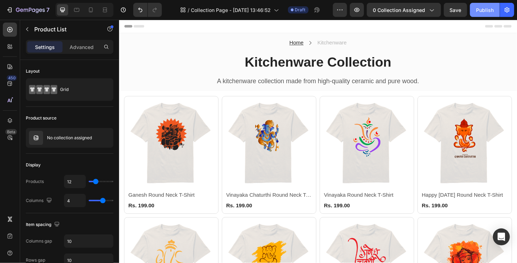
click at [485, 7] on div "Publish" at bounding box center [485, 9] width 18 height 7
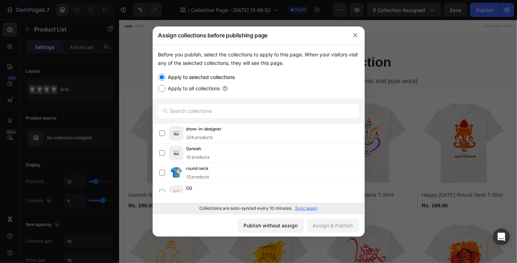
click at [191, 87] on label "Apply to all collections" at bounding box center [192, 88] width 55 height 8
click at [165, 87] on input "Apply to all collections" at bounding box center [161, 88] width 7 height 7
radio input "true"
click at [320, 228] on div "Assign & Publish" at bounding box center [333, 225] width 40 height 7
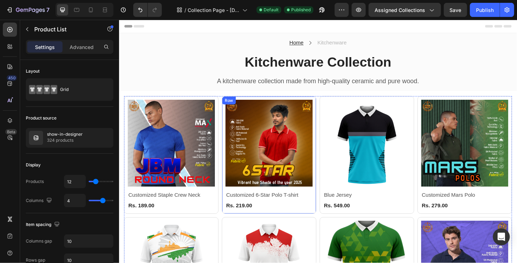
click at [225, 116] on div "Product Images & Gallery Row Customized 6-Star Polo T-shirt (P) Title Rs. 219.0…" at bounding box center [174, 164] width 101 height 126
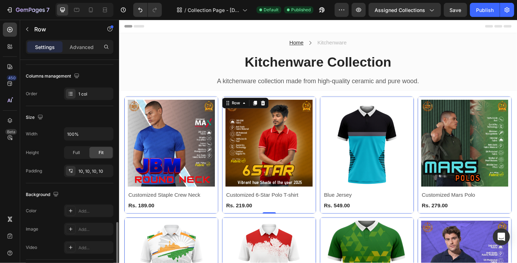
scroll to position [206, 0]
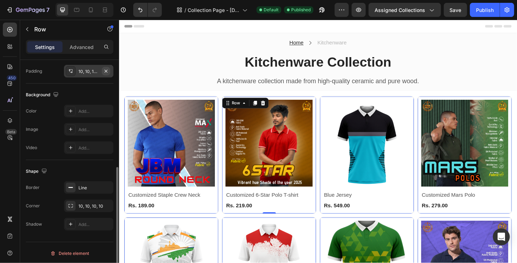
click at [106, 69] on icon "button" at bounding box center [106, 72] width 6 height 6
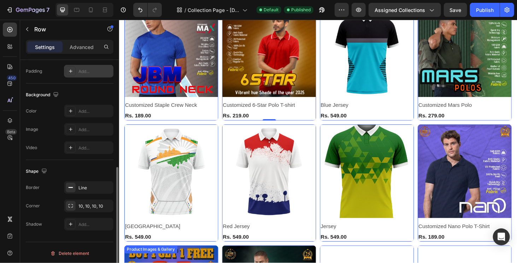
scroll to position [0, 0]
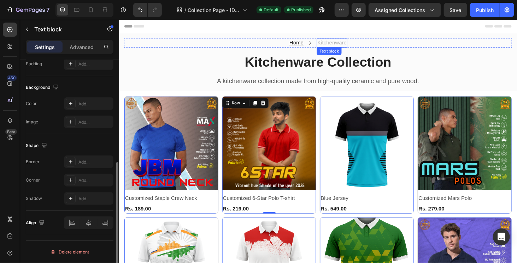
click at [342, 43] on p "Kitchenware" at bounding box center [345, 44] width 31 height 8
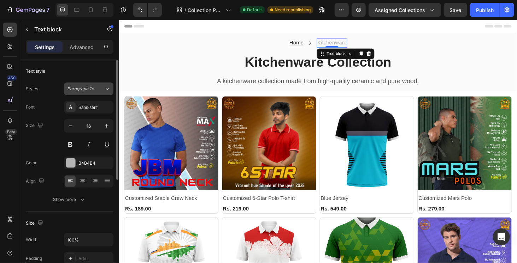
click at [93, 91] on span "Paragraph 1*" at bounding box center [80, 89] width 27 height 6
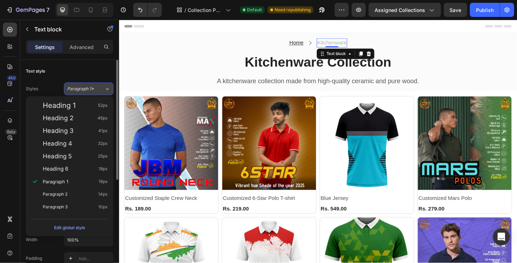
click at [93, 91] on span "Paragraph 1*" at bounding box center [80, 89] width 27 height 6
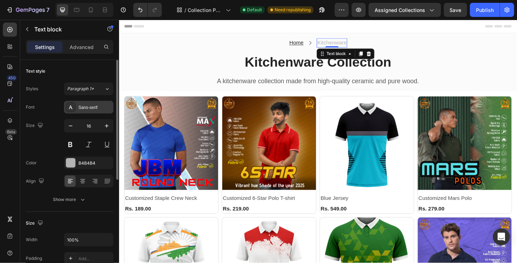
click at [93, 112] on div "Sans-serif" at bounding box center [88, 107] width 49 height 13
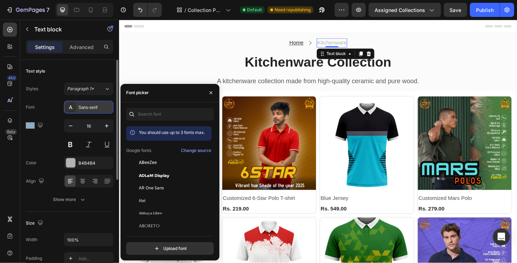
click at [93, 112] on div "Sans-serif" at bounding box center [88, 107] width 49 height 13
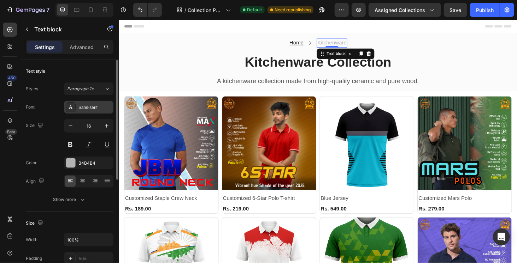
click at [93, 112] on div "Sans-serif" at bounding box center [88, 107] width 49 height 13
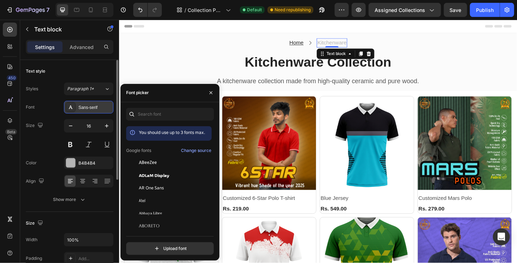
click at [93, 112] on div "Sans-serif" at bounding box center [88, 107] width 49 height 13
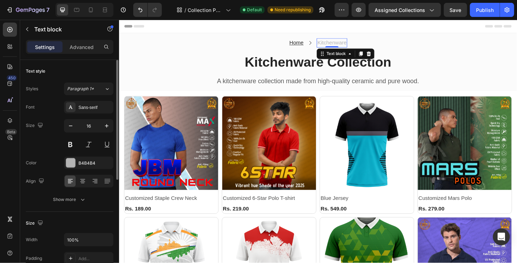
click at [41, 69] on div "Text style" at bounding box center [35, 71] width 19 height 6
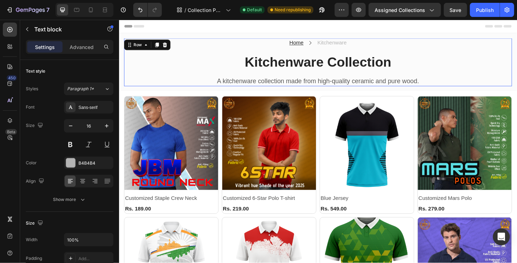
click at [408, 49] on div "Home Text block Icon Kitchenware Text block Row Kitchenware Collection Heading …" at bounding box center [330, 64] width 413 height 51
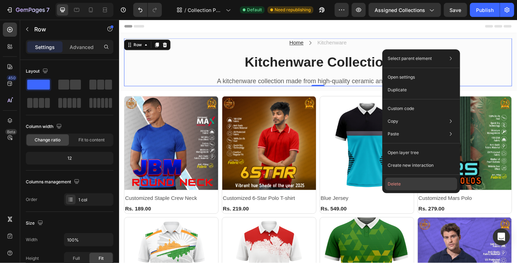
click at [416, 181] on button "Delete" at bounding box center [421, 184] width 72 height 13
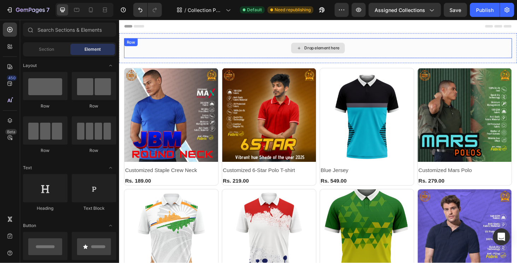
click at [402, 47] on div "Drop element here" at bounding box center [330, 49] width 413 height 21
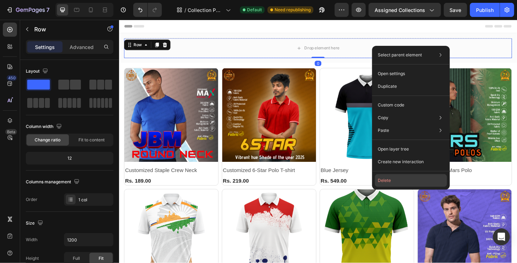
click at [387, 177] on button "Delete" at bounding box center [411, 180] width 72 height 13
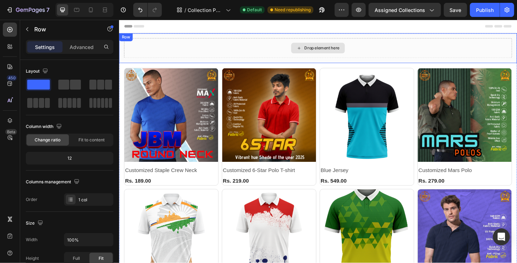
click at [429, 51] on div "Drop element here" at bounding box center [330, 49] width 413 height 21
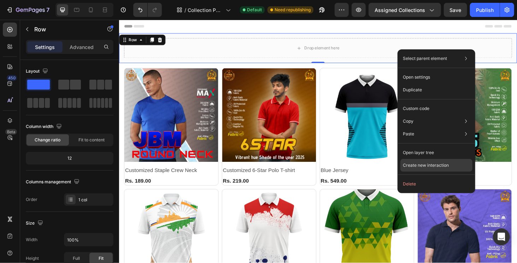
click at [417, 163] on p "Create new interaction" at bounding box center [426, 165] width 46 height 7
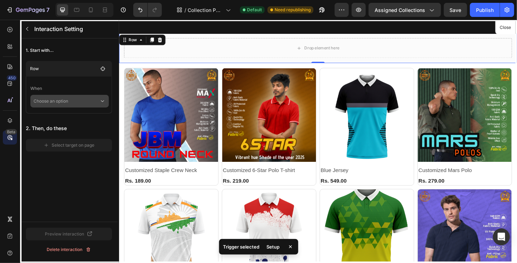
click at [62, 103] on p "Choose an option" at bounding box center [67, 101] width 66 height 13
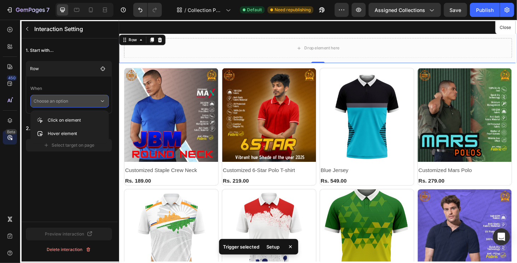
click at [62, 103] on p "Choose an option" at bounding box center [67, 101] width 66 height 13
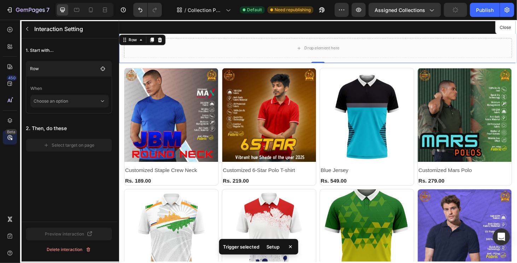
click at [67, 182] on div "1. Start with... Row When Choose an option 2. Then, do these Select target on p…" at bounding box center [68, 130] width 97 height 184
click at [507, 44] on div at bounding box center [331, 149] width 424 height 260
click at [266, 50] on div at bounding box center [331, 149] width 424 height 260
click at [163, 42] on div at bounding box center [331, 149] width 424 height 260
click at [162, 42] on div at bounding box center [331, 149] width 424 height 260
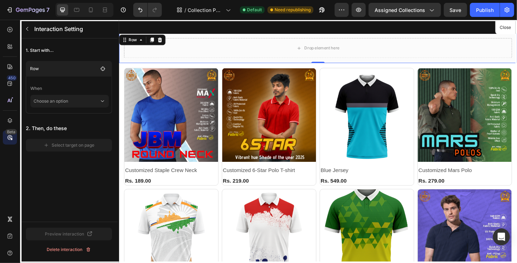
click at [194, 59] on div at bounding box center [331, 149] width 424 height 260
click at [194, 89] on div at bounding box center [331, 149] width 424 height 260
click at [486, 13] on div "Publish" at bounding box center [485, 9] width 18 height 7
click at [504, 28] on button "Close" at bounding box center [504, 28] width 17 height 10
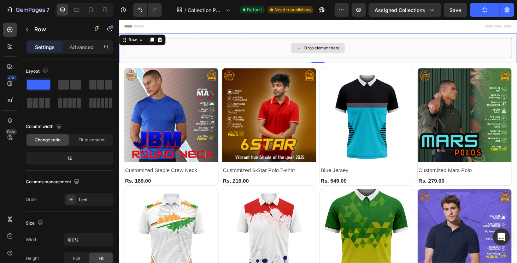
click at [389, 53] on div "Drop element here" at bounding box center [330, 49] width 413 height 21
click at [160, 42] on icon at bounding box center [162, 40] width 5 height 5
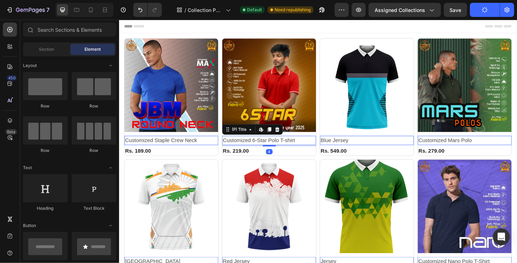
click at [304, 146] on h2 "Customized 6-Star Polo T-shirt" at bounding box center [278, 148] width 100 height 10
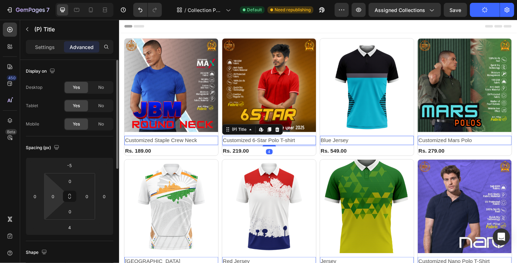
click at [57, 0] on html "7 Version history / Collection Page - Aug 26, 13:46:52 Default Need republishin…" at bounding box center [258, 0] width 517 height 0
click at [55, 200] on input "0" at bounding box center [53, 196] width 11 height 11
type input "4"
click at [48, 199] on input "4" at bounding box center [53, 196] width 11 height 11
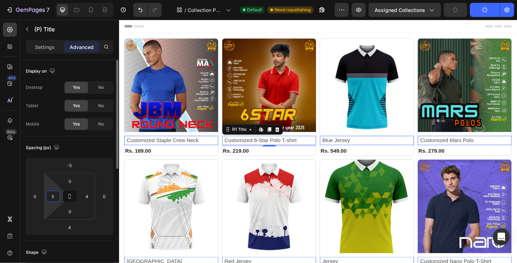
type input "5"
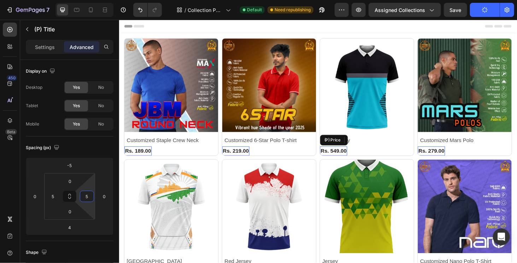
click at [153, 158] on div "Rs. 549.00" at bounding box center [138, 160] width 29 height 10
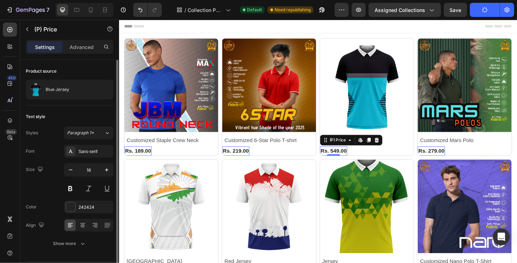
scroll to position [20, 0]
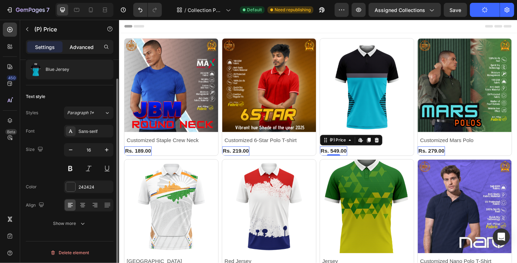
click at [79, 41] on div "Advanced" at bounding box center [81, 46] width 35 height 11
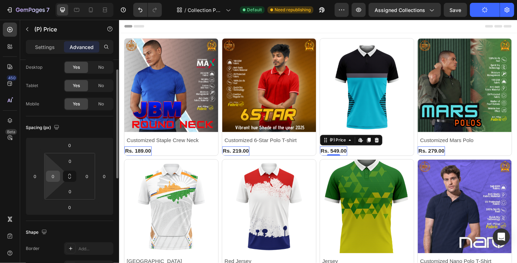
click at [54, 177] on input "0" at bounding box center [53, 176] width 11 height 11
type input "5"
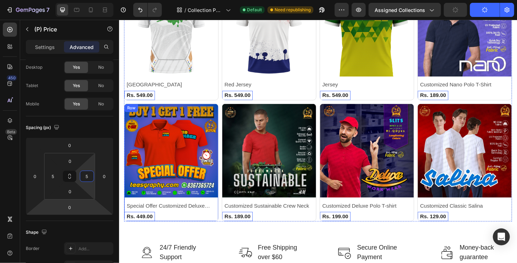
scroll to position [313, 0]
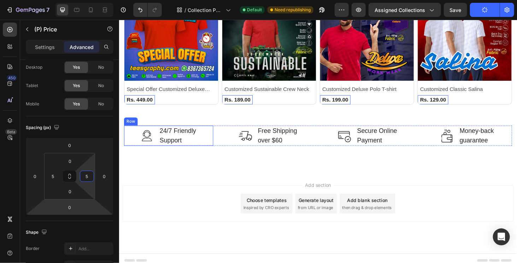
click at [210, 142] on div "Image 24/7 Friendly Support Text block Row" at bounding box center [171, 143] width 95 height 22
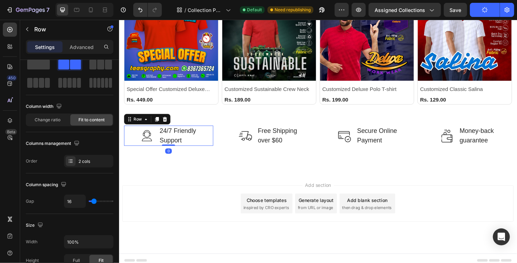
scroll to position [0, 0]
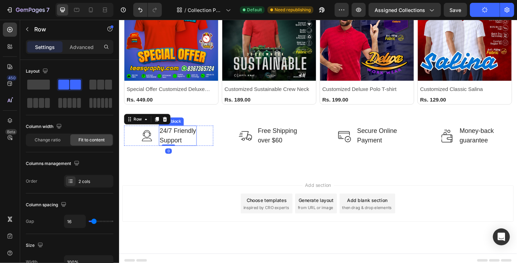
click at [189, 143] on p "24/7 Friendly Support" at bounding box center [181, 143] width 39 height 20
click at [205, 143] on div "Image 24/7 Friendly Support Text block Row 0" at bounding box center [171, 143] width 95 height 22
click at [198, 182] on div "Add section Choose templates inspired by CRO experts Generate layout from URL o…" at bounding box center [331, 225] width 424 height 87
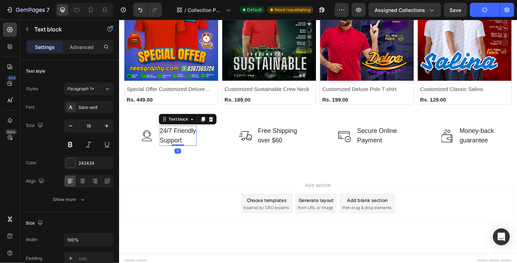
click at [179, 138] on p "24/7 Friendly Support" at bounding box center [181, 143] width 39 height 20
click at [72, 125] on icon "button" at bounding box center [70, 126] width 7 height 7
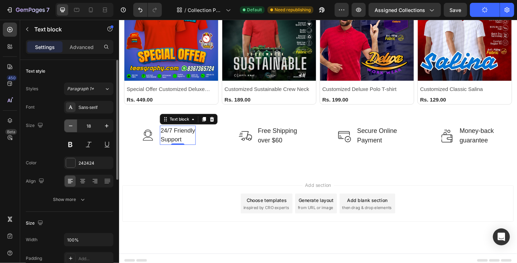
click at [72, 125] on icon "button" at bounding box center [70, 126] width 7 height 7
type input "14"
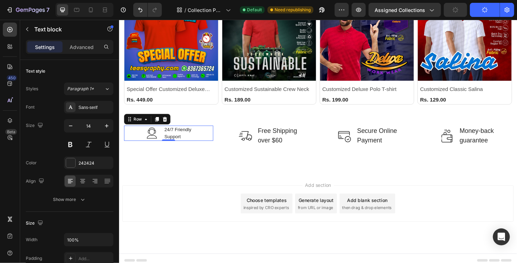
click at [204, 139] on div "Image 24/7 Friendly Support Text block Row 0" at bounding box center [171, 140] width 95 height 16
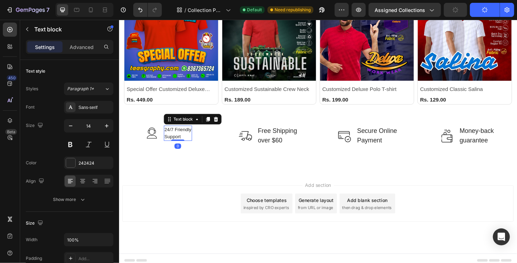
click at [185, 135] on p "24/7 Friendly Support" at bounding box center [181, 140] width 29 height 15
click at [90, 50] on p "Advanced" at bounding box center [82, 46] width 24 height 7
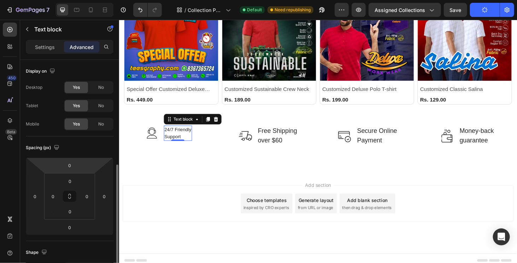
scroll to position [177, 0]
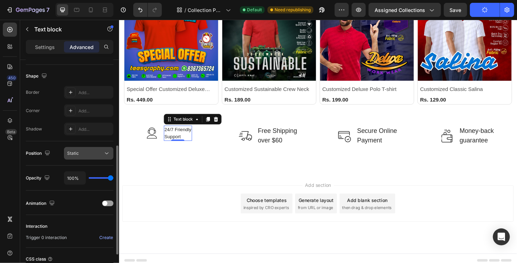
click at [81, 155] on div "Static" at bounding box center [85, 153] width 36 height 6
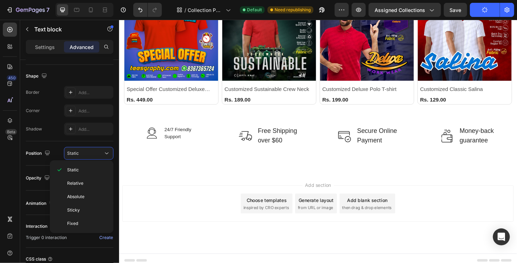
click at [165, 192] on div "Add section Choose templates inspired by CRO experts Generate layout from URL o…" at bounding box center [331, 225] width 424 height 87
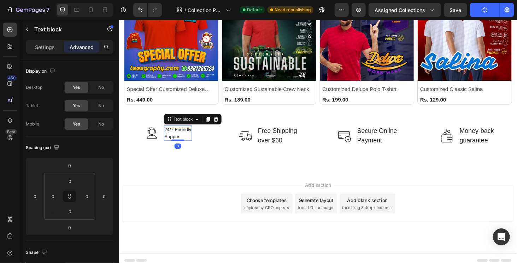
click at [177, 141] on p "24/7 Friendly Support" at bounding box center [181, 140] width 29 height 15
click at [37, 42] on div "Settings" at bounding box center [44, 46] width 35 height 11
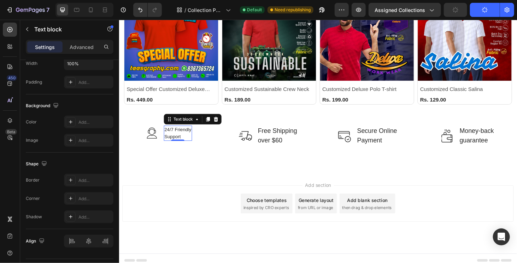
scroll to position [0, 0]
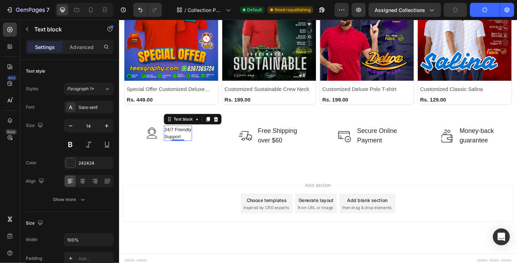
click at [223, 190] on div "Add section Choose templates inspired by CRO experts Generate layout from URL o…" at bounding box center [331, 225] width 424 height 87
click at [175, 137] on p "24/7 Friendly Support" at bounding box center [181, 140] width 29 height 15
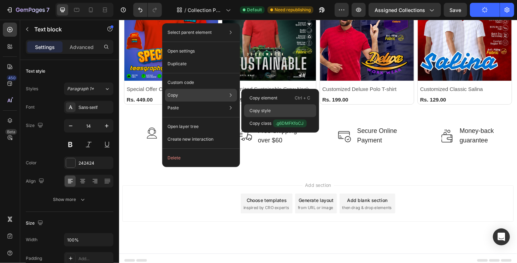
click at [264, 109] on p "Copy style" at bounding box center [260, 111] width 21 height 6
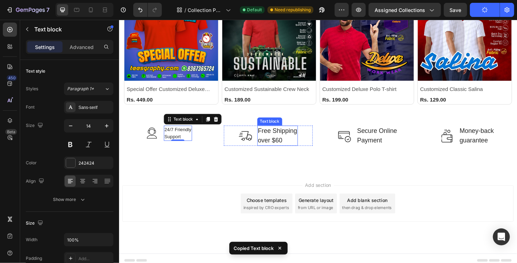
click at [272, 141] on p "Free Shipping over $60" at bounding box center [288, 143] width 42 height 20
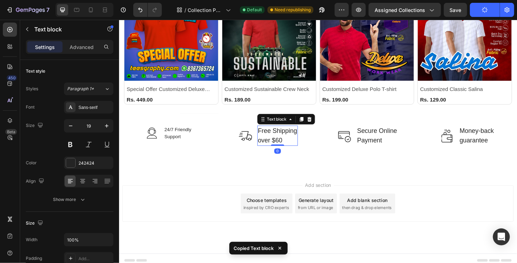
type input "14"
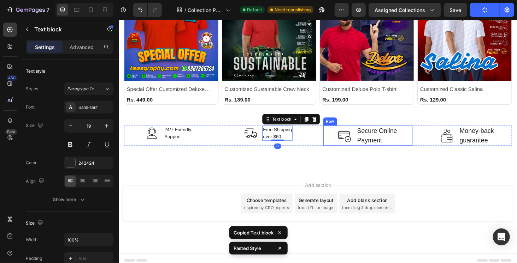
click at [373, 139] on p "Secure Online Payment" at bounding box center [393, 143] width 42 height 20
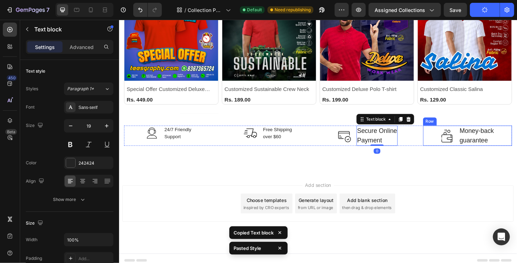
type input "14"
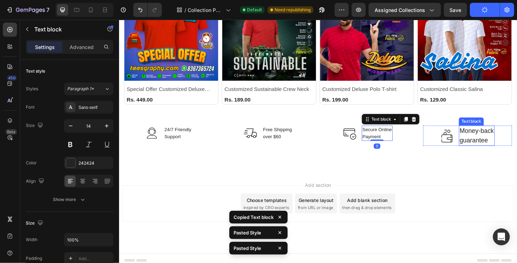
click at [481, 143] on p "guarantee" at bounding box center [499, 148] width 37 height 10
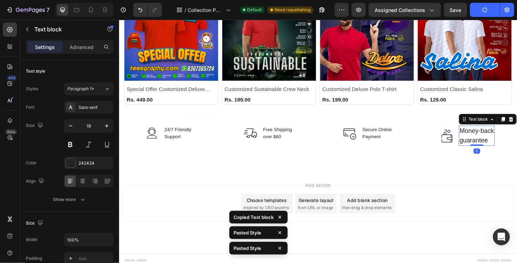
type input "14"
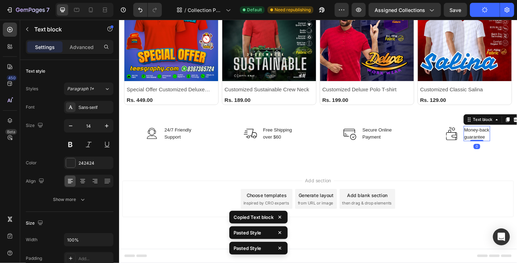
scroll to position [308, 0]
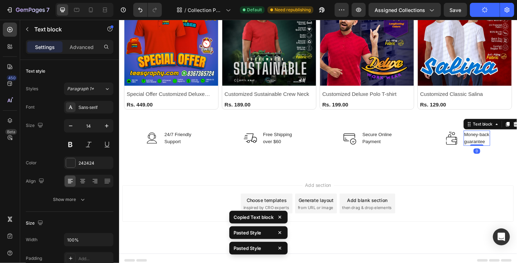
click at [172, 184] on div "Add section Choose templates inspired by CRO experts Generate layout from URL o…" at bounding box center [331, 225] width 424 height 87
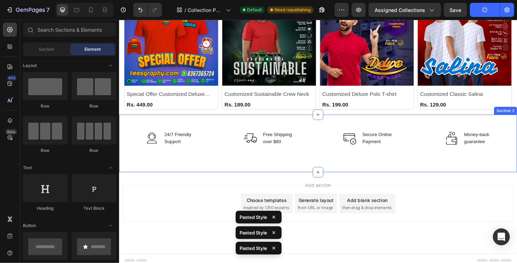
click at [214, 151] on div "Image 24/7 Friendly Support Text block Row Image Free Shipping over $60 Text bl…" at bounding box center [331, 151] width 424 height 61
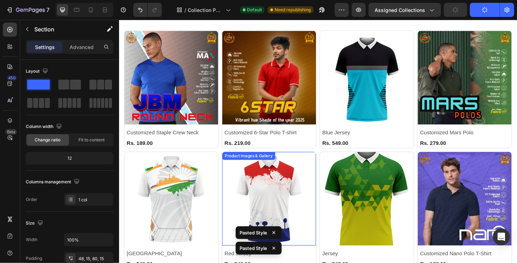
scroll to position [0, 0]
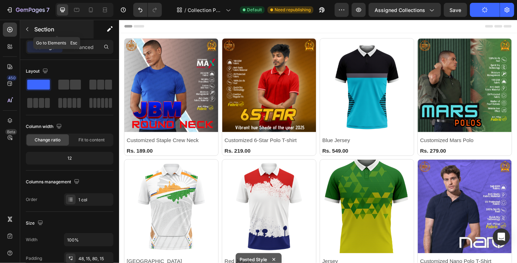
click at [33, 26] on div "Section" at bounding box center [56, 29] width 73 height 18
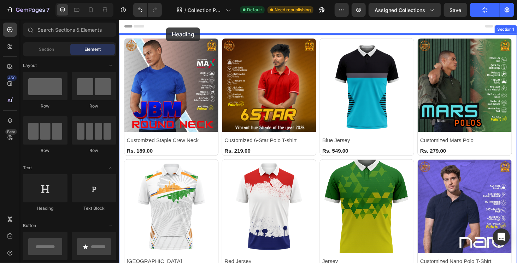
drag, startPoint x: 160, startPoint y: 214, endPoint x: 169, endPoint y: 28, distance: 187.0
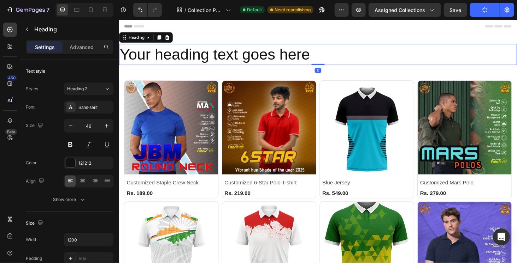
click at [175, 58] on h2 "Your heading text goes here" at bounding box center [331, 56] width 424 height 23
click at [175, 58] on p "Your heading text goes here" at bounding box center [330, 56] width 422 height 21
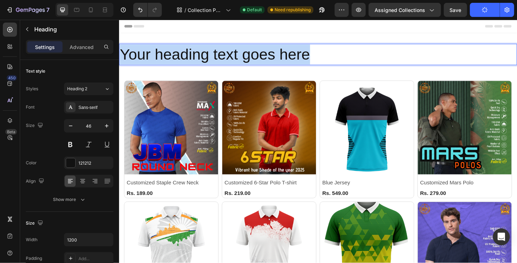
click at [175, 58] on p "Your heading text goes here" at bounding box center [330, 56] width 422 height 21
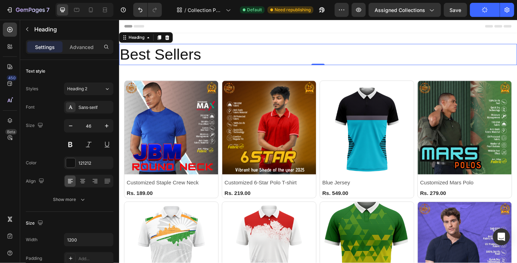
click at [485, 11] on icon "button" at bounding box center [484, 10] width 7 height 7
click at [391, 8] on span "Assigned Collections" at bounding box center [399, 9] width 50 height 7
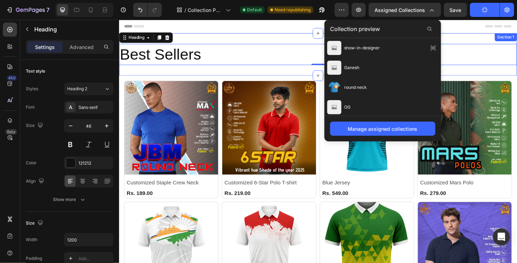
click at [249, 35] on div "Best Sellers Heading 0 Section 1" at bounding box center [331, 56] width 424 height 45
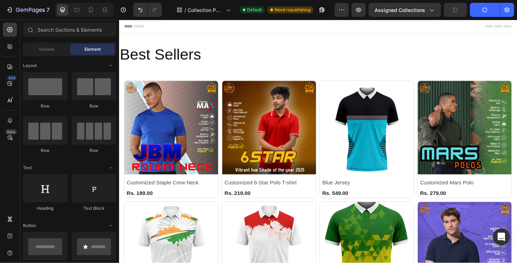
click at [142, 25] on span "Header" at bounding box center [140, 26] width 16 height 7
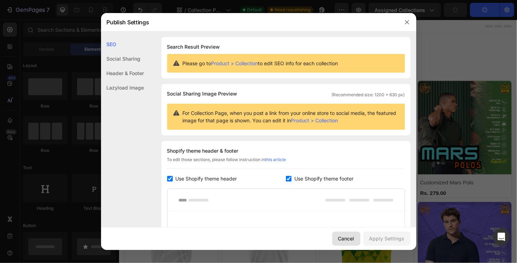
click at [350, 239] on div "Cancel" at bounding box center [346, 238] width 16 height 7
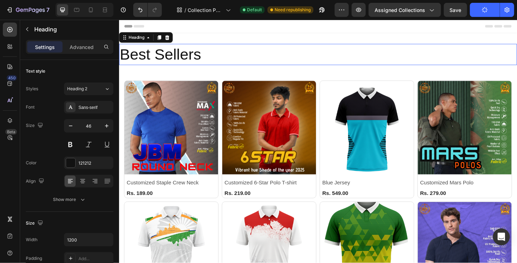
click at [189, 63] on h2 "Best Sellers" at bounding box center [331, 56] width 424 height 23
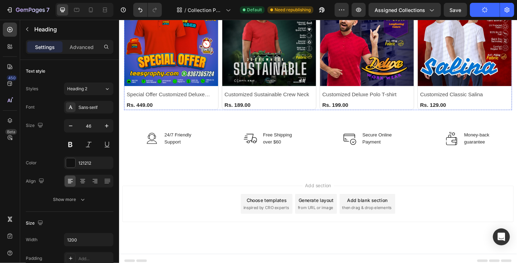
scroll to position [353, 0]
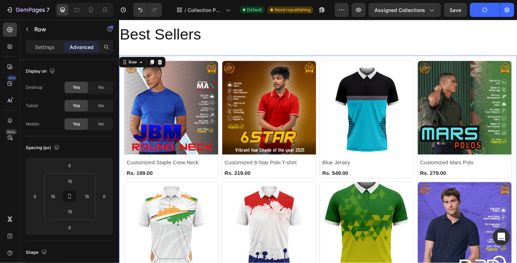
scroll to position [35, 0]
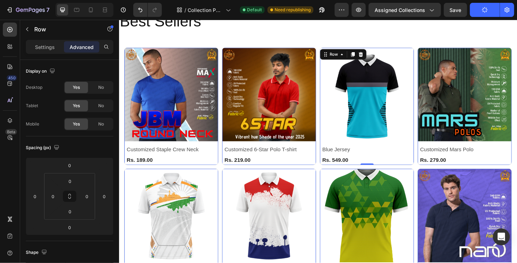
click at [224, 150] on div "Product Images & Gallery Row Blue Jersey (P) Title Rs. 549.00 (P) Price (P) Pri…" at bounding box center [174, 111] width 100 height 125
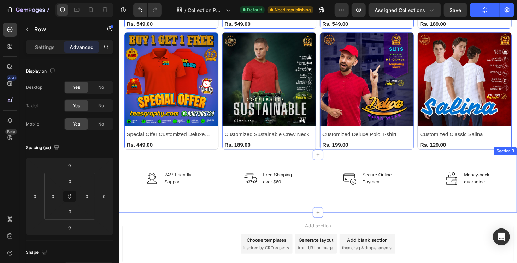
scroll to position [353, 0]
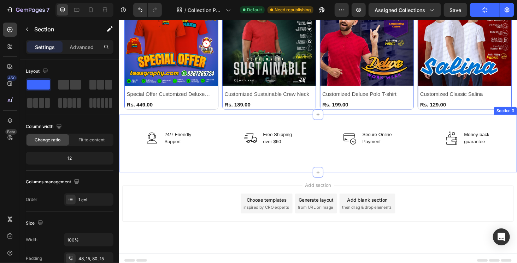
click at [208, 156] on div "Image 24/7 Friendly Support Text block Row Image Free Shipping over $60 Text bl…" at bounding box center [331, 151] width 424 height 61
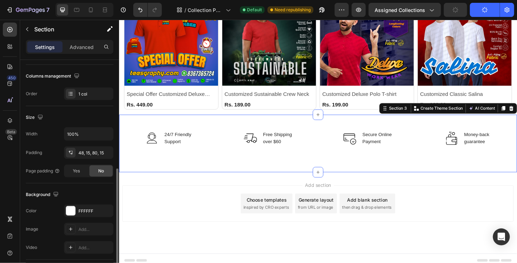
scroll to position [141, 0]
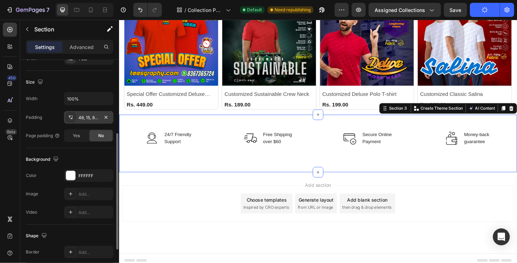
click at [83, 116] on div "48, 15, 80, 15" at bounding box center [88, 118] width 20 height 6
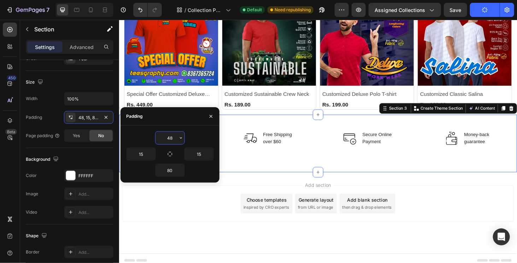
click at [166, 135] on input "48" at bounding box center [169, 138] width 29 height 13
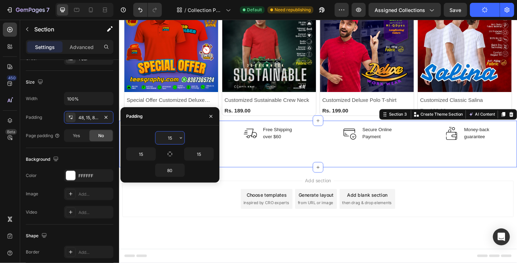
scroll to position [341, 0]
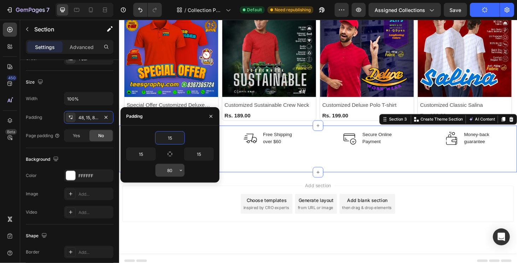
type input "15"
click at [168, 169] on input "80" at bounding box center [169, 170] width 29 height 13
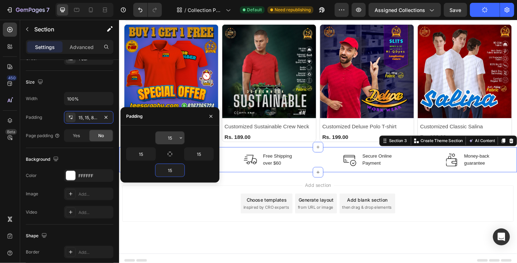
type input "15"
click at [169, 139] on input "15" at bounding box center [169, 138] width 29 height 13
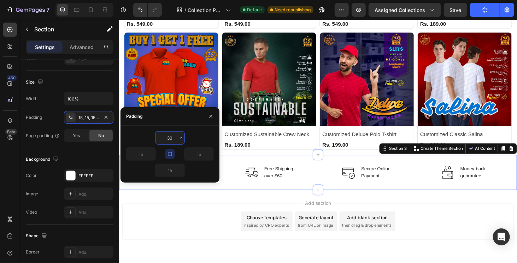
scroll to position [329, 0]
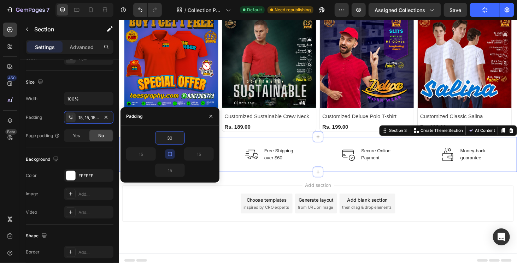
type input "30"
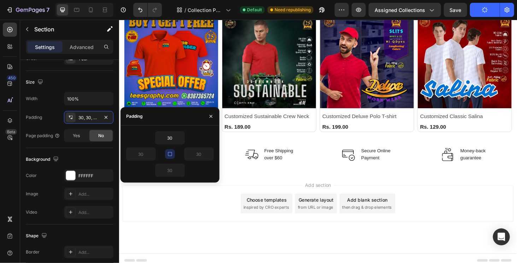
click at [179, 205] on div "Add section Choose templates inspired by CRO experts Generate layout from URL o…" at bounding box center [330, 215] width 417 height 39
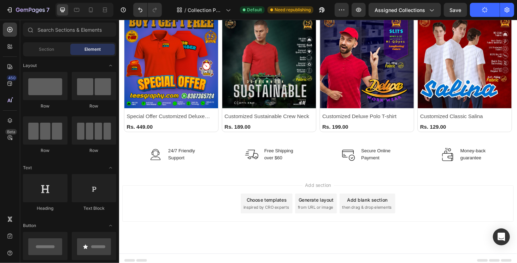
click at [425, 214] on div "Add section Choose templates inspired by CRO experts Generate layout from URL o…" at bounding box center [330, 215] width 417 height 39
click at [186, 210] on div "Add section Choose templates inspired by CRO experts Generate layout from URL o…" at bounding box center [330, 215] width 417 height 39
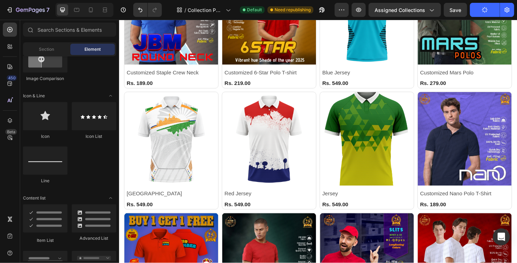
scroll to position [0, 0]
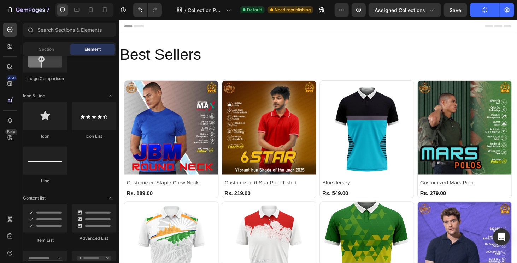
click at [482, 10] on icon "button" at bounding box center [484, 9] width 7 height 7
click at [413, 73] on div "Best Sellers Heading Section 1" at bounding box center [331, 56] width 424 height 45
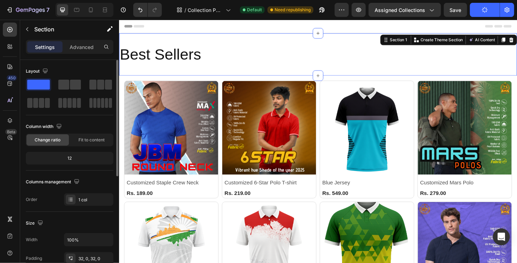
scroll to position [106, 0]
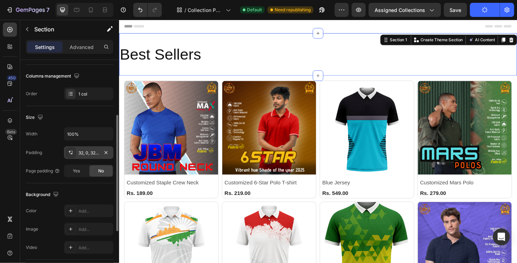
click at [80, 152] on div "32, 0, 32, 0" at bounding box center [88, 153] width 20 height 6
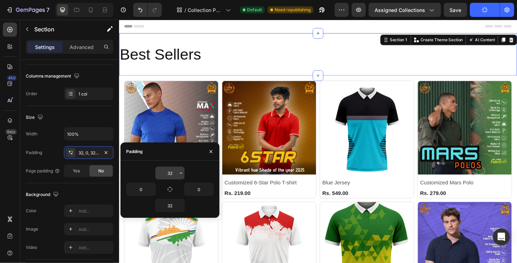
click at [168, 172] on input "32" at bounding box center [169, 173] width 29 height 13
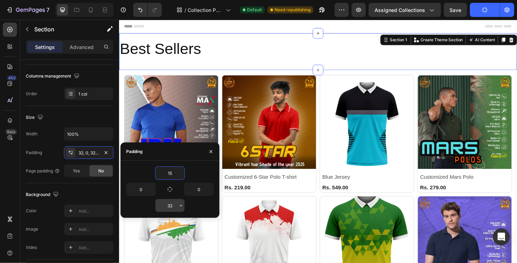
type input "15"
click at [169, 200] on input "32" at bounding box center [169, 206] width 29 height 13
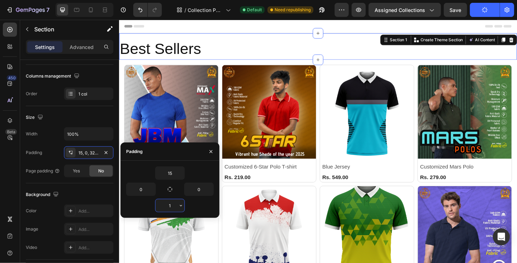
type input "15"
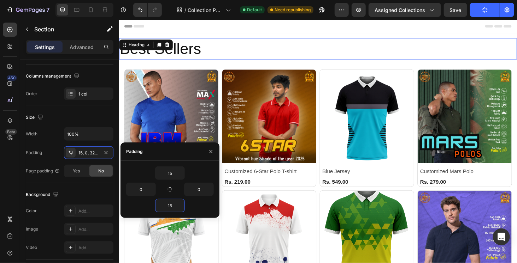
click at [176, 56] on h2 "Best Sellers" at bounding box center [331, 50] width 424 height 23
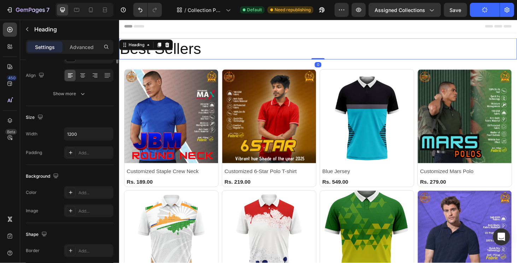
scroll to position [0, 0]
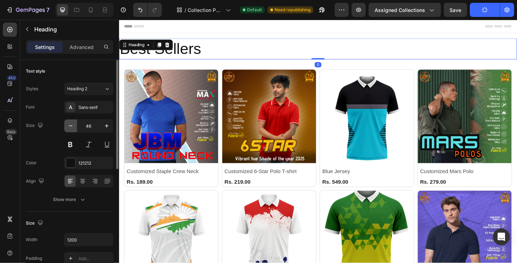
click at [76, 125] on button "button" at bounding box center [70, 126] width 13 height 13
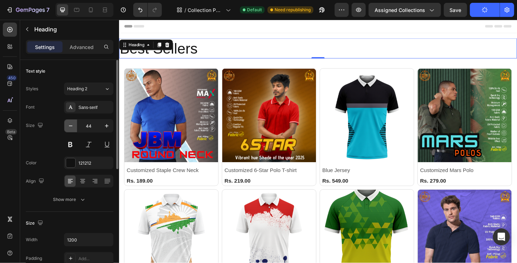
click at [76, 125] on button "button" at bounding box center [70, 126] width 13 height 13
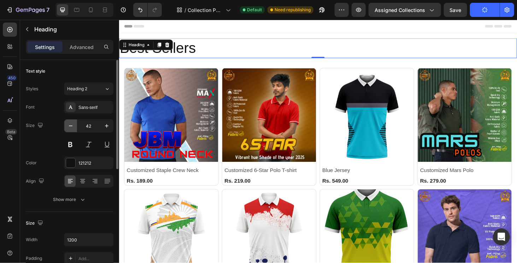
click at [76, 125] on button "button" at bounding box center [70, 126] width 13 height 13
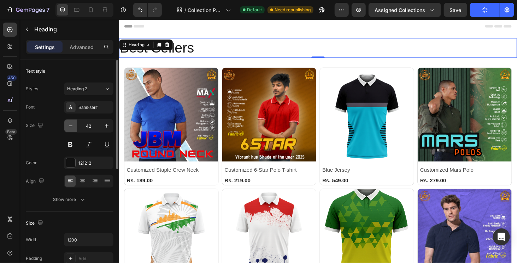
type input "41"
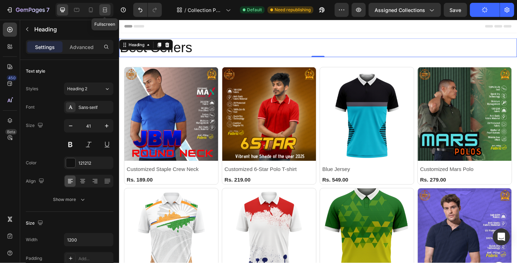
click at [107, 6] on icon at bounding box center [104, 9] width 7 height 7
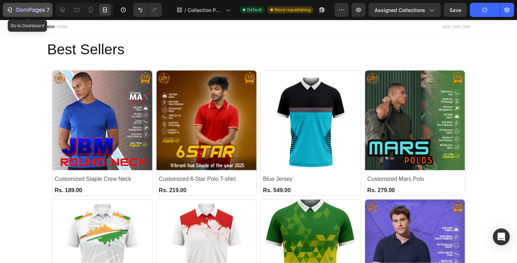
click at [18, 6] on div "7" at bounding box center [33, 10] width 34 height 8
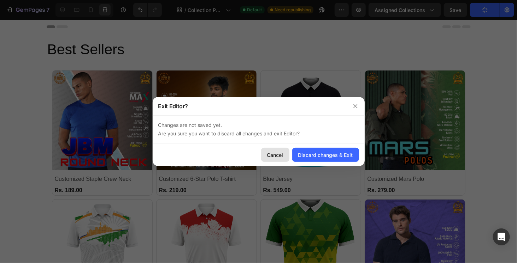
click at [281, 154] on div "Cancel" at bounding box center [275, 154] width 16 height 7
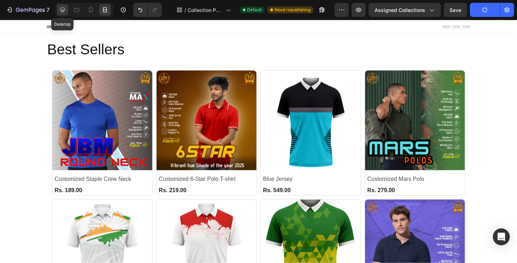
click at [63, 8] on icon at bounding box center [62, 9] width 7 height 7
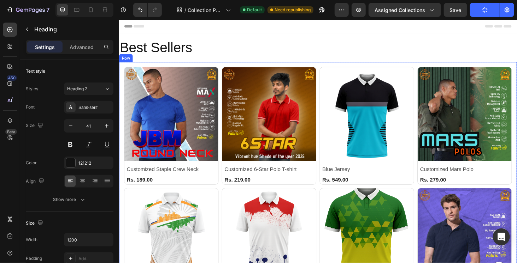
click at [242, 69] on div "Product Images & Gallery Row Customized Staple Crew Neck (P) Title Rs. 189.00 (…" at bounding box center [331, 262] width 424 height 395
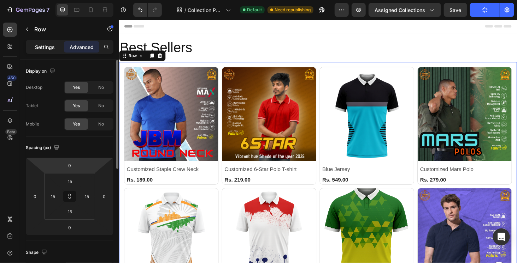
click at [53, 48] on p "Settings" at bounding box center [45, 46] width 20 height 7
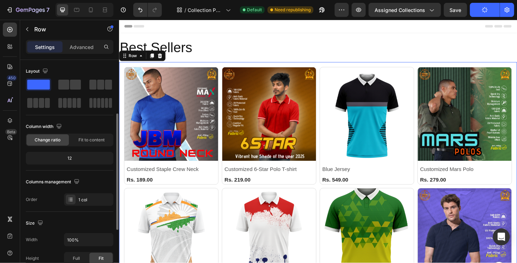
scroll to position [35, 0]
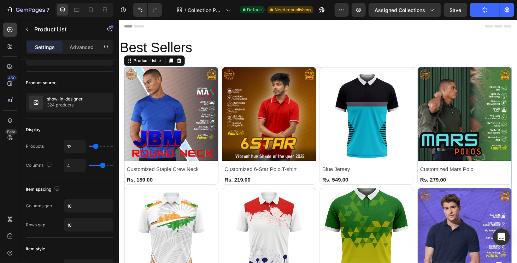
click at [328, 108] on div "Product Images & Gallery Row Customized Staple Crew Neck (P) Title Rs. 189.00 (…" at bounding box center [330, 262] width 413 height 384
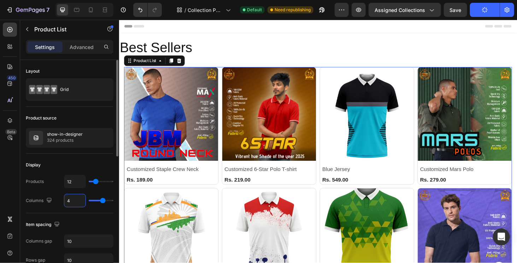
click at [70, 199] on input "4" at bounding box center [74, 201] width 21 height 13
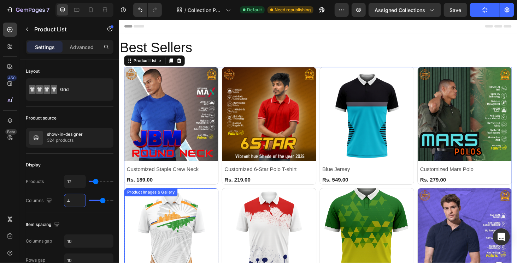
type input "5"
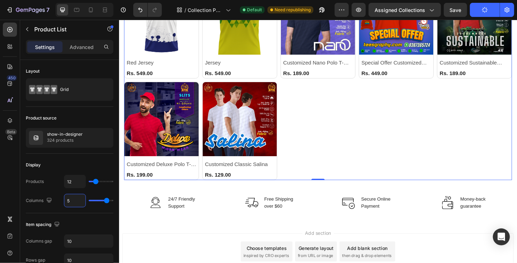
scroll to position [247, 0]
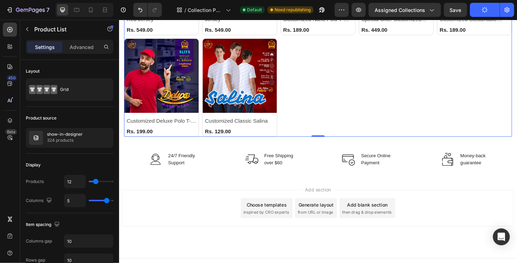
click at [477, 11] on button "Publish" at bounding box center [485, 10] width 30 height 14
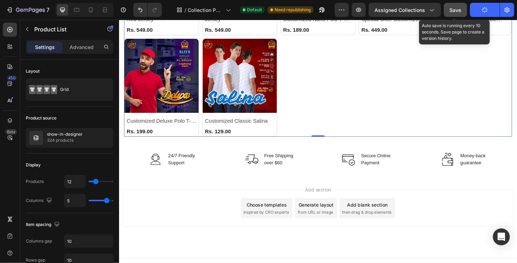
click at [460, 10] on span "Save" at bounding box center [456, 10] width 12 height 6
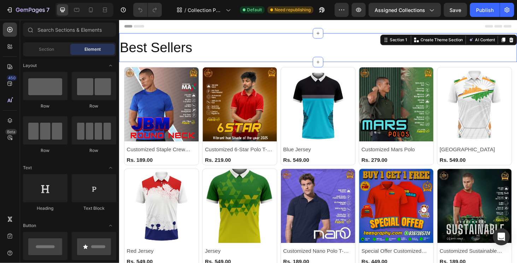
click at [427, 63] on div "Best Sellers Heading Section 1 You can create reusable sections Create Theme Se…" at bounding box center [331, 49] width 424 height 31
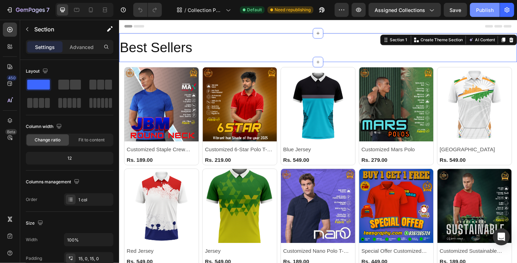
click at [483, 12] on div "Publish" at bounding box center [485, 9] width 18 height 7
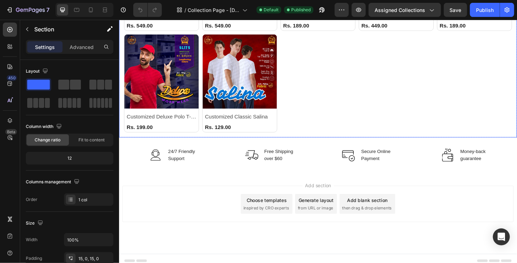
scroll to position [253, 0]
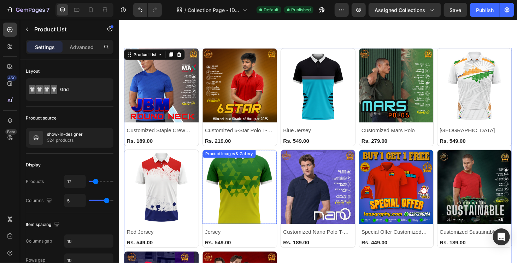
scroll to position [0, 0]
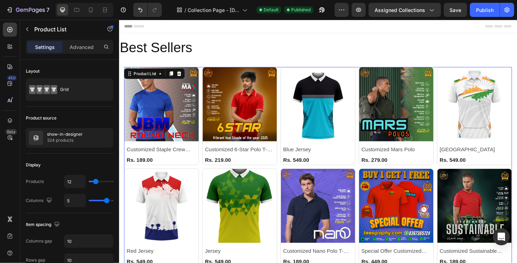
click at [288, 81] on div "Product Images & Gallery Row Customized Staple Crew Neck (P) Title Rs. 189.00 (…" at bounding box center [330, 231] width 413 height 322
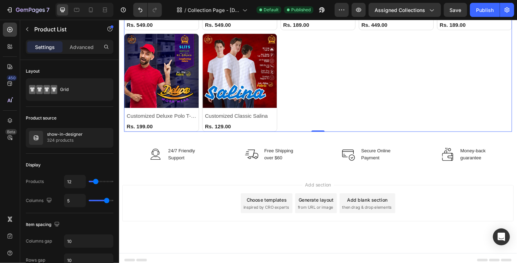
scroll to position [253, 0]
click at [353, 10] on button "button" at bounding box center [358, 10] width 14 height 14
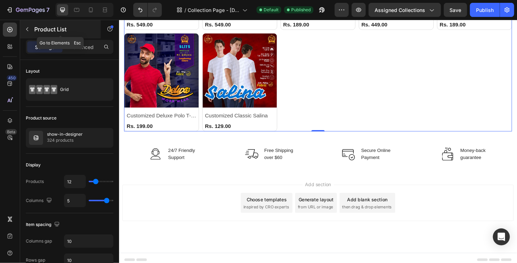
click at [25, 30] on icon "button" at bounding box center [27, 29] width 6 height 6
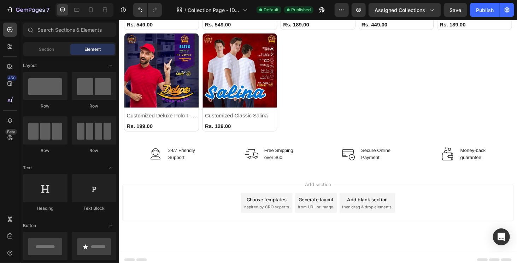
scroll to position [71, 0]
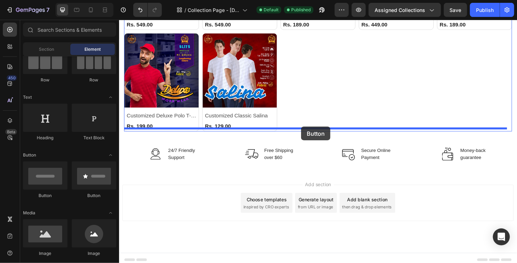
drag, startPoint x: 169, startPoint y: 201, endPoint x: 313, endPoint y: 133, distance: 158.9
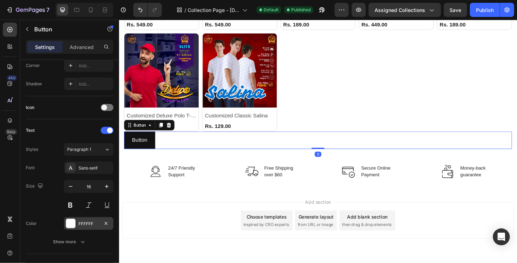
scroll to position [280, 0]
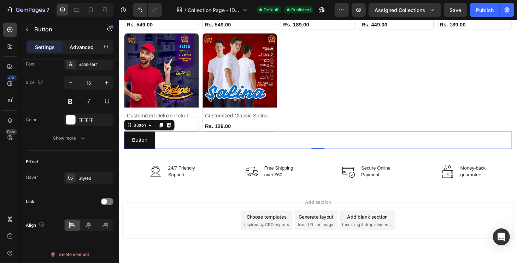
click at [86, 45] on p "Advanced" at bounding box center [82, 46] width 24 height 7
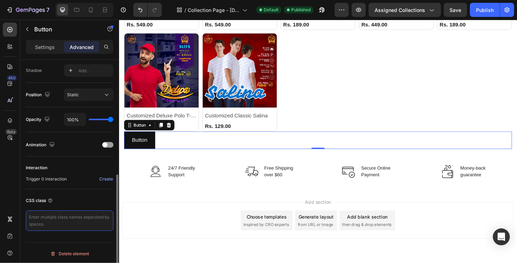
click at [59, 219] on textarea at bounding box center [70, 221] width 88 height 20
paste textarea "{% # import schema from '../schemas/blocks/add-to-cart.js' %} {%- doc -%} This …"
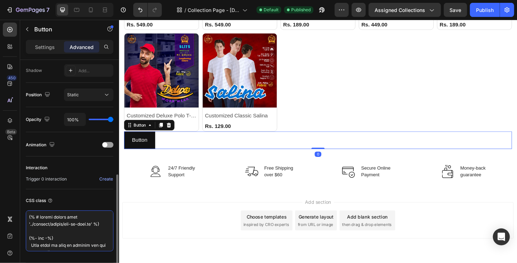
scroll to position [406, 0]
click at [77, 239] on textarea at bounding box center [70, 231] width 88 height 41
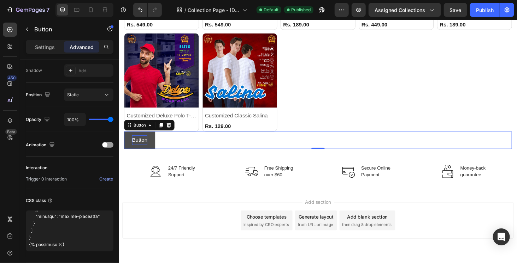
type textarea "{% # import schema from '../schemas/blocks/add-to-cart.js' %} {%- doc -%} This …"
click at [141, 143] on p "Button" at bounding box center [140, 148] width 16 height 10
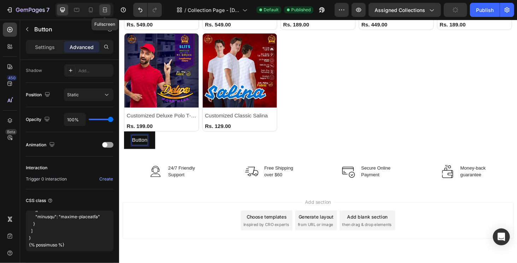
click at [105, 11] on icon at bounding box center [104, 9] width 7 height 7
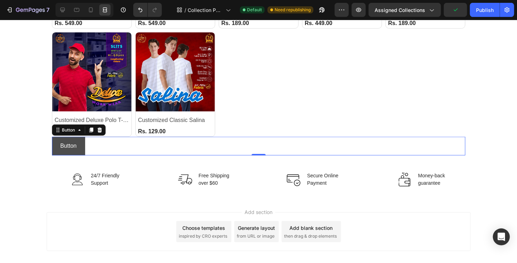
click at [77, 151] on button "Button" at bounding box center [68, 146] width 33 height 19
click at [66, 5] on div at bounding box center [62, 9] width 11 height 11
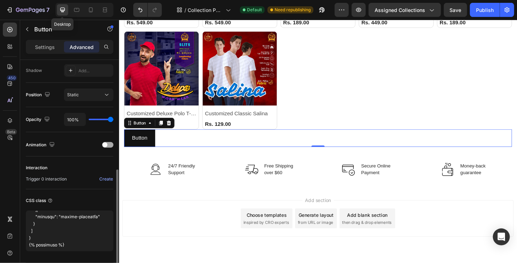
scroll to position [253, 0]
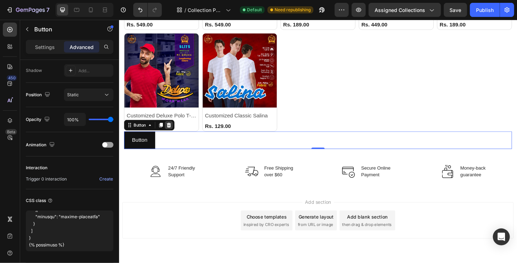
click at [171, 129] on icon at bounding box center [172, 132] width 6 height 6
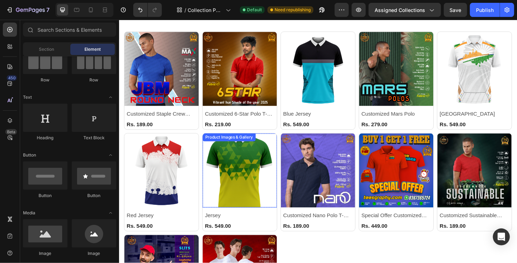
scroll to position [0, 0]
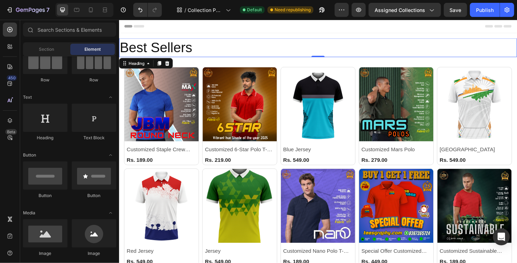
click at [204, 52] on h2 "Best Sellers" at bounding box center [331, 49] width 424 height 20
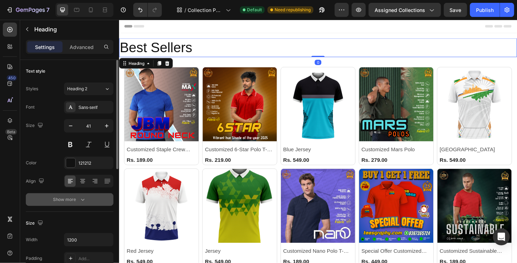
click at [71, 199] on div "Show more" at bounding box center [69, 199] width 33 height 7
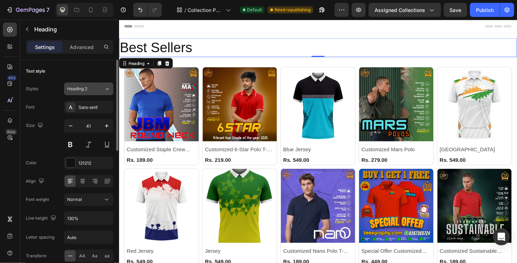
click at [104, 87] on icon at bounding box center [107, 88] width 6 height 7
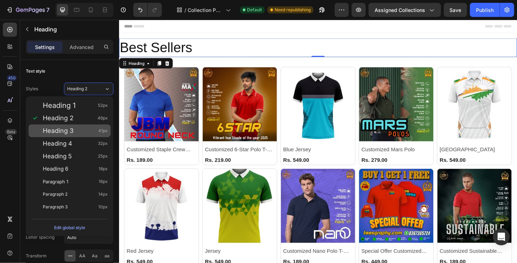
click at [80, 133] on div "Heading 3 41px" at bounding box center [75, 130] width 65 height 7
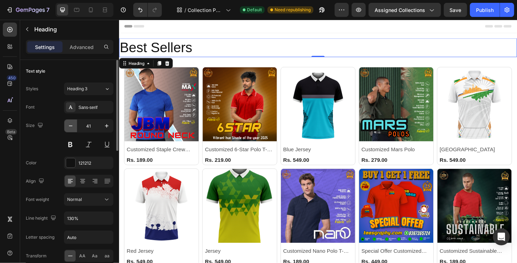
click at [74, 126] on icon "button" at bounding box center [70, 126] width 7 height 7
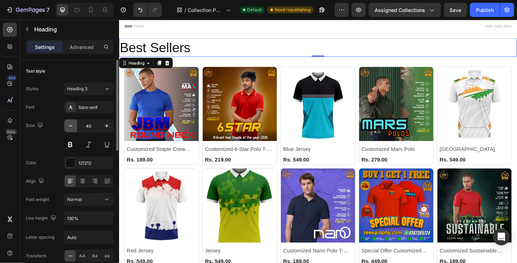
click at [74, 126] on icon "button" at bounding box center [70, 126] width 7 height 7
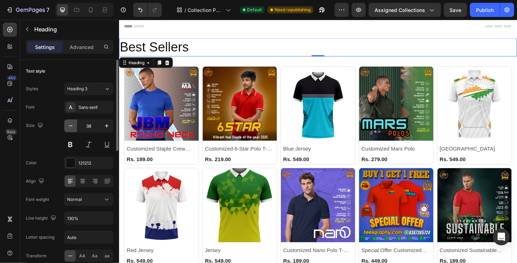
click at [74, 126] on icon "button" at bounding box center [70, 126] width 7 height 7
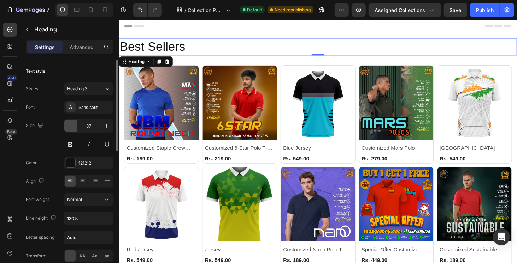
click at [74, 126] on icon "button" at bounding box center [70, 126] width 7 height 7
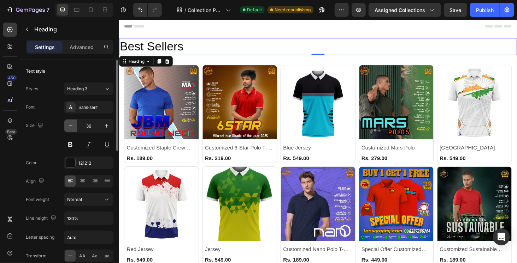
click at [74, 126] on icon "button" at bounding box center [70, 126] width 7 height 7
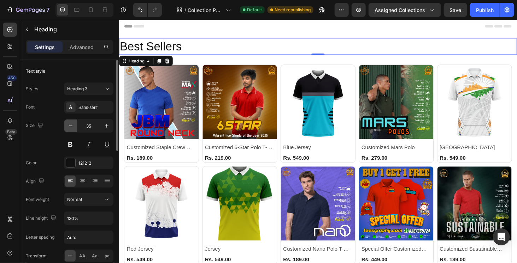
click at [74, 126] on icon "button" at bounding box center [70, 126] width 7 height 7
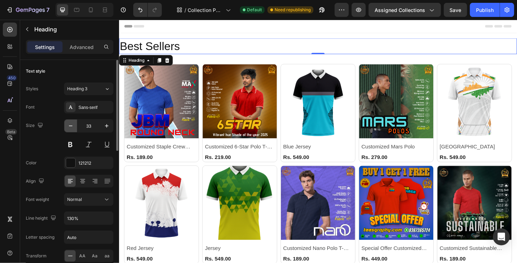
click at [74, 126] on icon "button" at bounding box center [70, 126] width 7 height 7
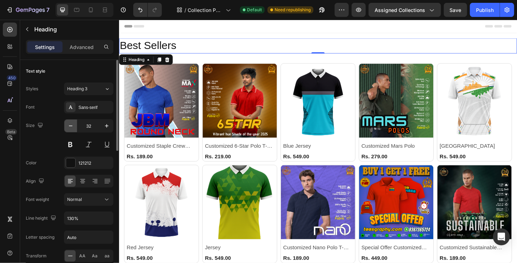
click at [74, 126] on icon "button" at bounding box center [70, 126] width 7 height 7
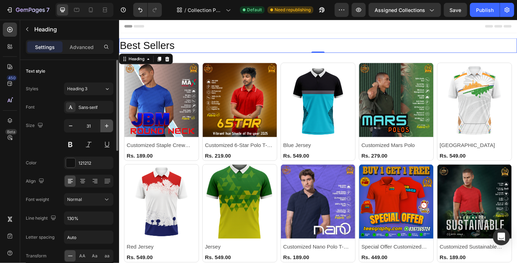
click at [106, 129] on icon "button" at bounding box center [106, 126] width 7 height 7
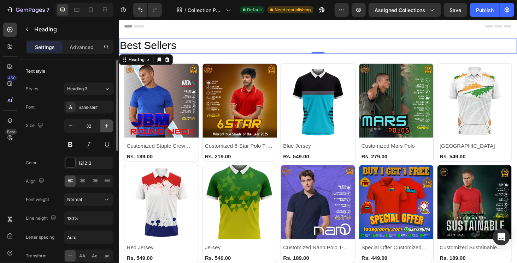
click at [106, 129] on icon "button" at bounding box center [106, 126] width 7 height 7
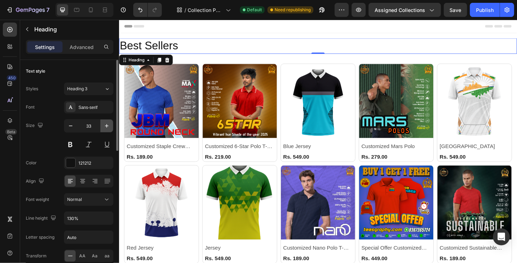
click at [106, 129] on icon "button" at bounding box center [106, 126] width 7 height 7
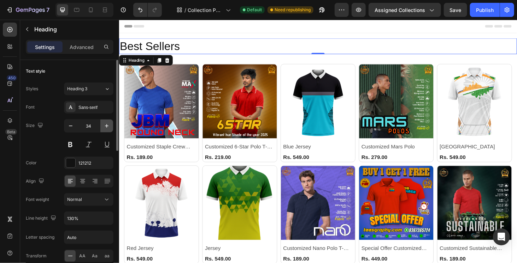
click at [106, 129] on icon "button" at bounding box center [106, 126] width 7 height 7
type input "35"
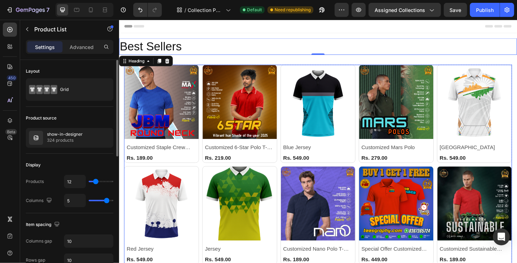
click at [288, 142] on div "Product Images & Gallery Row Customized Staple Crew Neck (P) Title Rs. 189.00 (…" at bounding box center [330, 228] width 413 height 322
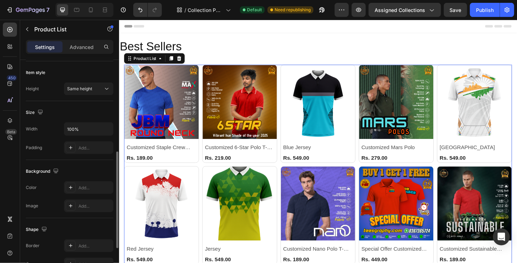
scroll to position [293, 0]
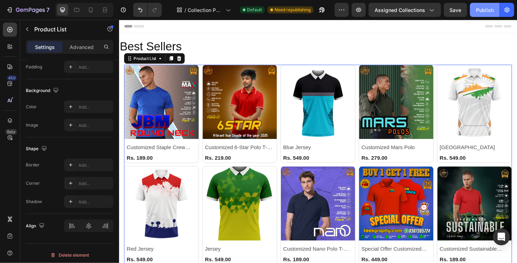
click at [489, 10] on div "Publish" at bounding box center [485, 9] width 18 height 7
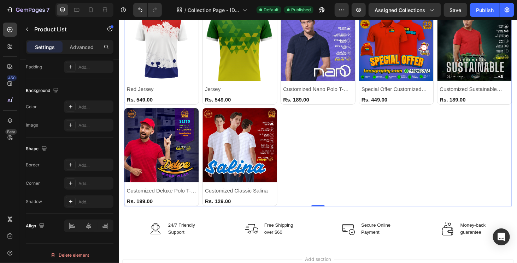
scroll to position [177, 0]
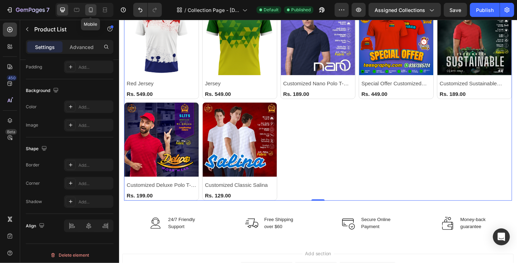
click at [89, 13] on div at bounding box center [90, 9] width 11 height 11
type input "2"
type input "24"
type input "42"
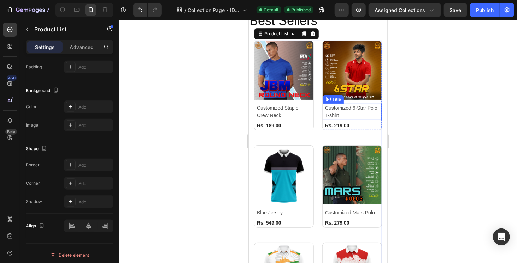
scroll to position [23, 0]
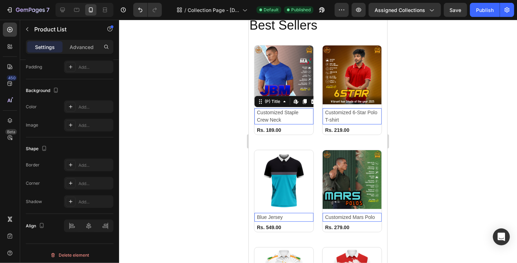
click at [269, 117] on h2 "Customized Staple Crew Neck" at bounding box center [283, 116] width 55 height 16
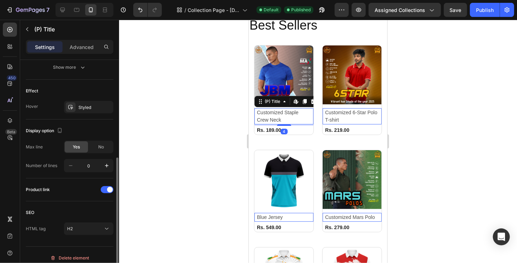
scroll to position [181, 0]
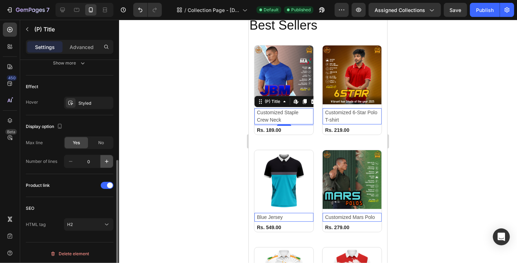
click at [106, 158] on icon "button" at bounding box center [106, 161] width 7 height 7
type input "1"
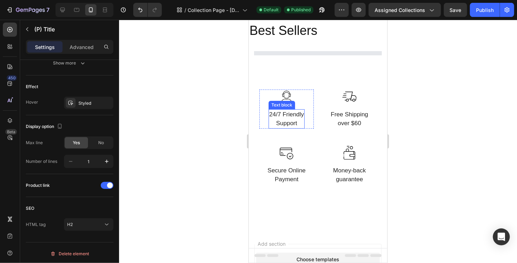
scroll to position [17, 0]
click at [282, 117] on p "24/7 Friendly Support" at bounding box center [286, 119] width 35 height 18
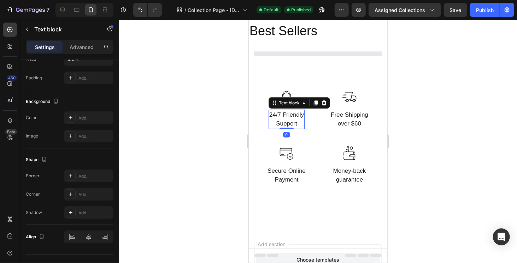
scroll to position [0, 0]
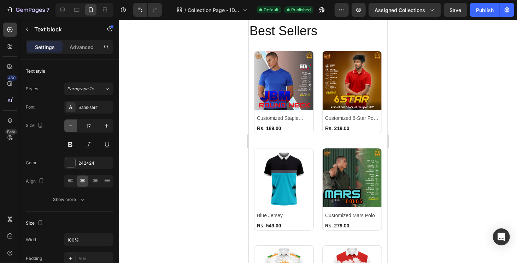
click at [72, 126] on icon "button" at bounding box center [70, 126] width 7 height 7
type input "14"
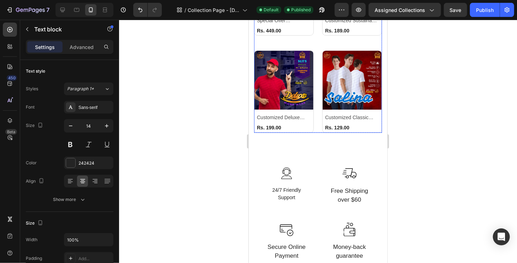
scroll to position [547, 0]
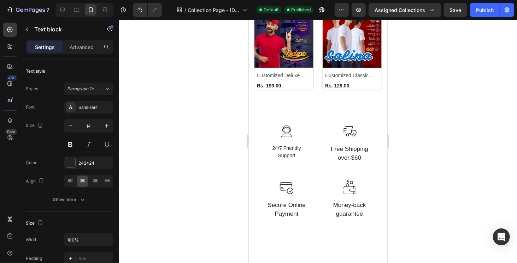
click at [290, 145] on p "24/7 Friendly Support" at bounding box center [286, 152] width 29 height 15
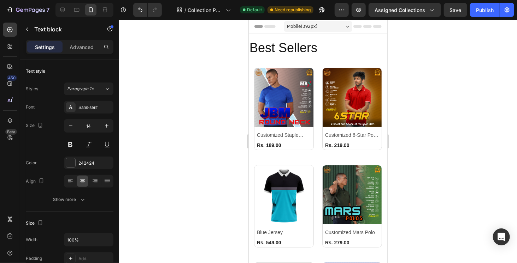
scroll to position [0, 0]
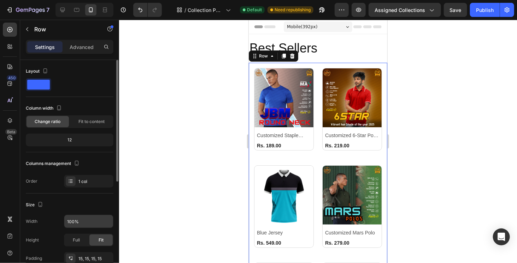
scroll to position [106, 0]
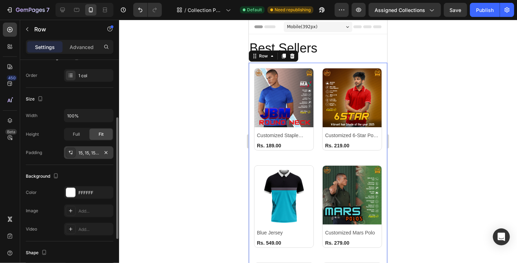
click at [91, 153] on div "15, 15, 15, 15" at bounding box center [88, 153] width 20 height 6
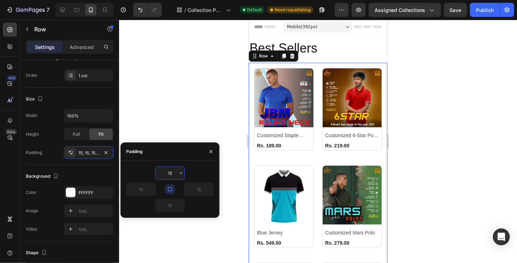
click at [166, 173] on input "15" at bounding box center [169, 173] width 29 height 13
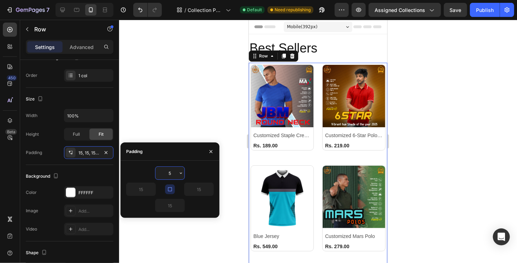
type input "5"
click at [198, 90] on div at bounding box center [318, 142] width 398 height 244
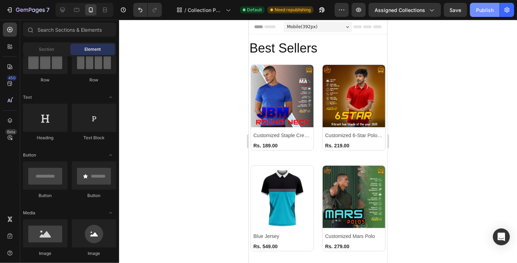
click at [477, 12] on div "Publish" at bounding box center [485, 9] width 18 height 7
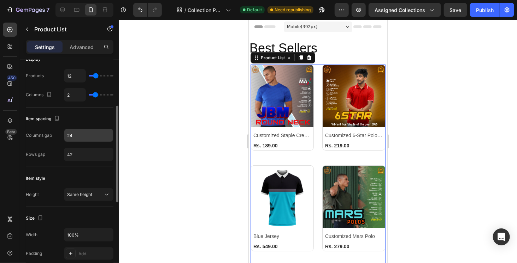
click at [86, 133] on input "24" at bounding box center [88, 135] width 49 height 13
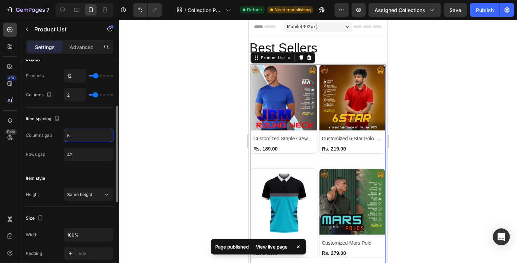
type input "5"
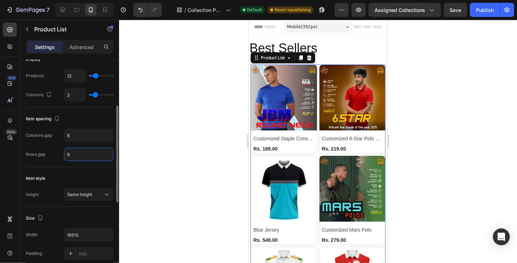
click at [78, 155] on input "5" at bounding box center [88, 154] width 49 height 13
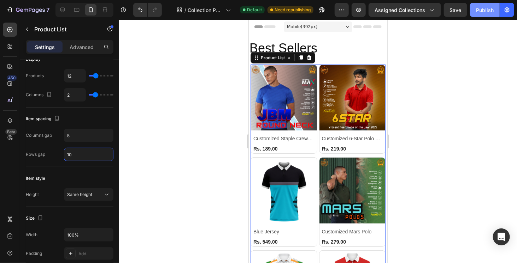
type input "10"
click at [480, 11] on div "Publish" at bounding box center [485, 9] width 18 height 7
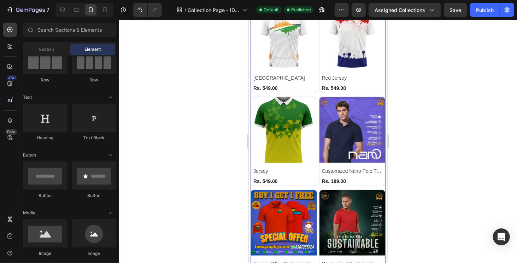
scroll to position [247, 0]
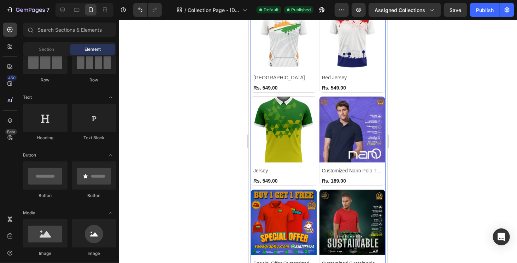
click at [316, 176] on div "Product Images & Gallery Row Customized Staple Crew Neck (P) Title Rs. 189.00 (…" at bounding box center [317, 94] width 135 height 555
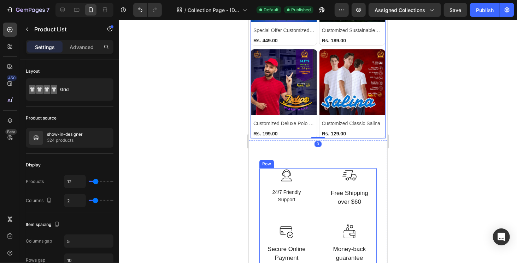
scroll to position [494, 0]
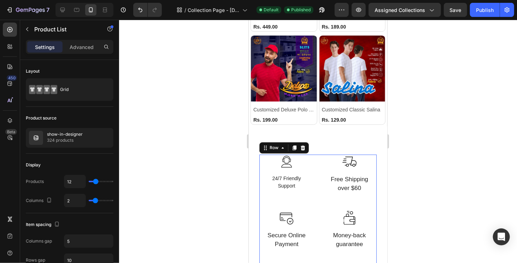
click at [318, 157] on div "Image 24/7 Friendly Support Text block Row Image Free Shipping over $60 Text bl…" at bounding box center [317, 211] width 117 height 112
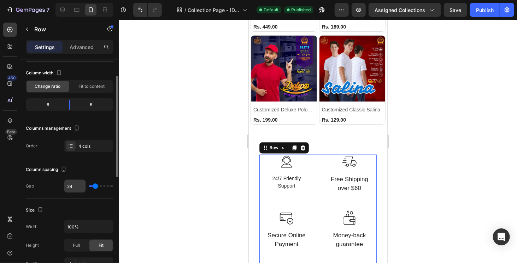
scroll to position [71, 0]
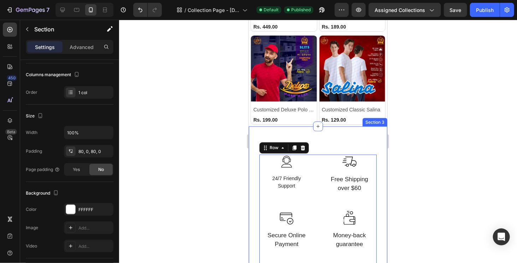
click at [328, 126] on div "Image 24/7 Friendly Support Text block Row Image Free Shipping over $60 Text bl…" at bounding box center [317, 210] width 138 height 169
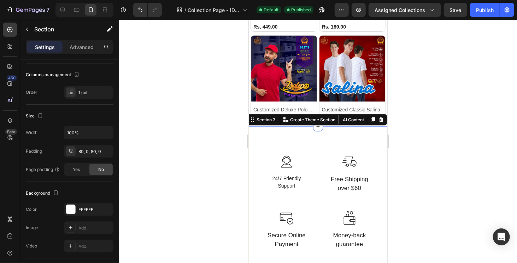
scroll to position [0, 0]
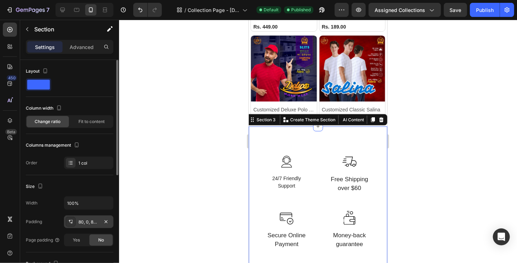
click at [90, 223] on div "80, 0, 80, 0" at bounding box center [88, 222] width 20 height 6
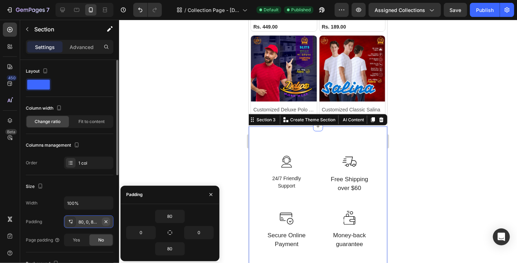
click at [107, 220] on icon "button" at bounding box center [106, 221] width 3 height 3
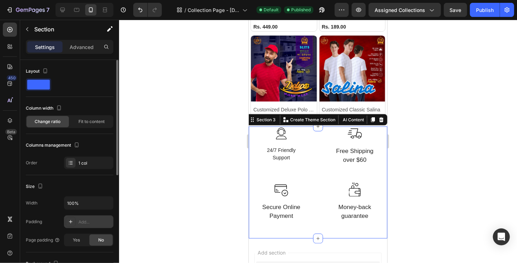
click at [455, 133] on div at bounding box center [318, 142] width 398 height 244
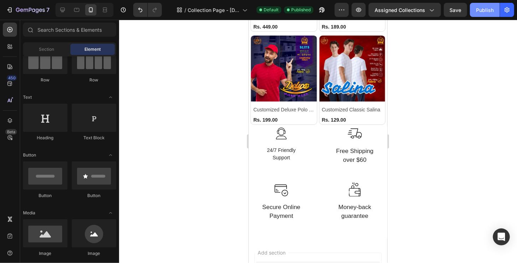
click at [486, 12] on div "Publish" at bounding box center [485, 9] width 18 height 7
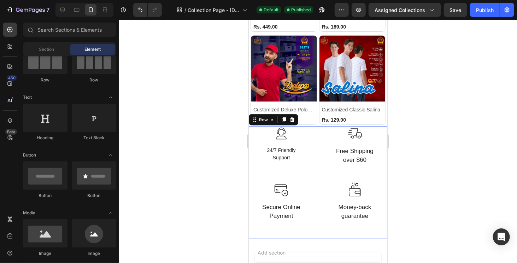
click at [314, 126] on div "Image 24/7 Friendly Support Text block Row Image Free Shipping over $60 Text bl…" at bounding box center [317, 182] width 138 height 112
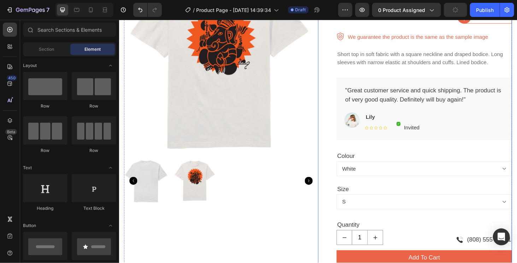
scroll to position [106, 0]
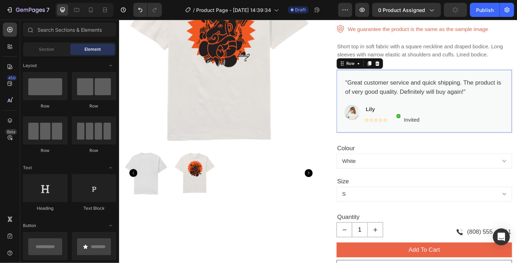
click at [471, 135] on div ""Great customer service and quick shipping. The product is of very good quality…" at bounding box center [444, 110] width 170 height 56
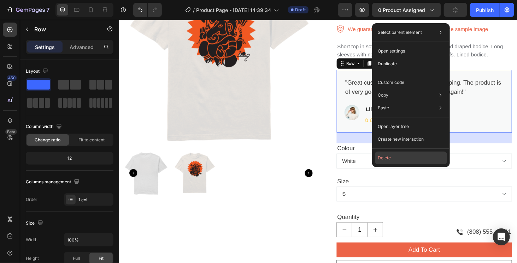
click at [413, 157] on button "Delete" at bounding box center [411, 158] width 72 height 13
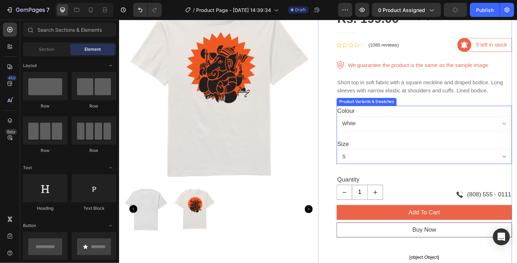
scroll to position [35, 0]
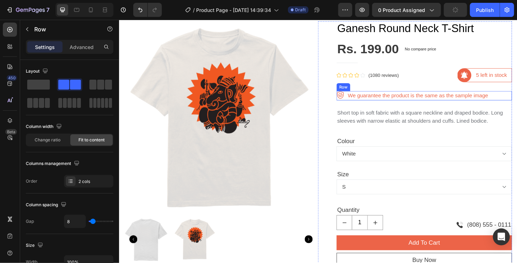
click at [516, 101] on div "Image We guarantee the product is the same as the sample image Text block Row" at bounding box center [443, 101] width 187 height 10
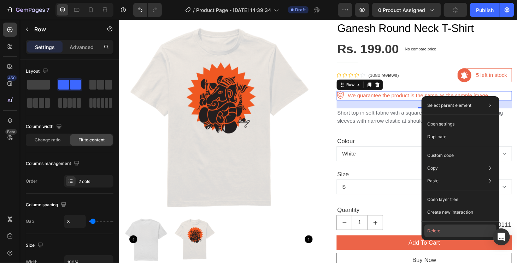
click at [438, 227] on button "Delete" at bounding box center [460, 231] width 72 height 13
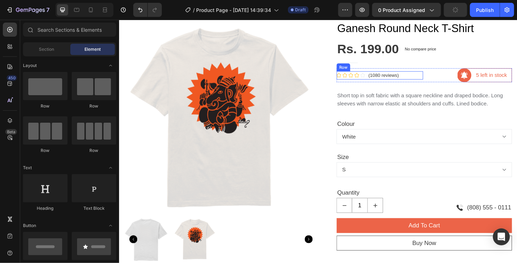
click at [419, 79] on div "Icon Icon Icon Icon Icon Icon List Hoz (1080 reviews) Text block Row" at bounding box center [396, 79] width 92 height 9
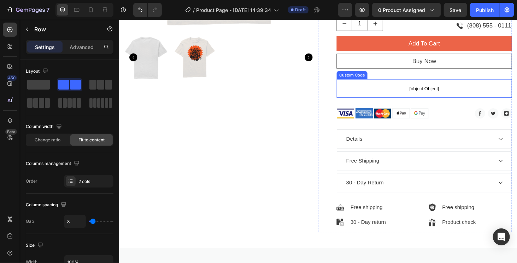
scroll to position [247, 0]
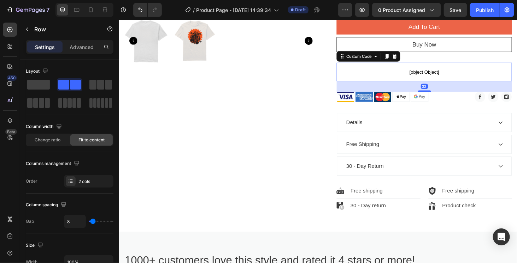
click at [471, 77] on span "[object Object]" at bounding box center [443, 75] width 187 height 8
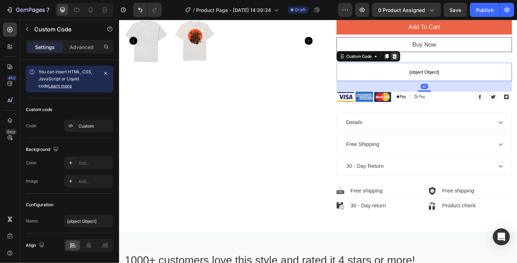
click at [410, 57] on icon at bounding box center [412, 58] width 5 height 5
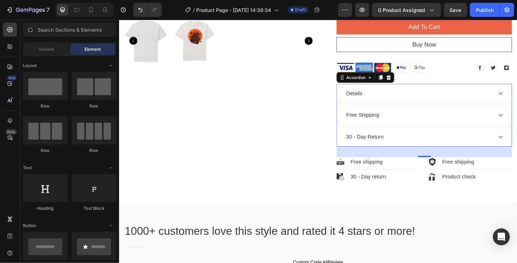
click at [391, 100] on div "Details" at bounding box center [437, 98] width 157 height 11
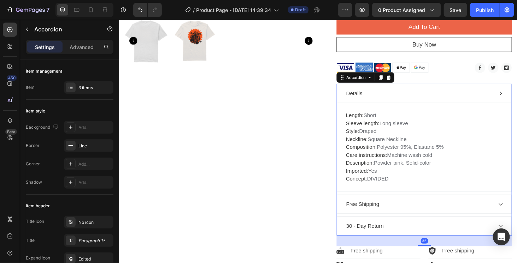
click at [391, 100] on div "Details" at bounding box center [437, 98] width 157 height 11
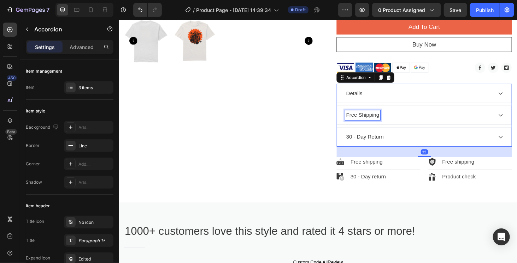
click at [393, 121] on div "Free Shipping" at bounding box center [377, 121] width 37 height 11
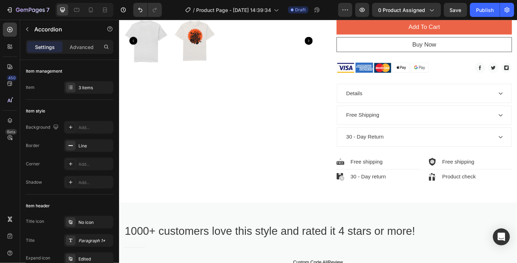
click at [416, 122] on div "Free Shipping" at bounding box center [437, 121] width 157 height 11
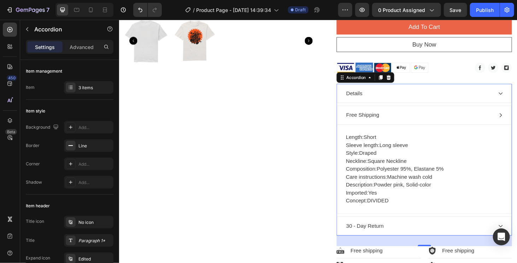
click at [416, 122] on div "Free Shipping" at bounding box center [437, 121] width 157 height 11
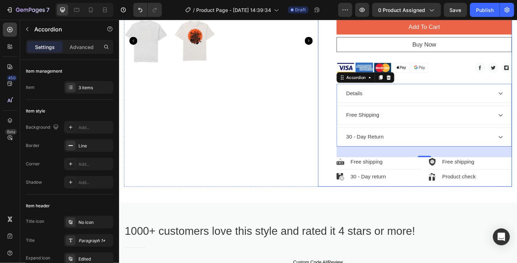
click at [469, 83] on div "Ganesh Round Neck T-Shirt Product Title Rs. 199.00 Product Price Product Price …" at bounding box center [443, 3] width 187 height 388
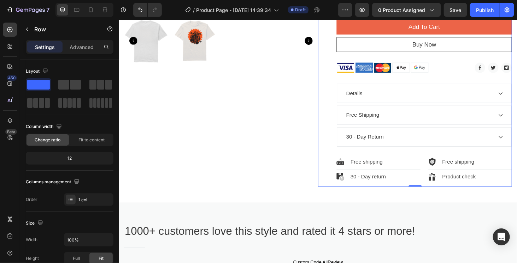
click at [339, 124] on div "Ganesh Round Neck T-Shirt Product Title Rs. 199.00 Product Price Product Price …" at bounding box center [434, 3] width 207 height 388
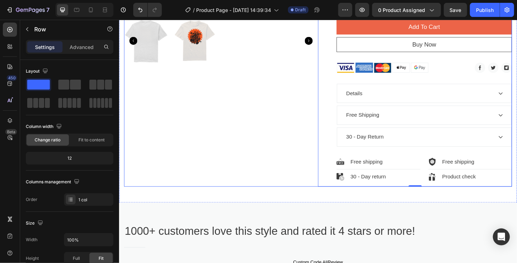
click at [243, 144] on div "Product Images" at bounding box center [227, 3] width 207 height 388
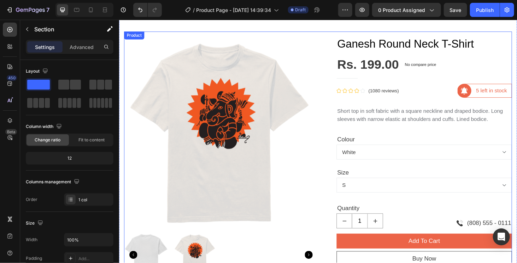
scroll to position [0, 0]
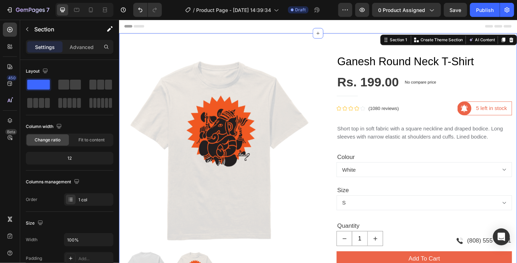
click at [212, 43] on div "Product Images Ganesh Round Neck T-Shirt Product Title Rs. 199.00 Product Price…" at bounding box center [331, 248] width 424 height 428
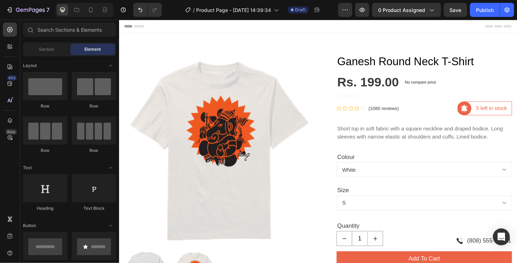
click at [341, 26] on div "Header" at bounding box center [330, 26] width 412 height 14
click at [199, 26] on div "Header" at bounding box center [330, 26] width 412 height 14
